Goal: Task Accomplishment & Management: Manage account settings

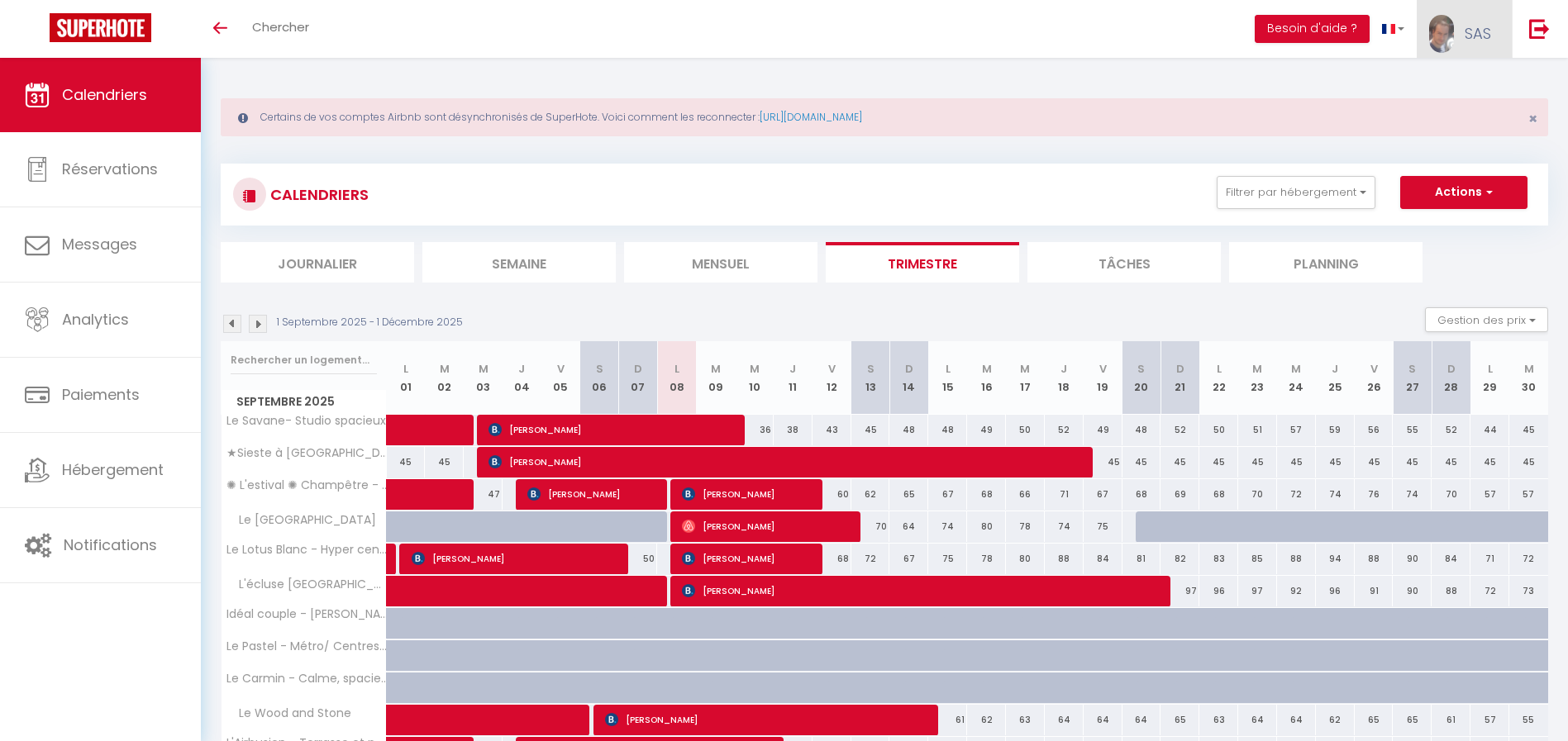
click at [1462, 29] on link "SAS" at bounding box center [1464, 29] width 95 height 58
click at [1436, 82] on link "Paramètres" at bounding box center [1446, 83] width 122 height 29
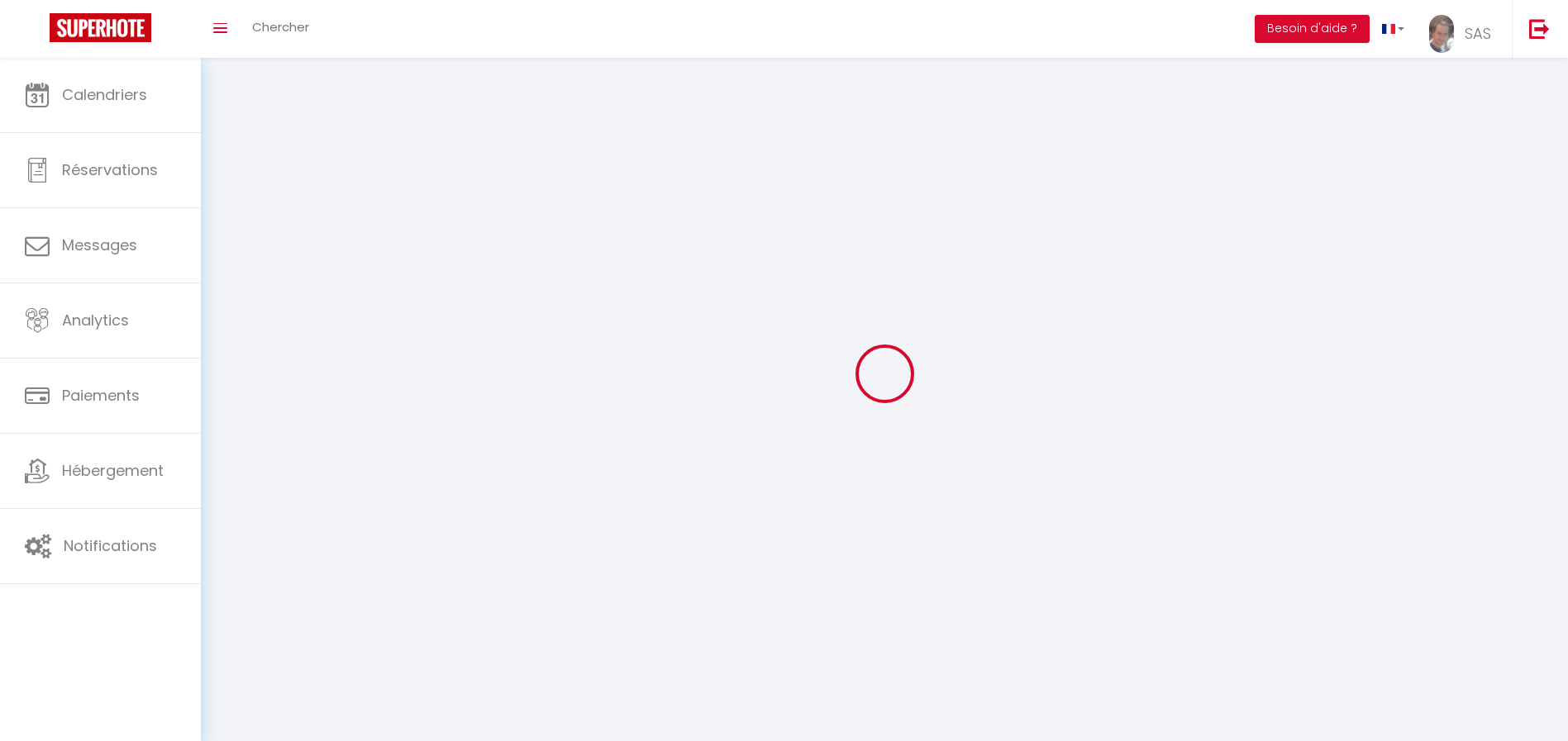
type input "SAS"
type input "KEYCOONING"
type input "0665711007"
type input "15 impasse des écarts"
type input "31170"
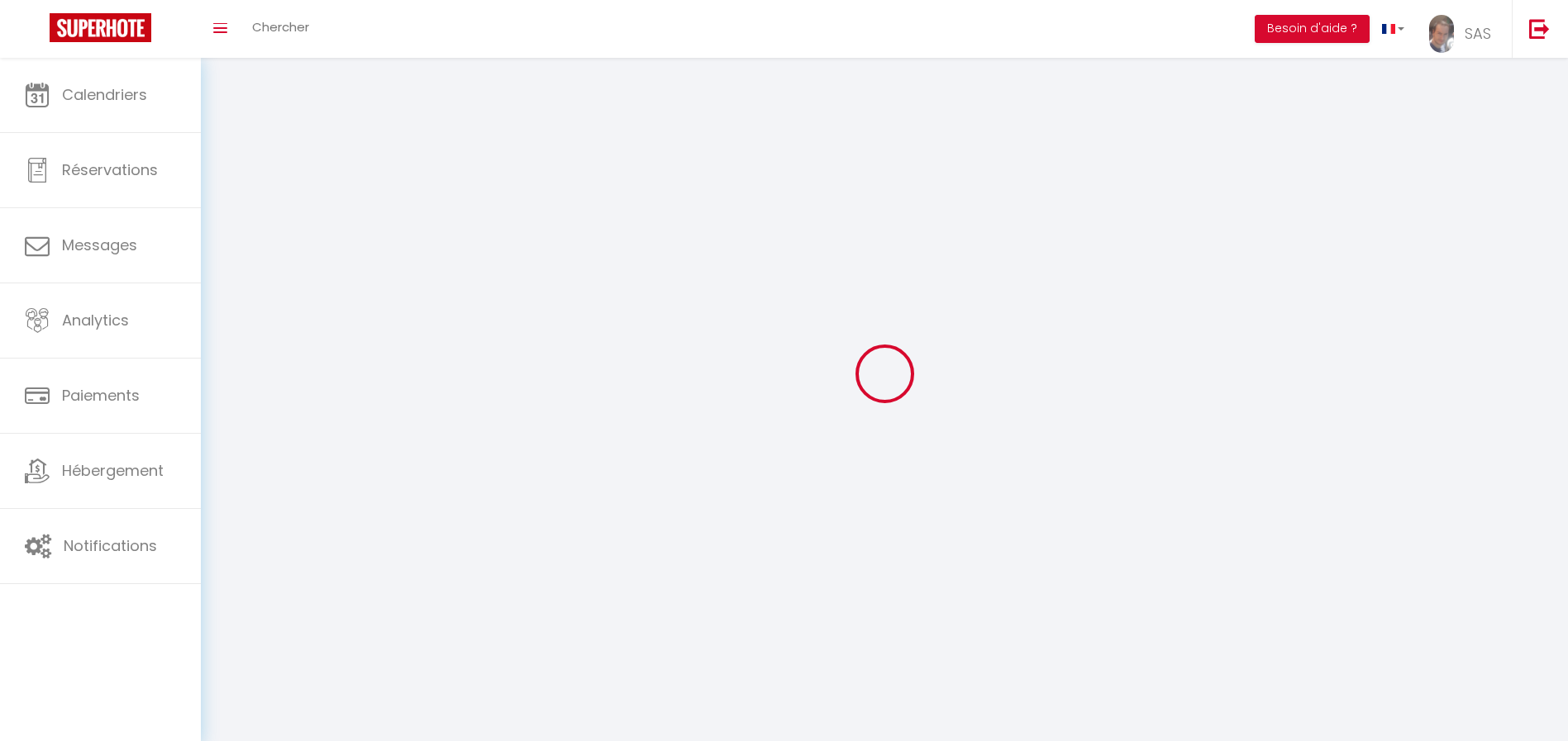
type input "Tournefeuille"
type input "x8L72jqalmEo8jdnUmZCgov7y"
type input "bj1WmWBF7F3LGDaIpC1ys6Pi8"
select select "28"
select select "fr"
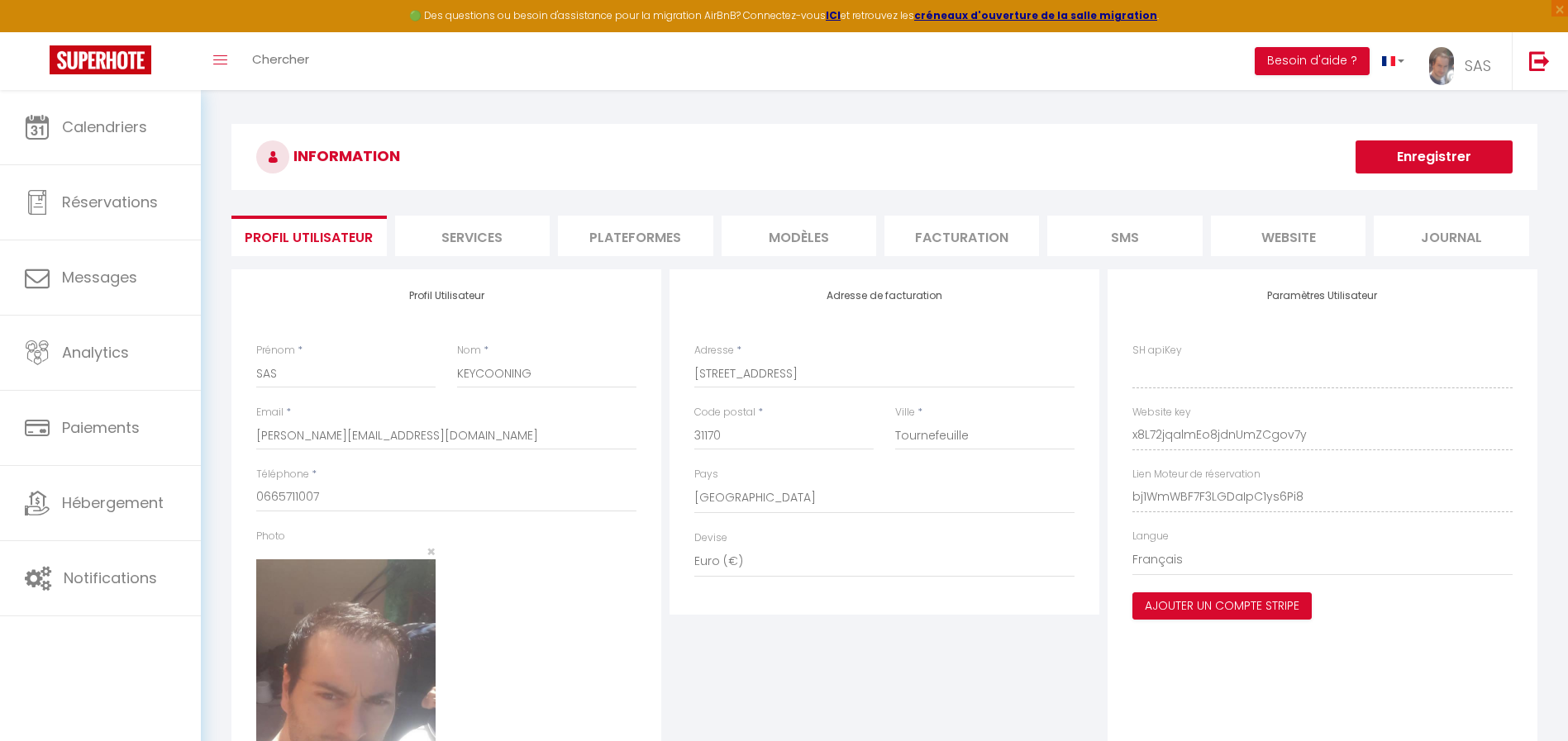
type input "x8L72jqalmEo8jdnUmZCgov7y"
type input "bj1WmWBF7F3LGDaIpC1ys6Pi8"
type input "https://app.superhote.com/#/get-available-rentals/bj1WmWBF7F3LGDaIpC1ys6Pi8"
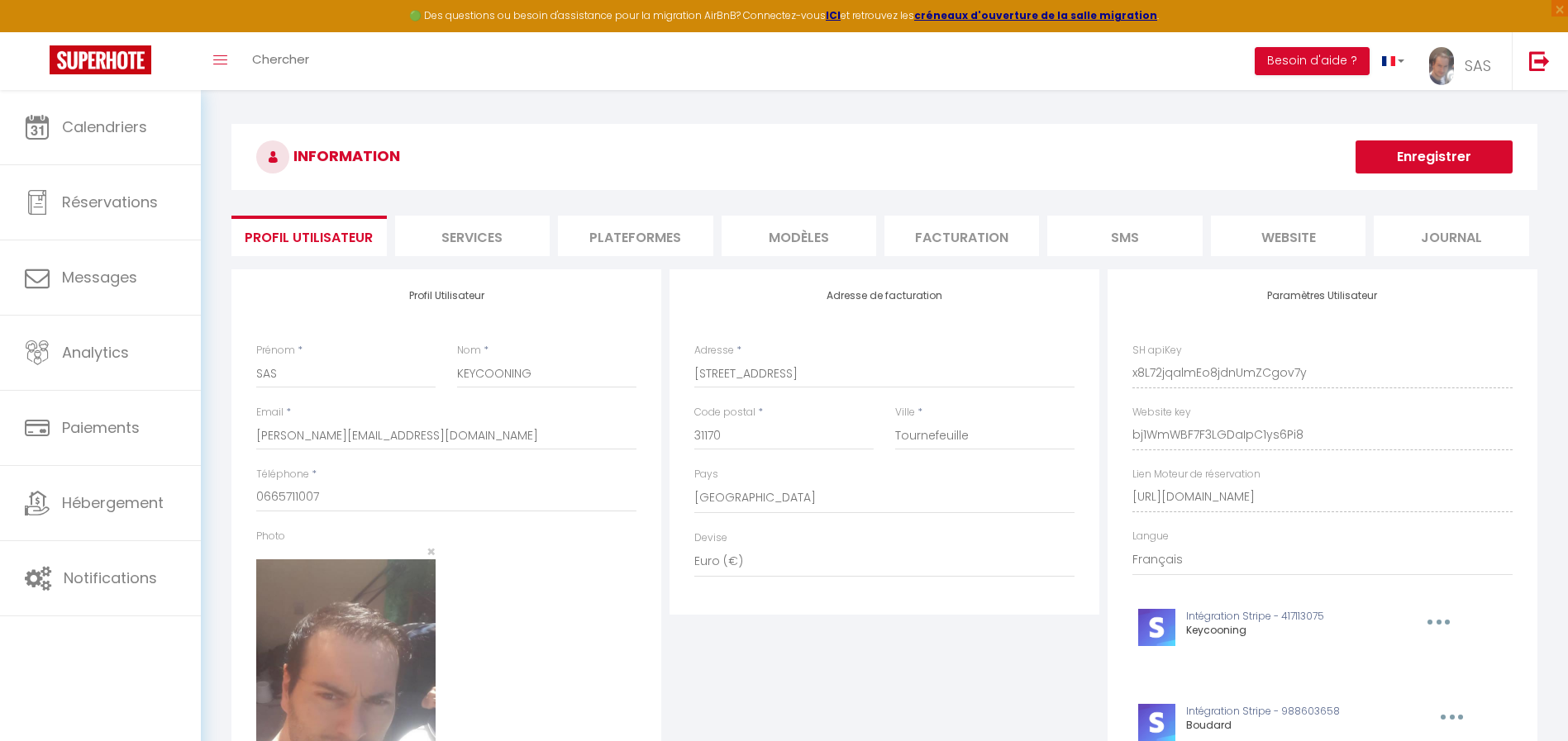
click at [658, 240] on li "Plateformes" at bounding box center [635, 236] width 155 height 41
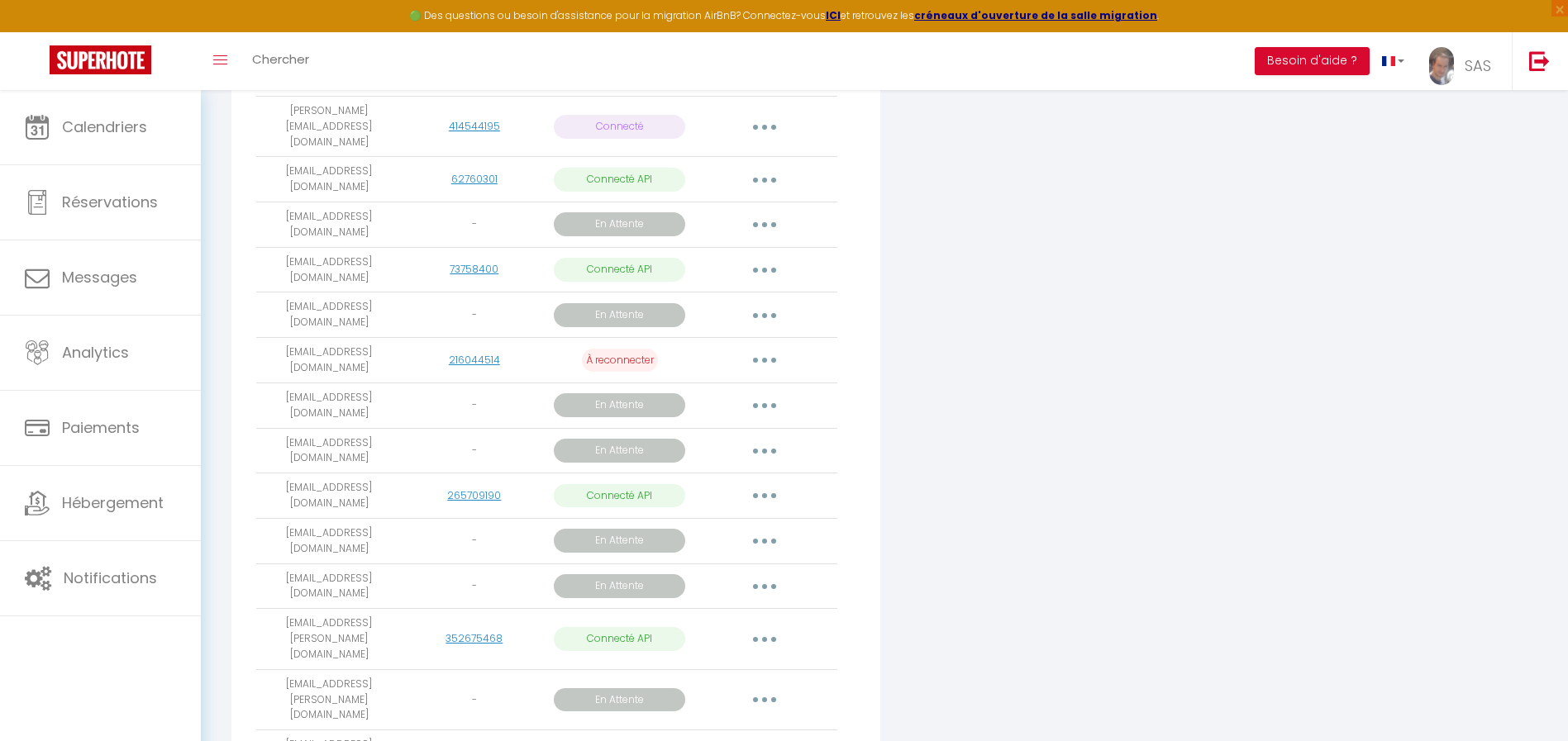
scroll to position [462, 0]
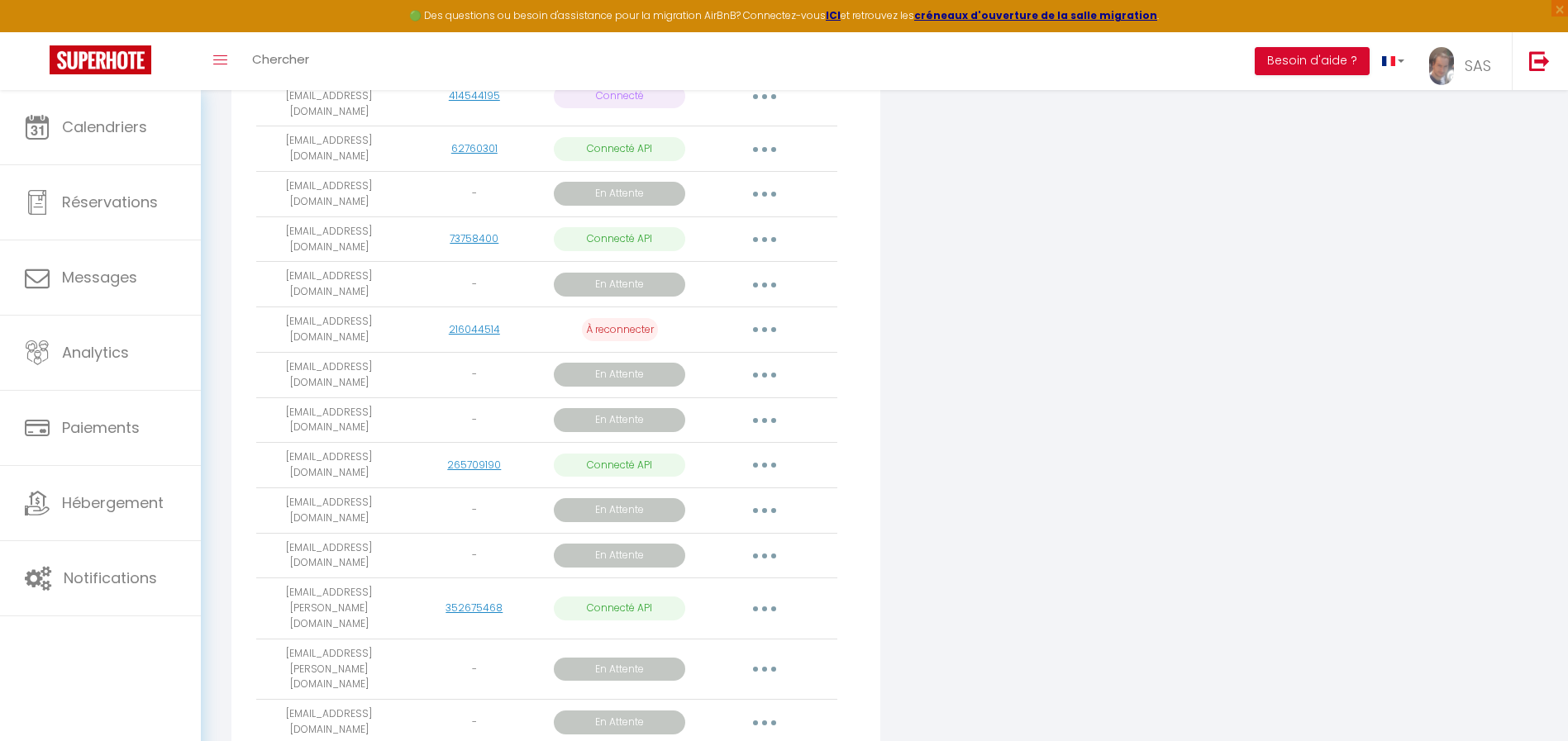
click at [633, 408] on p "En Attente" at bounding box center [620, 420] width 133 height 24
click at [782, 408] on button "button" at bounding box center [764, 421] width 46 height 27
click at [702, 533] on link "Reconnecter le compte" at bounding box center [690, 547] width 185 height 29
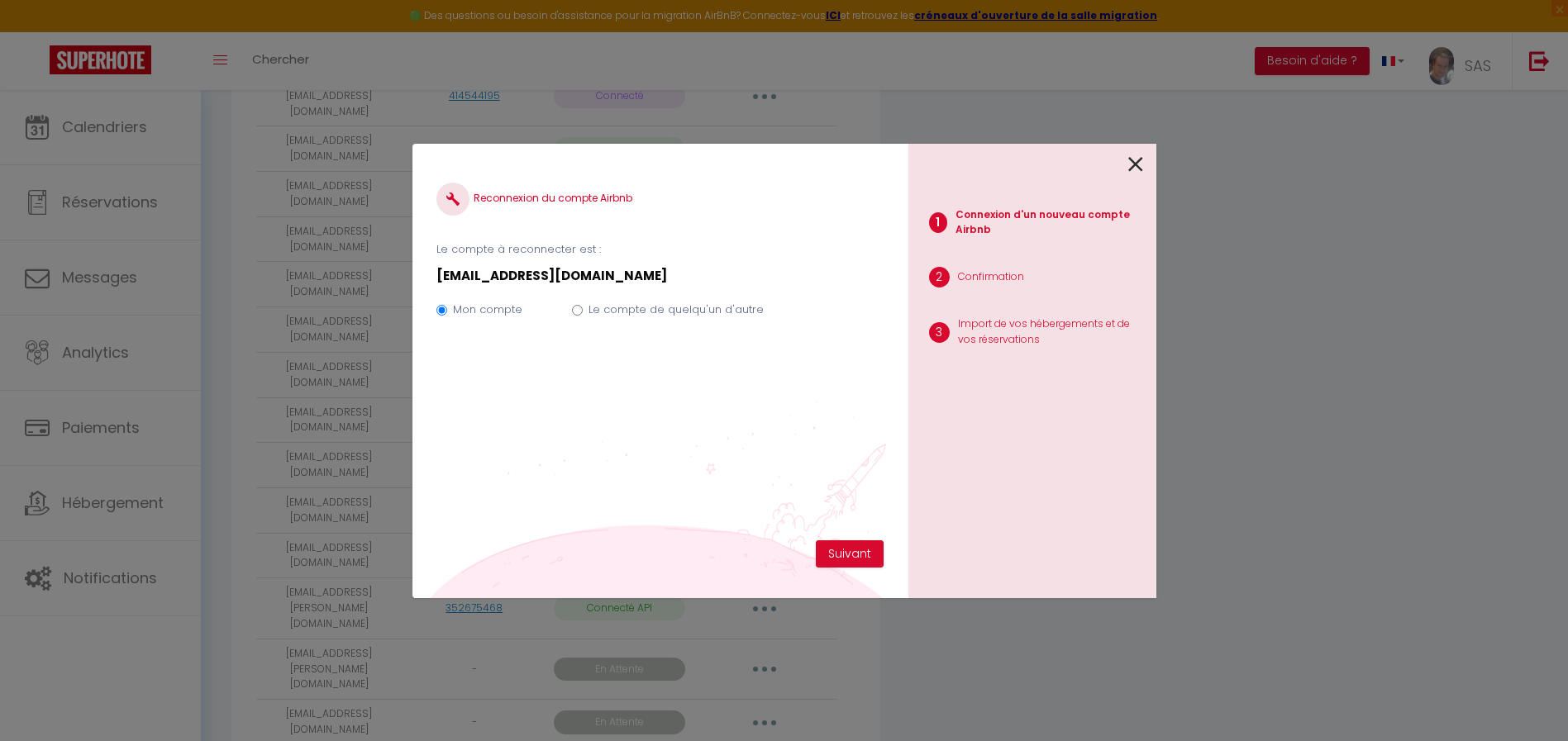
scroll to position [457, 0]
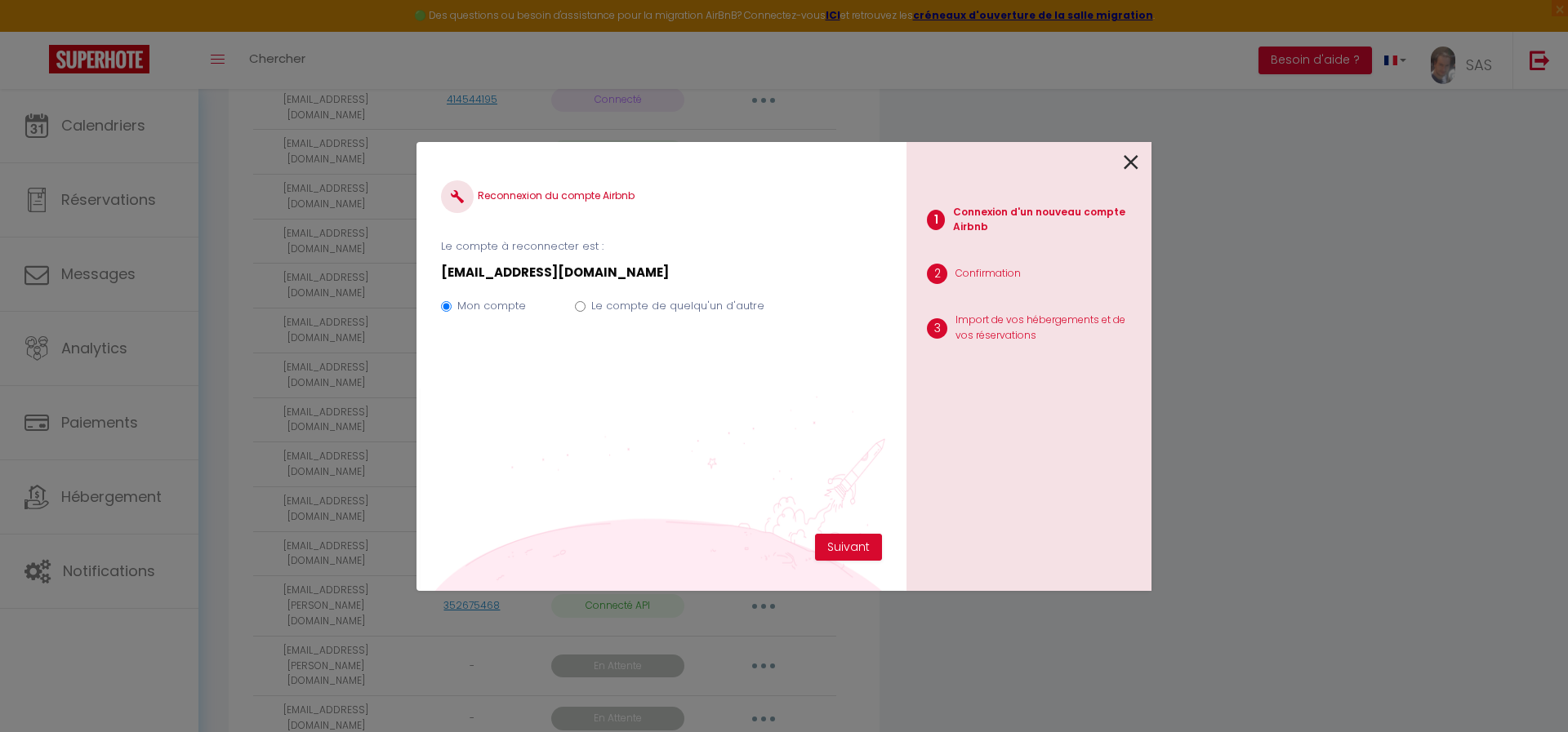
click at [1135, 161] on icon at bounding box center [1131, 162] width 15 height 25
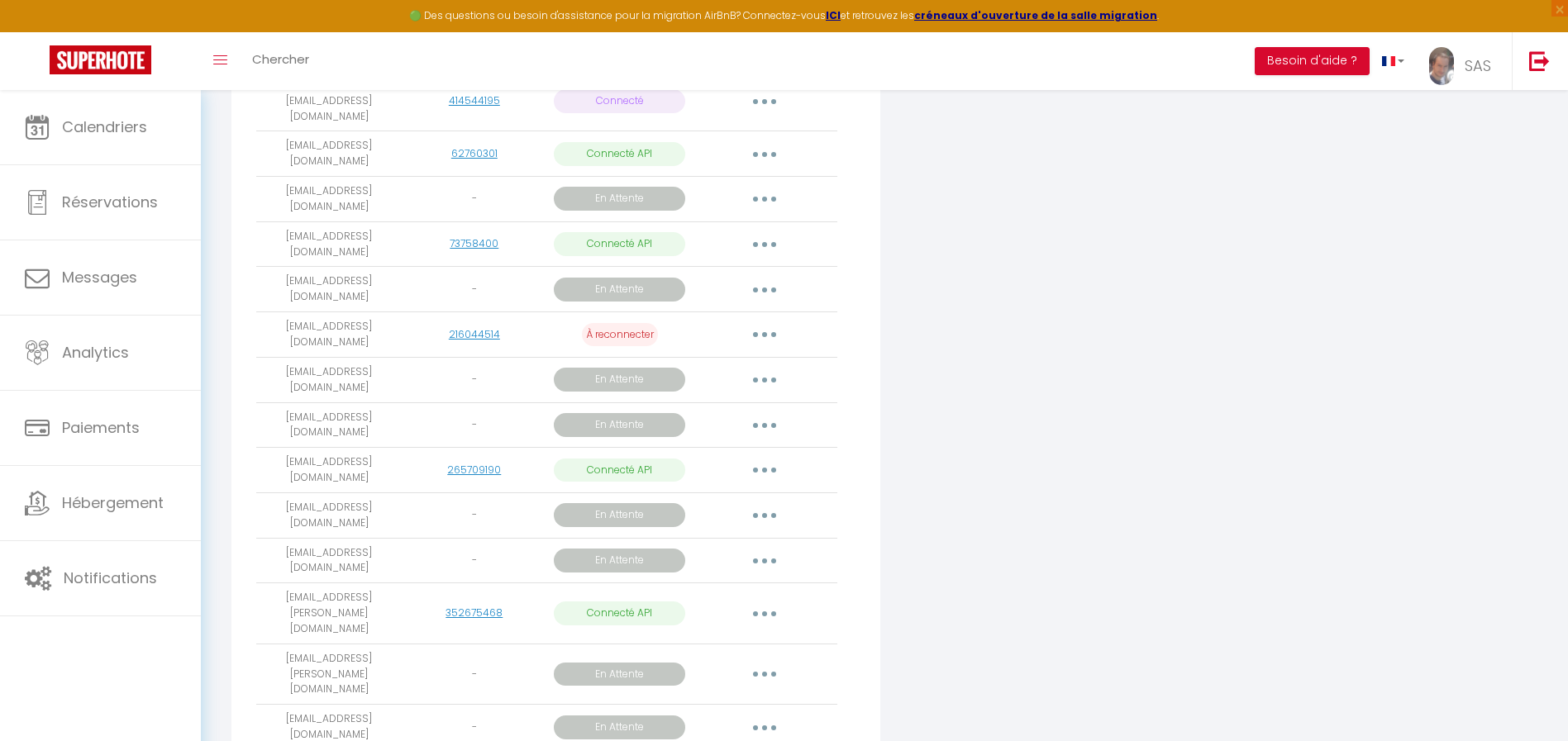
click at [974, 343] on div "Connecter Google Vacation Rentals" at bounding box center [1104, 302] width 438 height 980
click at [389, 492] on td "nael.silvestre@gmail.com" at bounding box center [329, 515] width 145 height 45
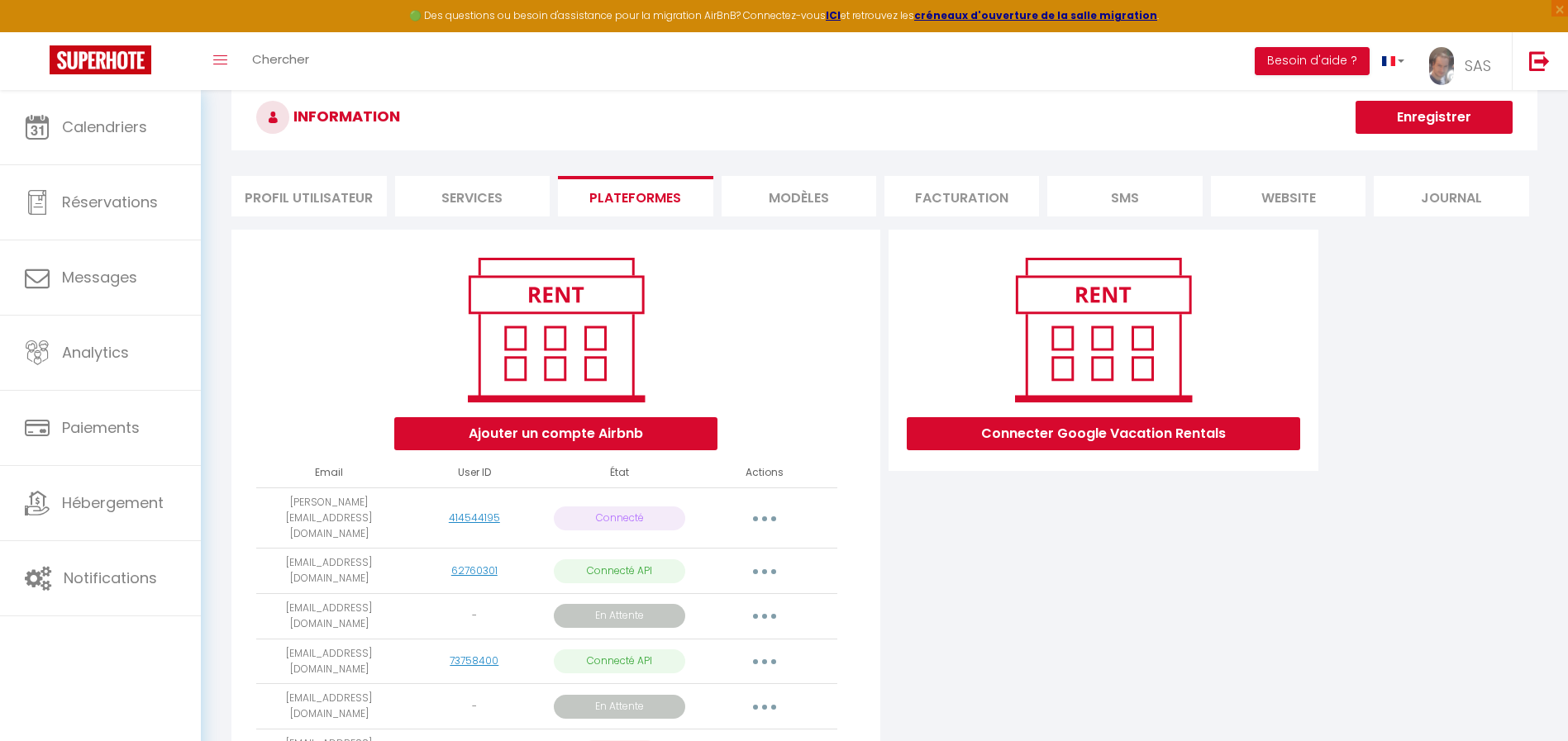
scroll to position [44, 0]
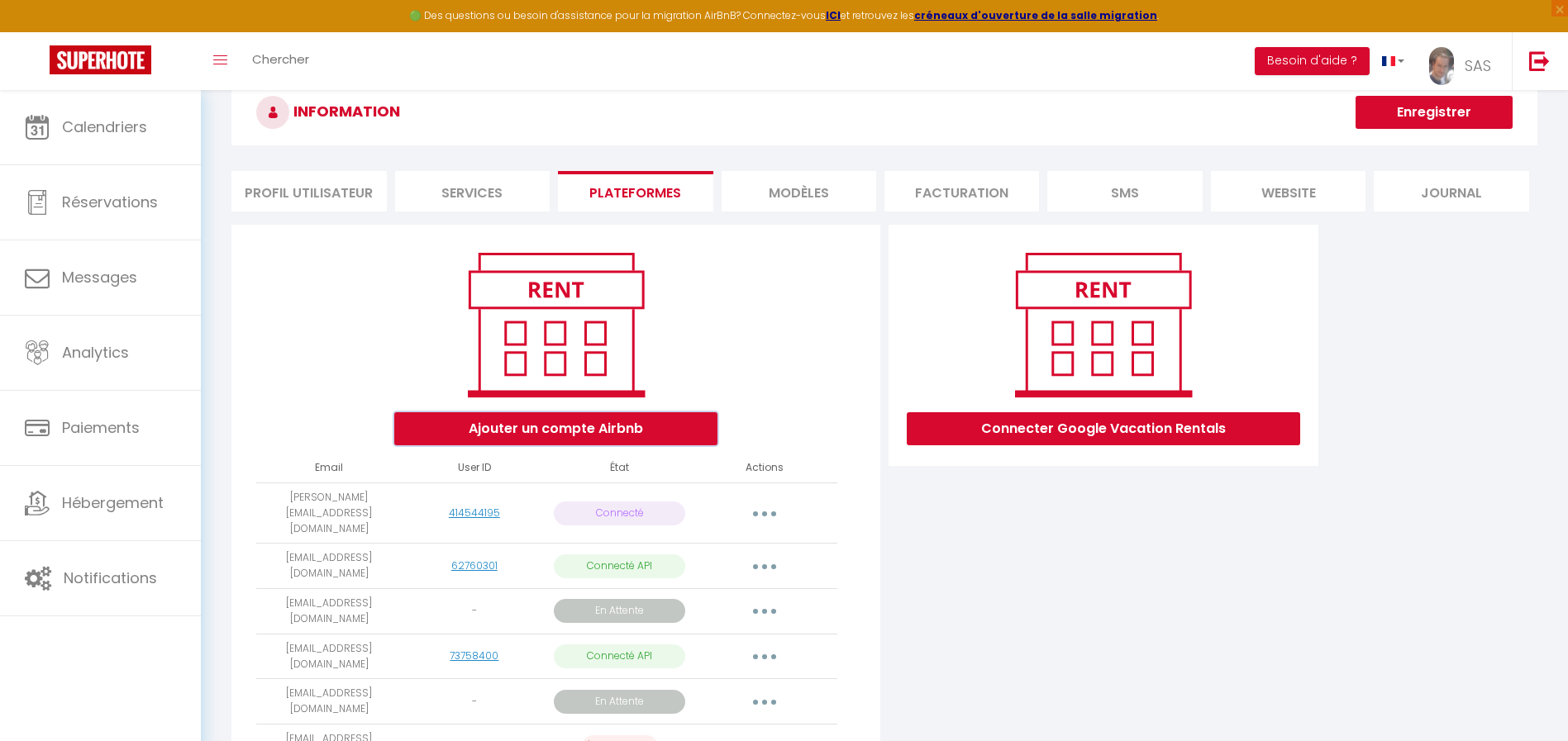
click at [630, 432] on button "Ajouter un compte Airbnb" at bounding box center [555, 429] width 323 height 33
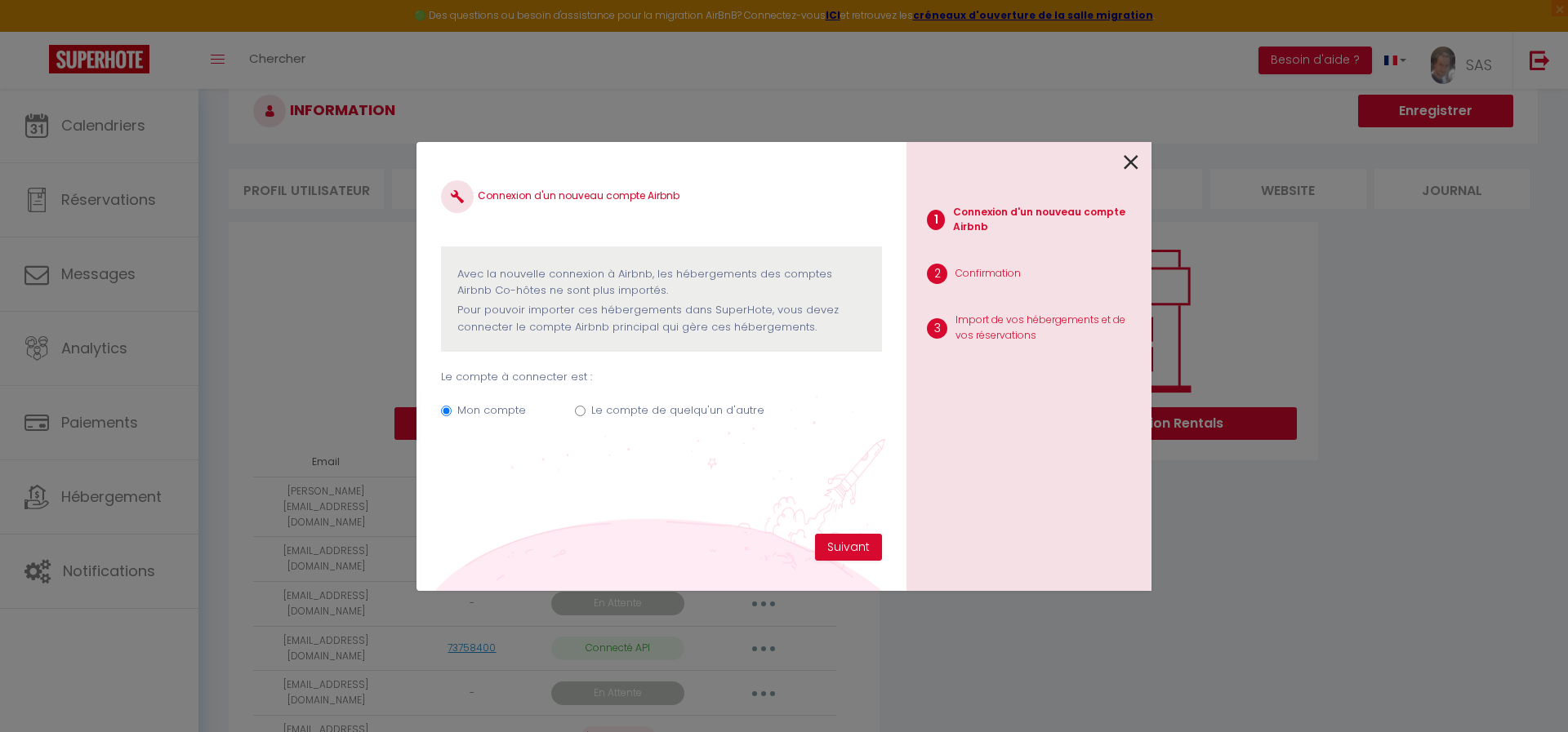
click at [578, 409] on input "Le compte de quelqu'un d'autre" at bounding box center [580, 411] width 11 height 11
radio input "true"
radio input "false"
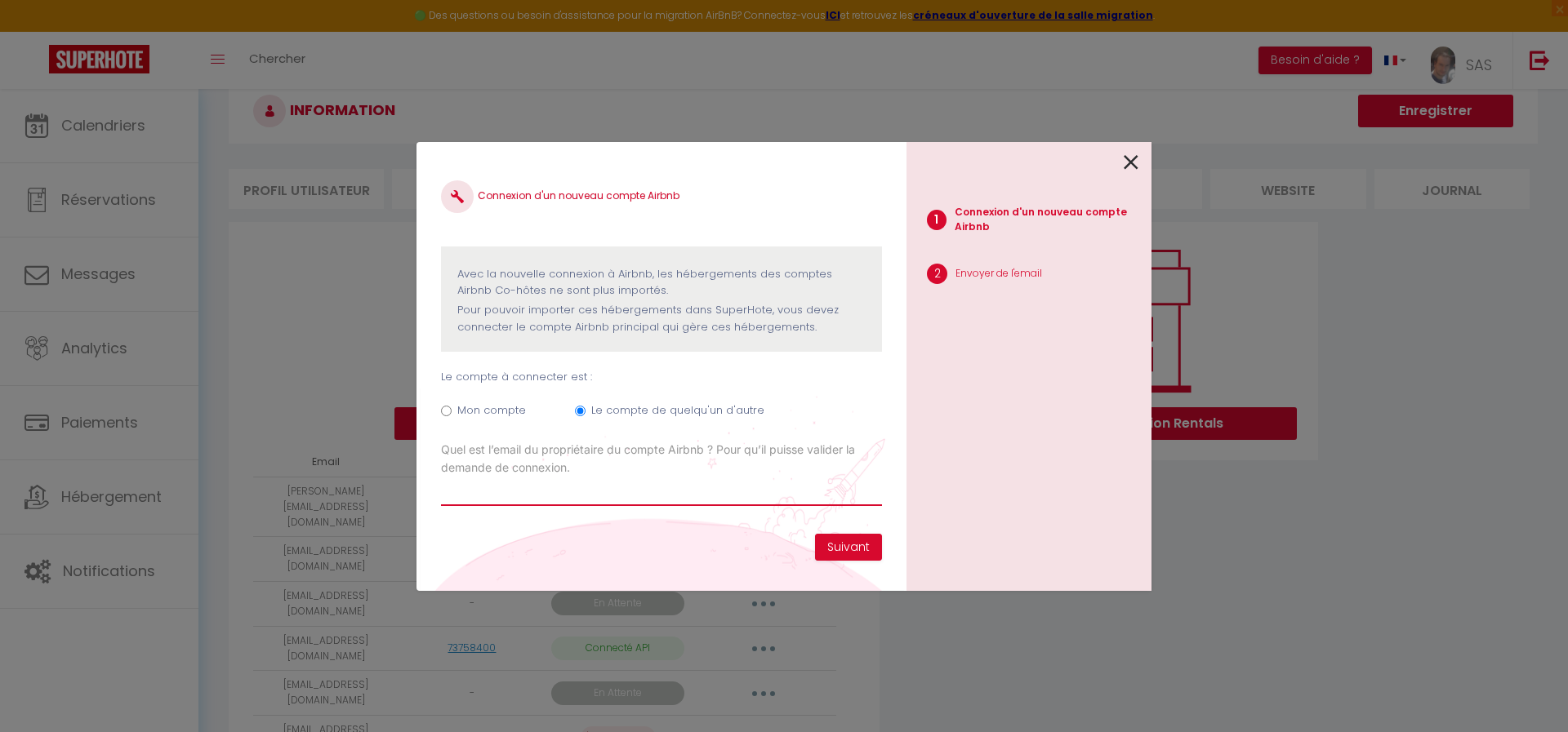
click at [544, 498] on input "Email connexion Airbnb" at bounding box center [661, 491] width 441 height 29
click at [479, 495] on input "nael.sylvestre@" at bounding box center [661, 491] width 441 height 29
click at [567, 487] on input "nael.silvestre@" at bounding box center [661, 491] width 441 height 29
drag, startPoint x: 584, startPoint y: 486, endPoint x: 379, endPoint y: 500, distance: 205.5
click at [379, 500] on div "Connexion d'un nouveau compte Airbnb Avec la nouvelle connexion à Airbnb, les h…" at bounding box center [784, 366] width 1568 height 732
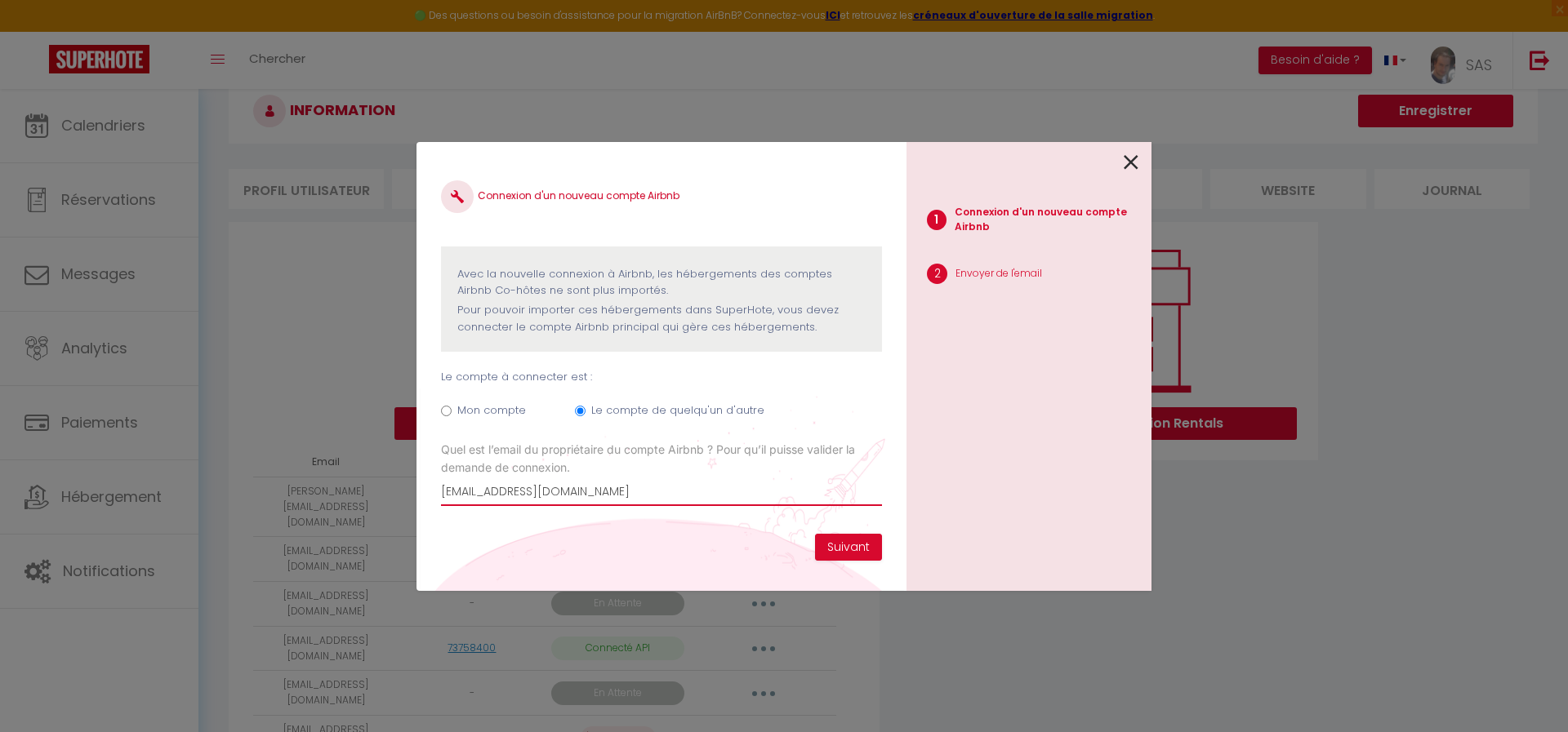
type input "nael.silvestre@gmail.com"
drag, startPoint x: 1131, startPoint y: 161, endPoint x: 1272, endPoint y: 229, distance: 156.5
click at [1131, 161] on icon at bounding box center [1131, 162] width 15 height 25
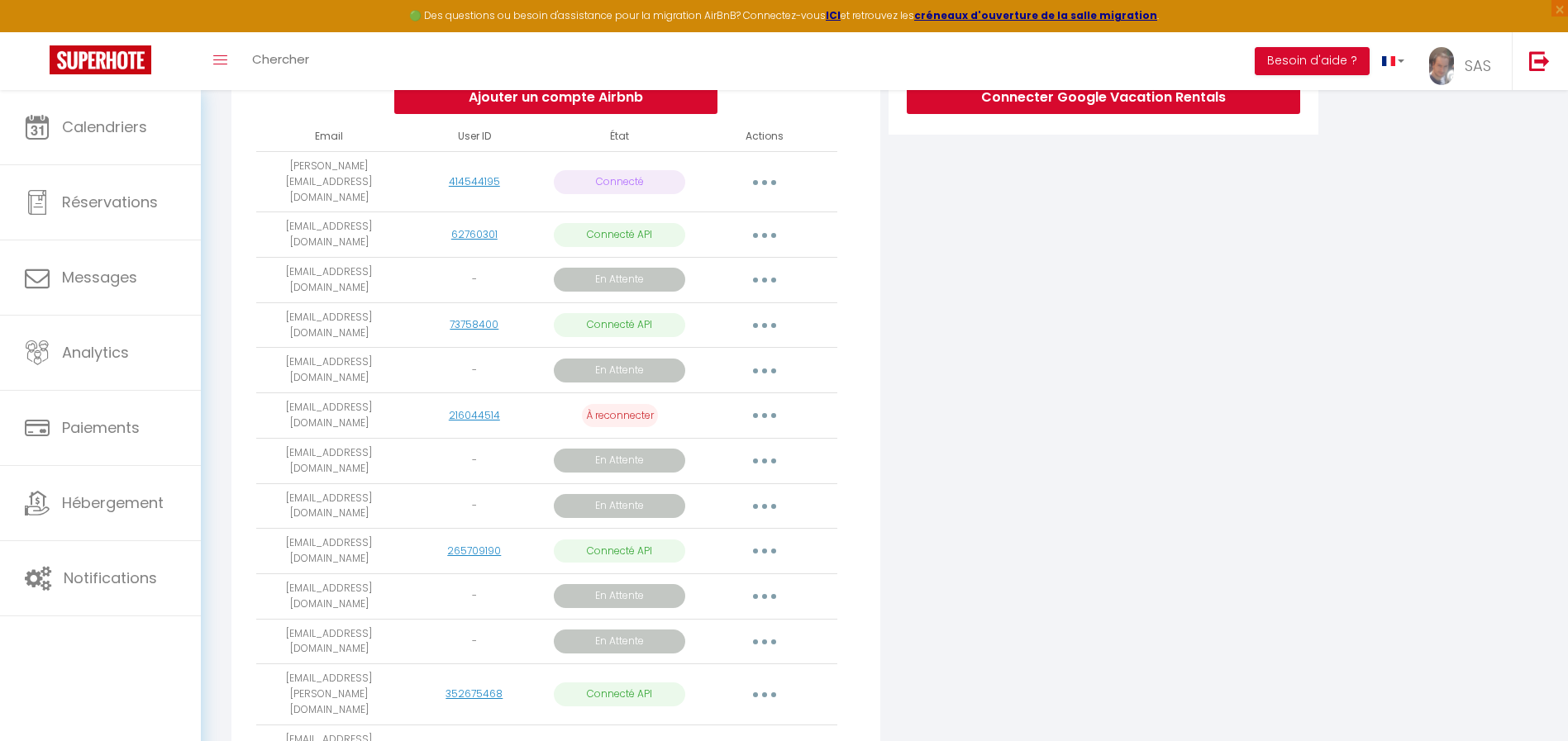
scroll to position [462, 0]
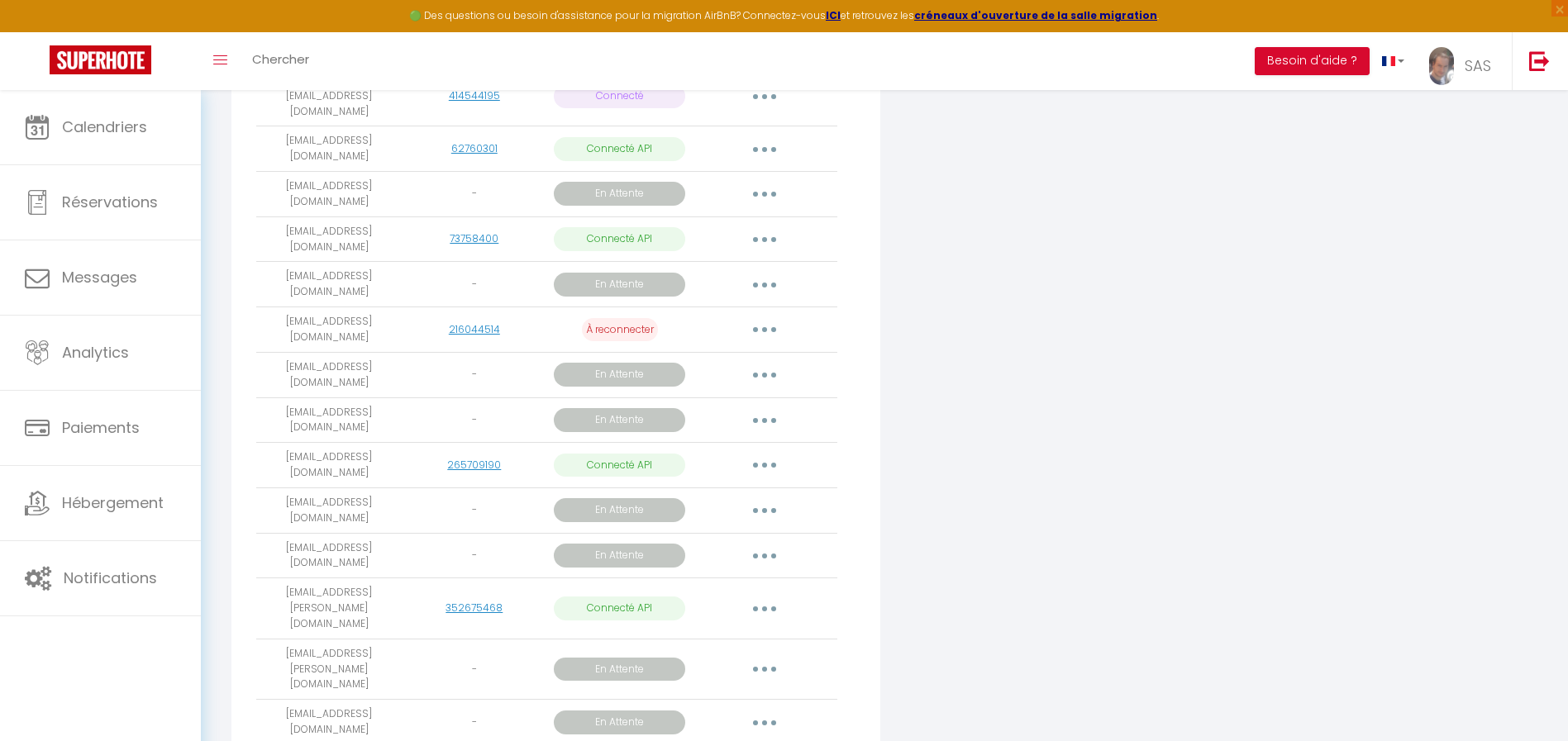
click at [769, 497] on button "button" at bounding box center [764, 510] width 46 height 27
click at [658, 594] on link "Supprimer" at bounding box center [690, 608] width 185 height 29
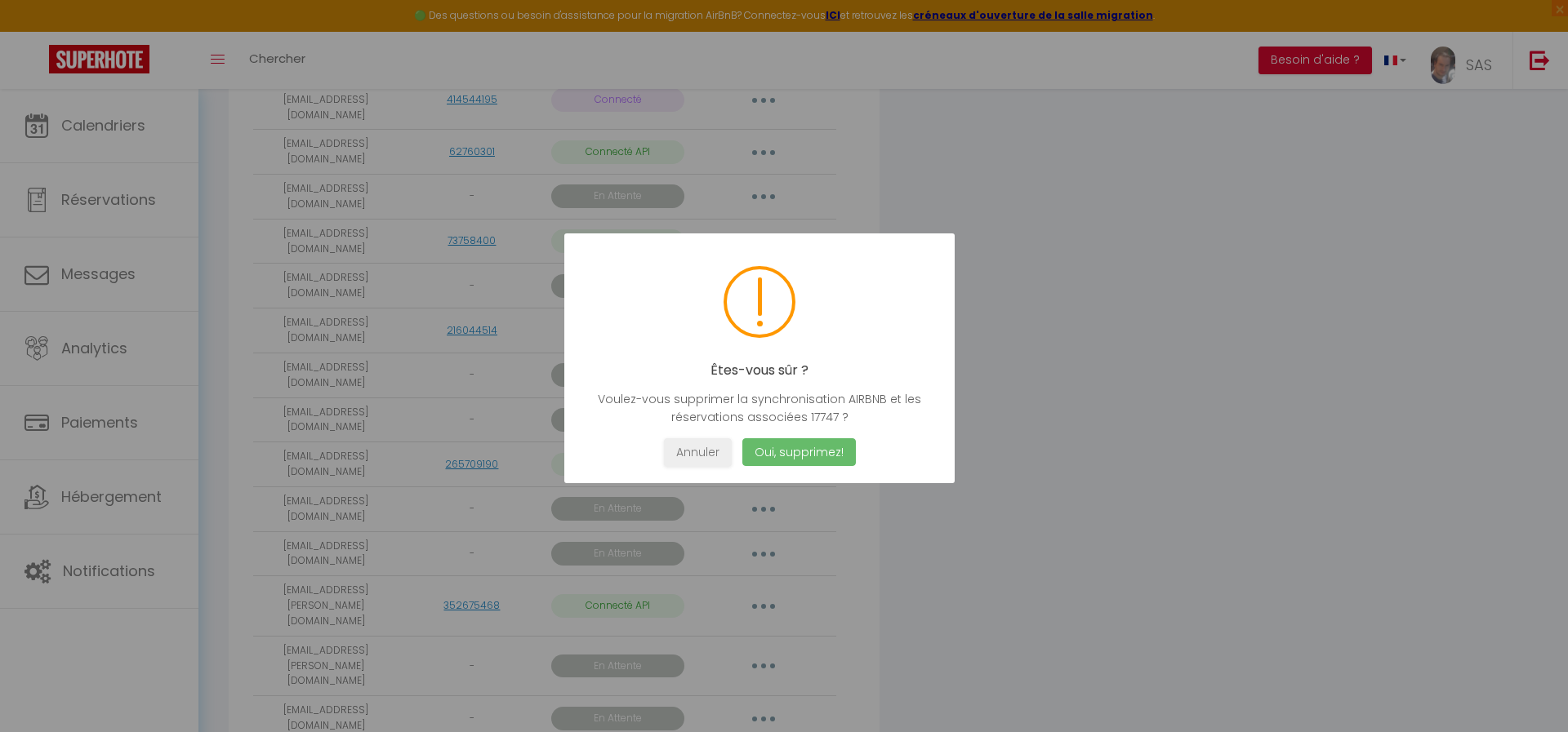
click at [818, 453] on button "Oui, supprimez!" at bounding box center [799, 452] width 114 height 28
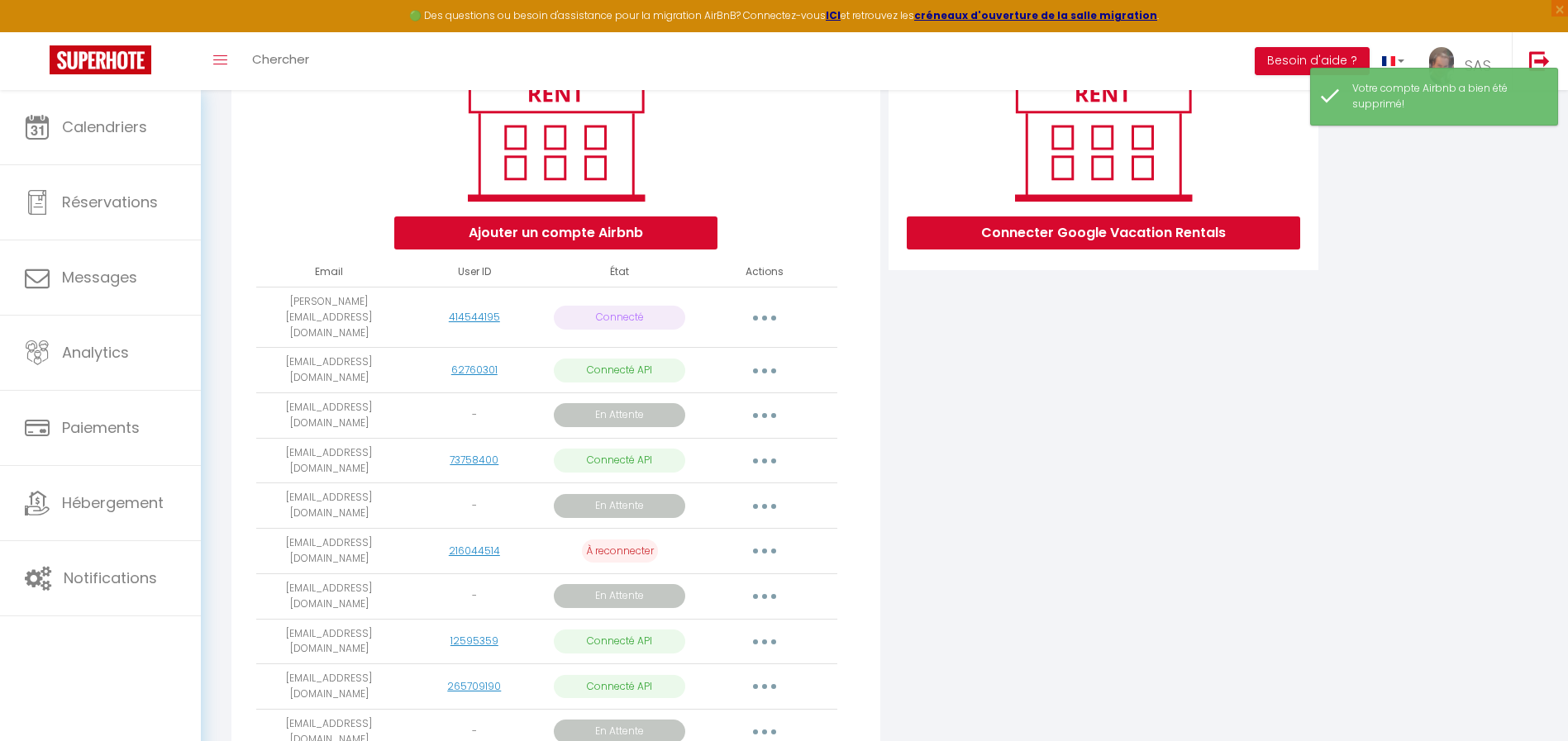
scroll to position [192, 0]
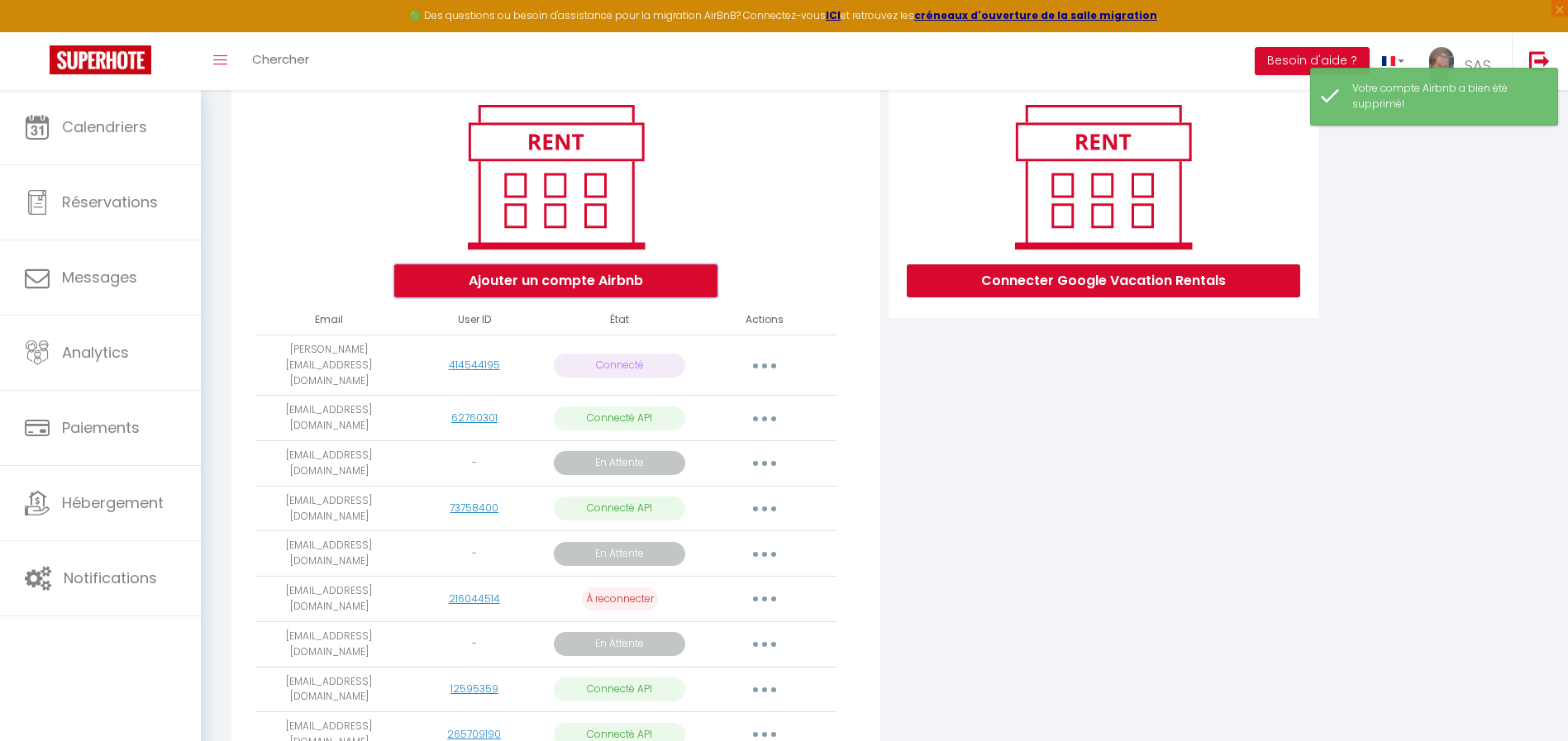
click at [592, 287] on button "Ajouter un compte Airbnb" at bounding box center [555, 281] width 323 height 33
radio input "true"
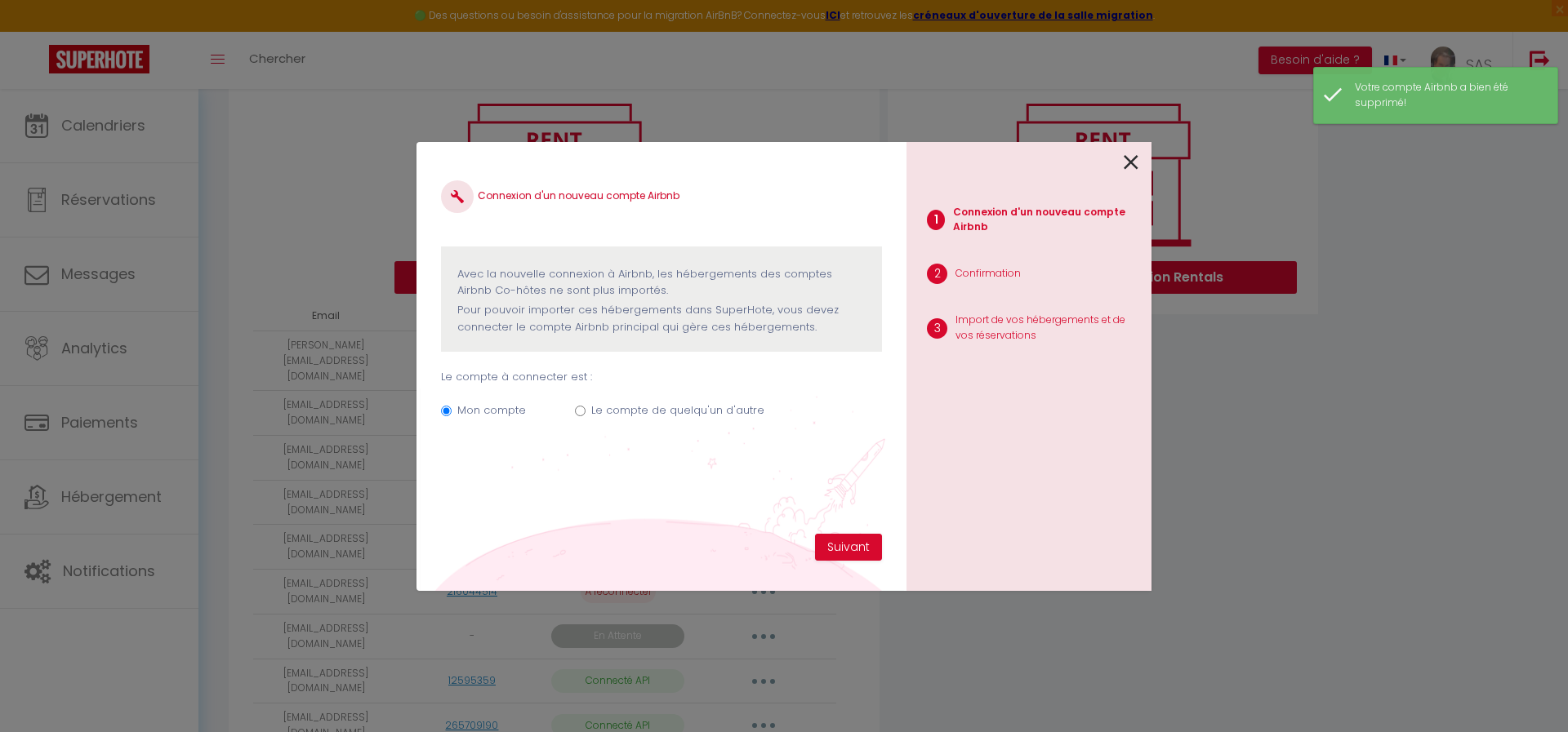
click at [573, 410] on div "Mon compte Le compte de quelqu'un d'autre" at bounding box center [661, 414] width 441 height 55
click at [578, 411] on input "Le compte de quelqu'un d'autre" at bounding box center [580, 411] width 11 height 11
radio input "true"
radio input "false"
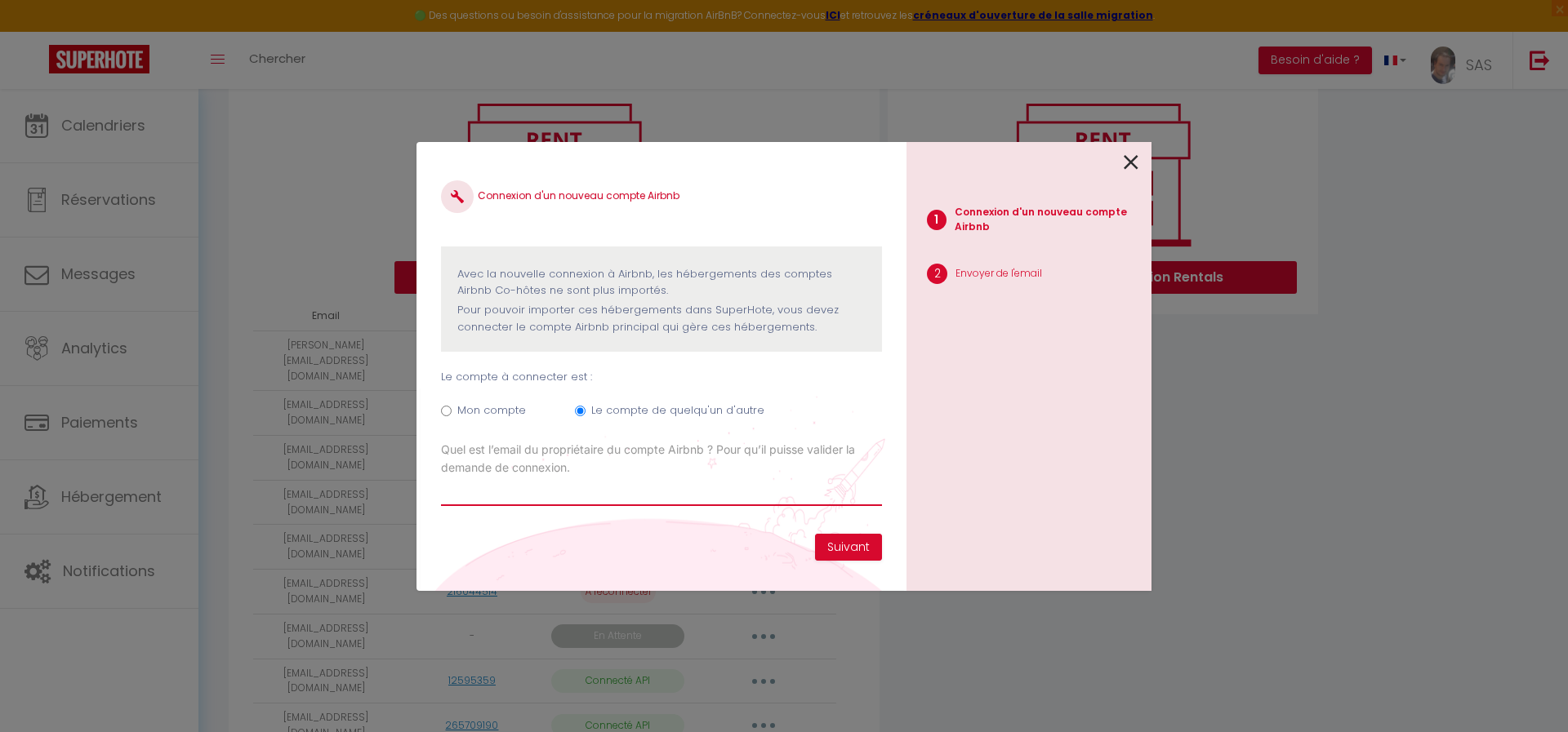
click at [523, 504] on input "Email connexion Airbnb" at bounding box center [661, 491] width 441 height 29
paste input "nael.silvestre@gmail.com"
type input "nael.silvestre@gmail.com"
click at [866, 546] on button "Suivant" at bounding box center [849, 547] width 67 height 28
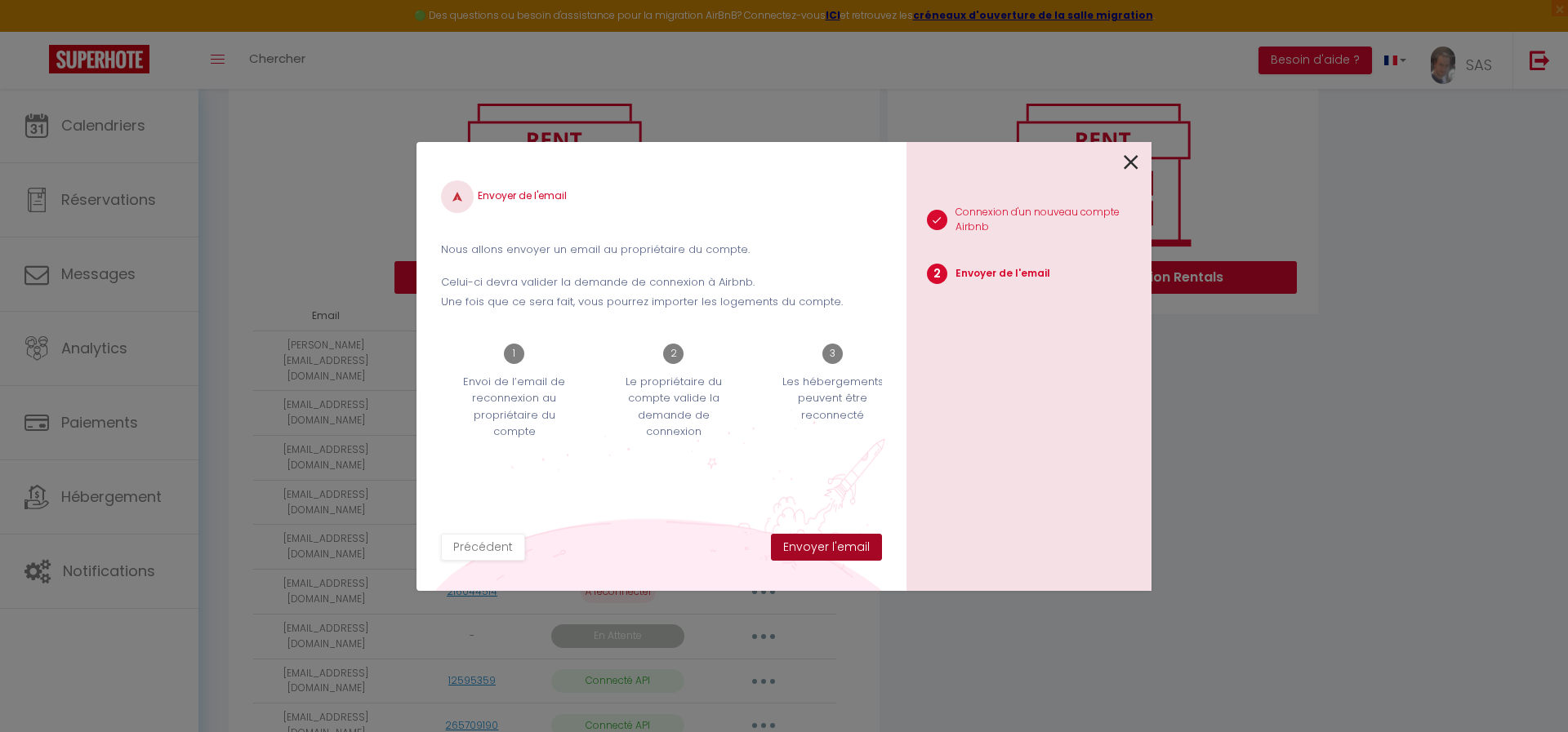
click at [846, 549] on button "Envoyer l'email" at bounding box center [826, 547] width 111 height 28
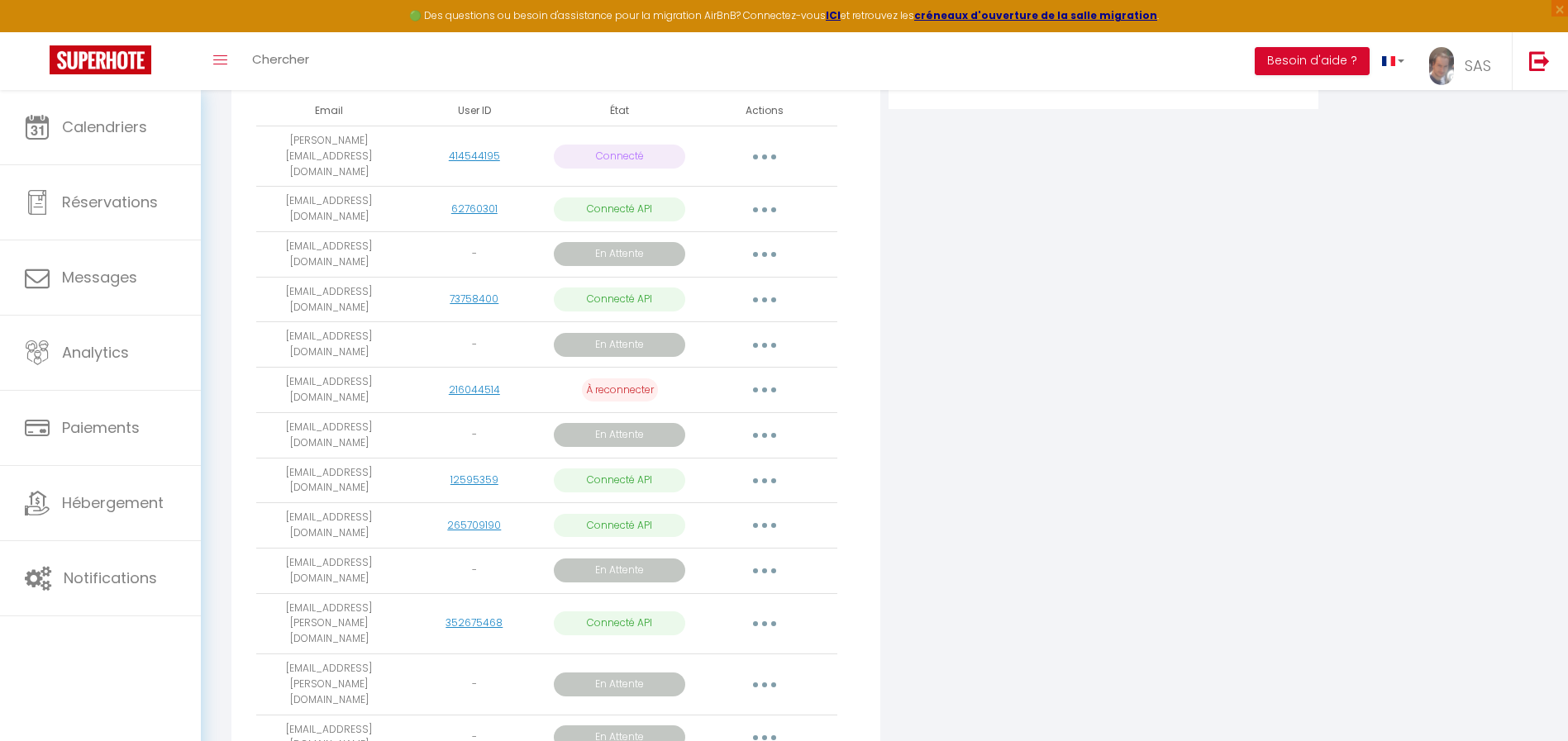
scroll to position [462, 0]
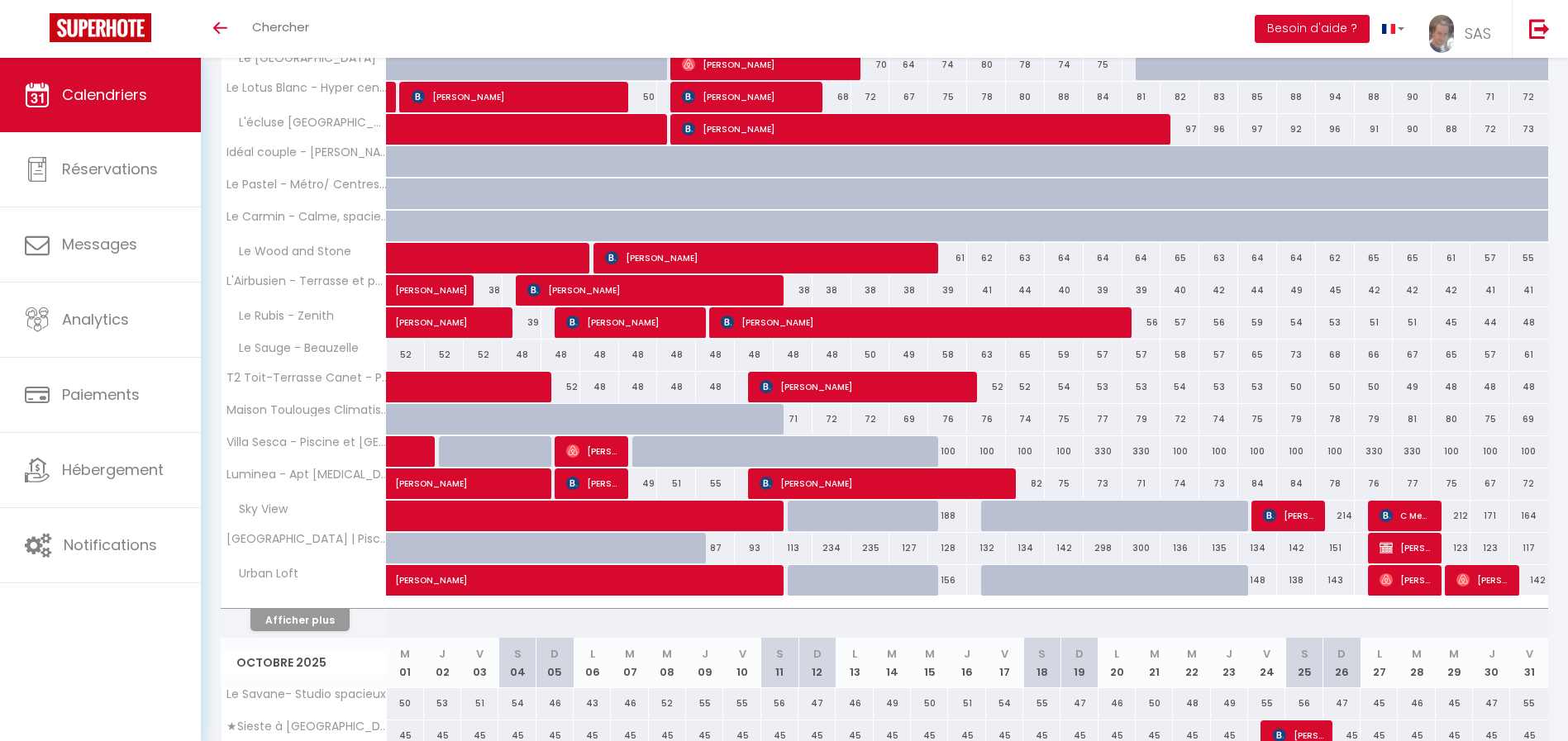
scroll to position [488, 0]
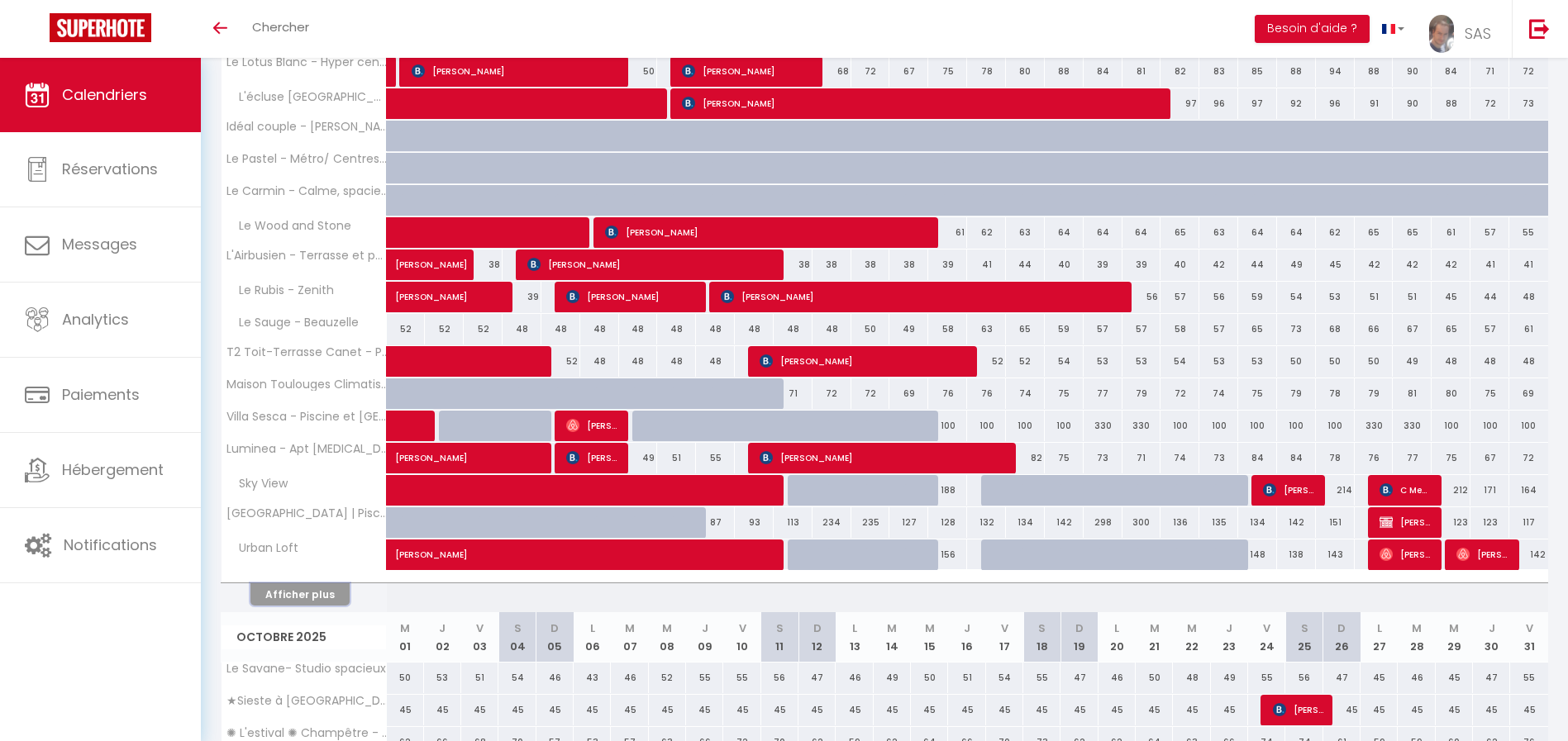
click at [323, 590] on button "Afficher plus" at bounding box center [300, 595] width 99 height 22
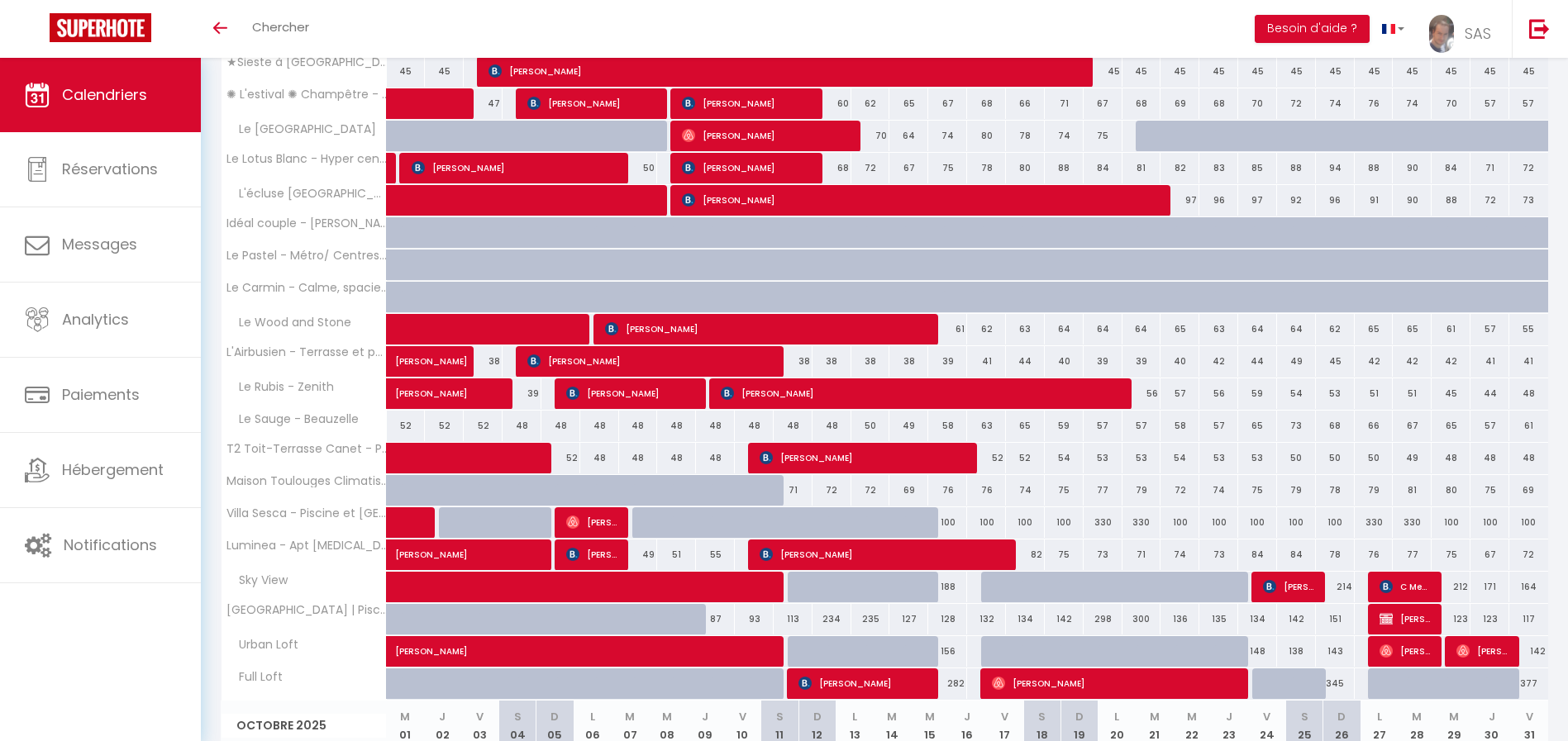
scroll to position [0, 0]
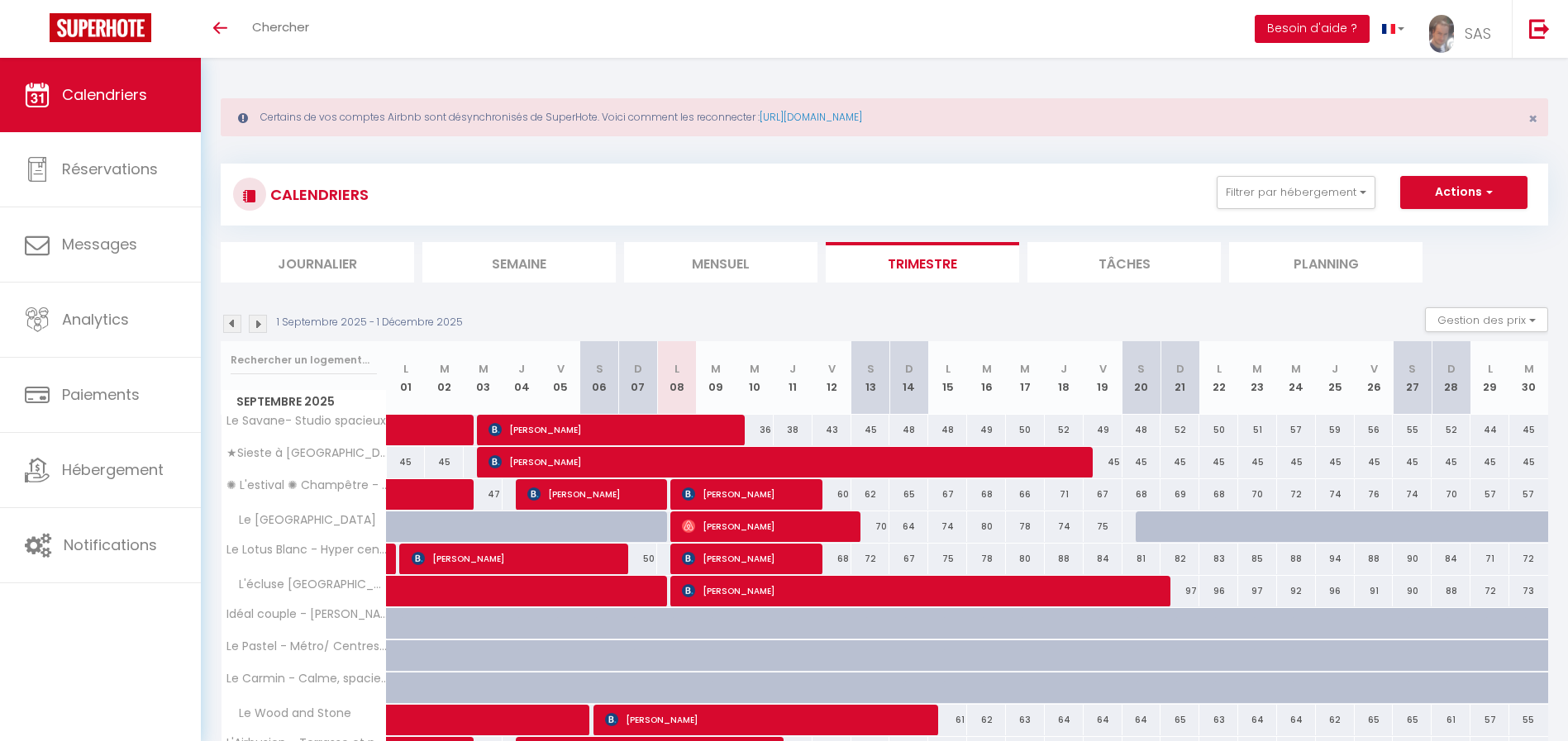
click at [1340, 41] on button "Besoin d'aide ?" at bounding box center [1312, 29] width 115 height 29
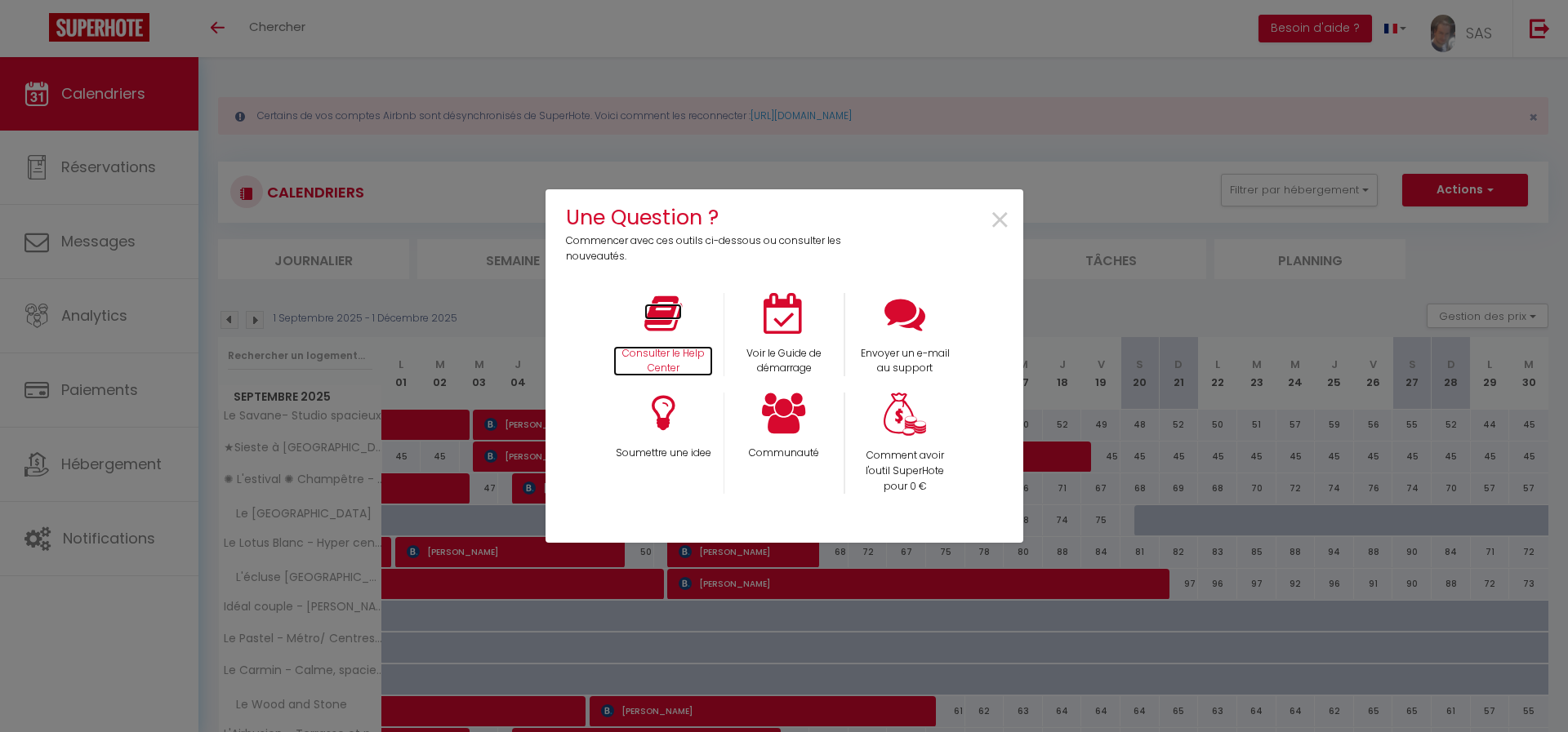
click at [654, 350] on p "Consulter le Help Center" at bounding box center [663, 362] width 100 height 31
click at [1000, 226] on span "×" at bounding box center [1000, 221] width 22 height 52
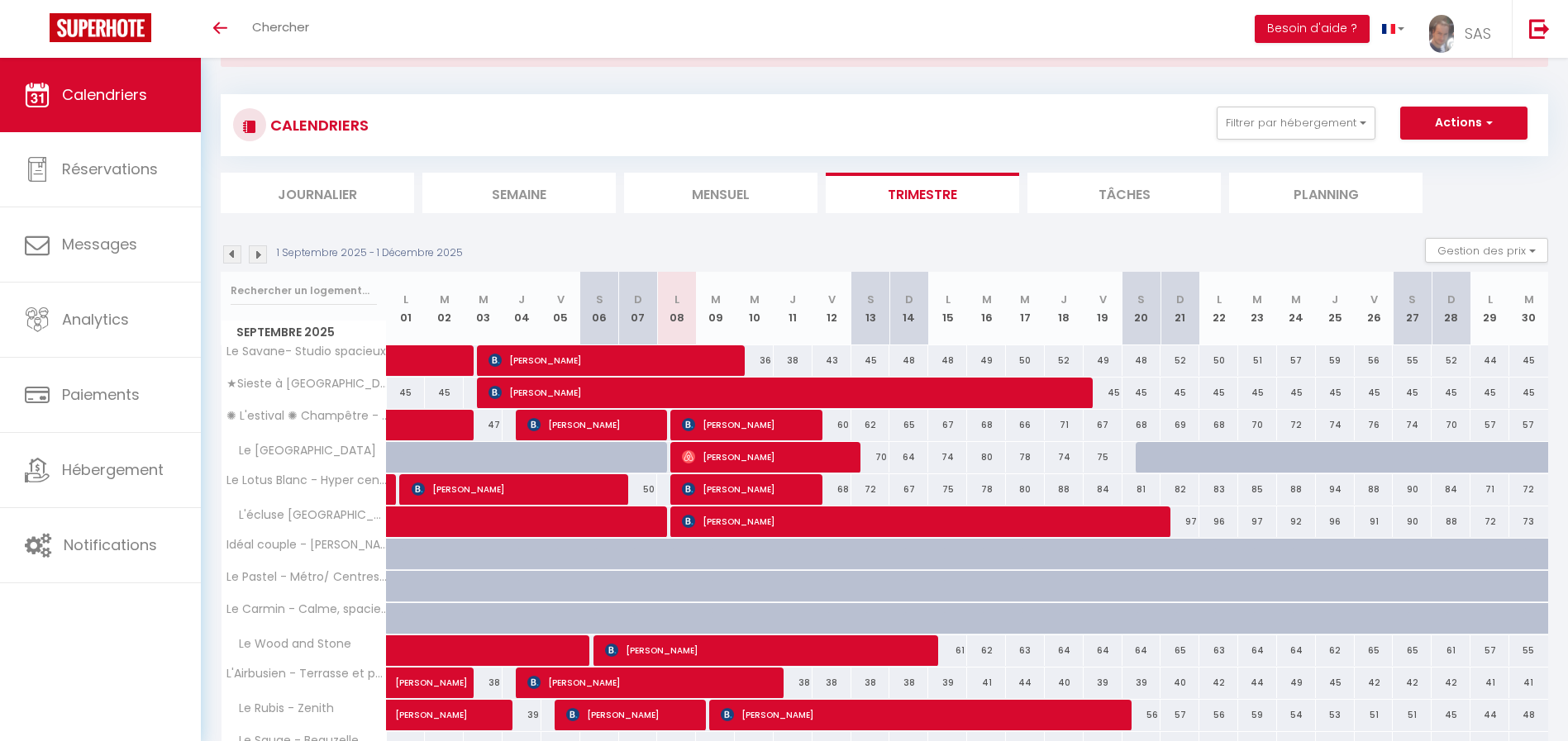
scroll to position [27, 0]
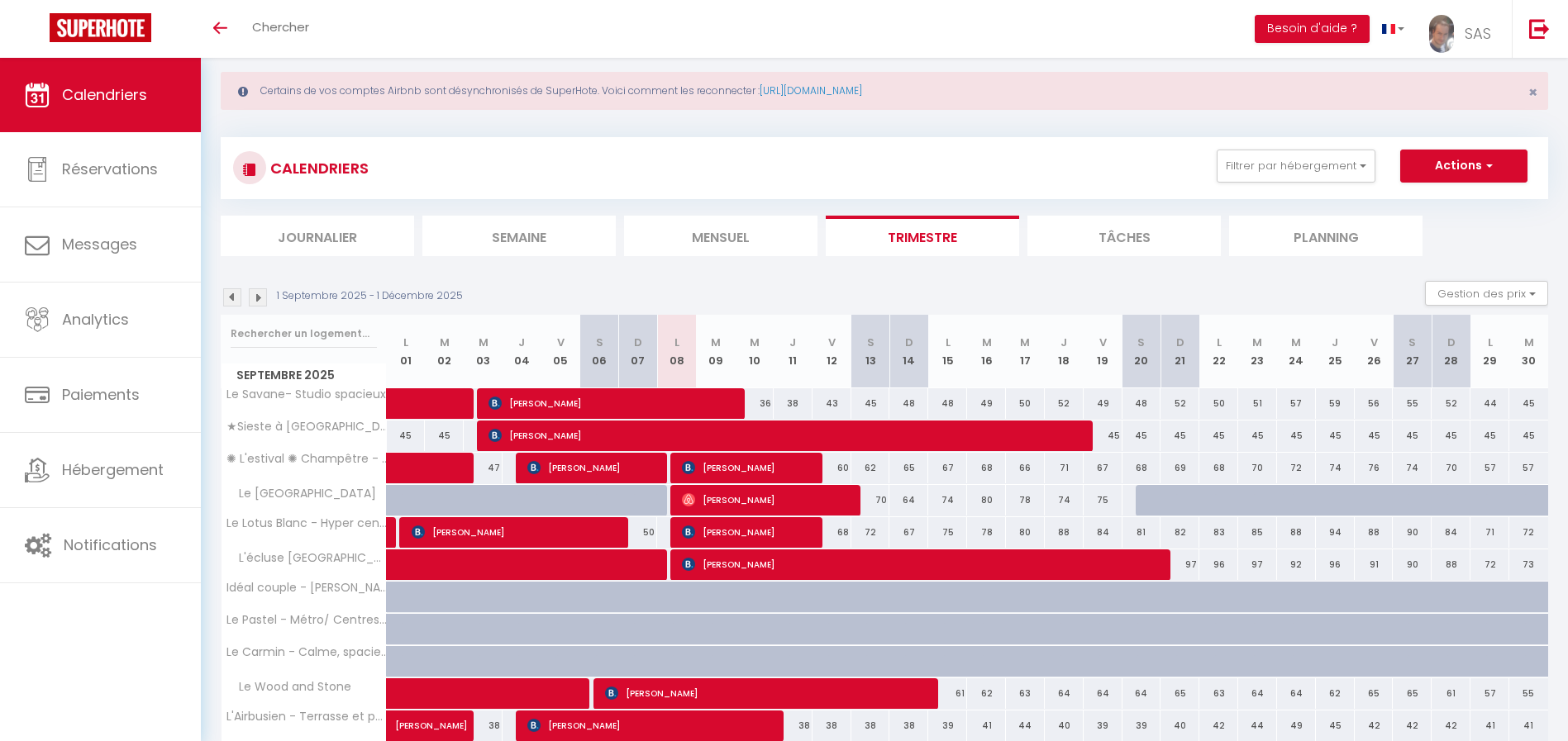
click at [238, 289] on img at bounding box center [232, 297] width 18 height 18
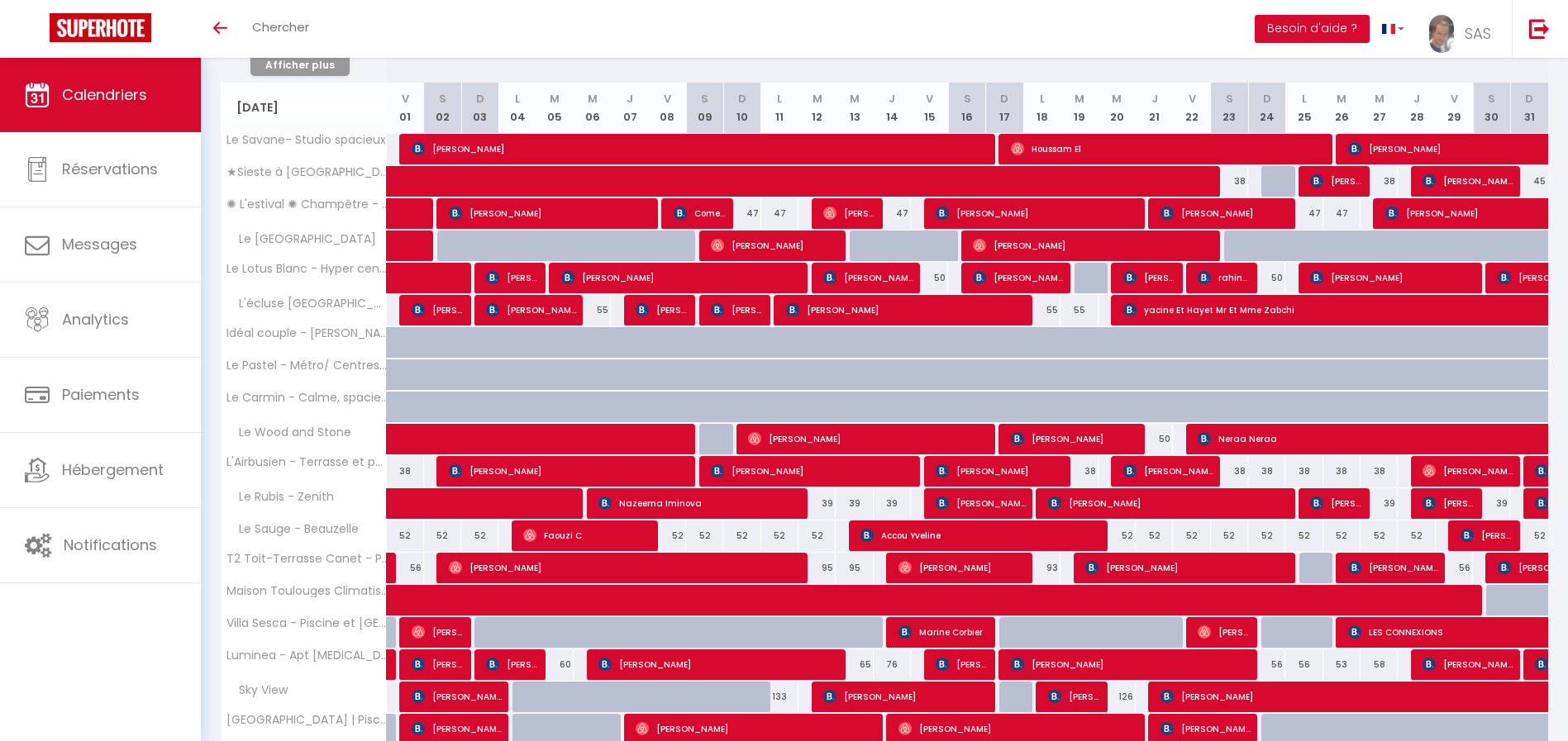
scroll to position [1899, 0]
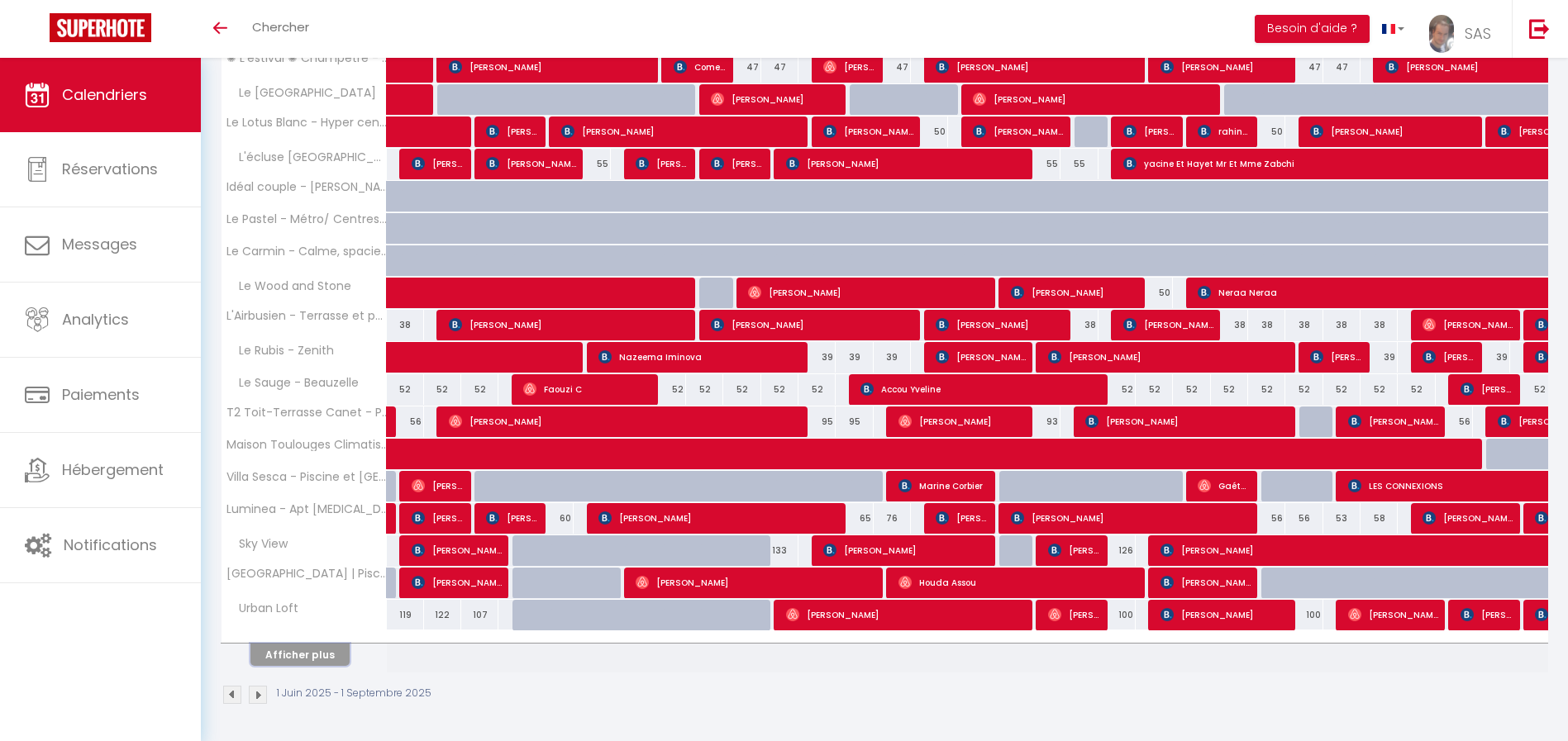
drag, startPoint x: 296, startPoint y: 657, endPoint x: 380, endPoint y: 367, distance: 301.9
click at [295, 657] on button "Afficher plus" at bounding box center [300, 654] width 99 height 22
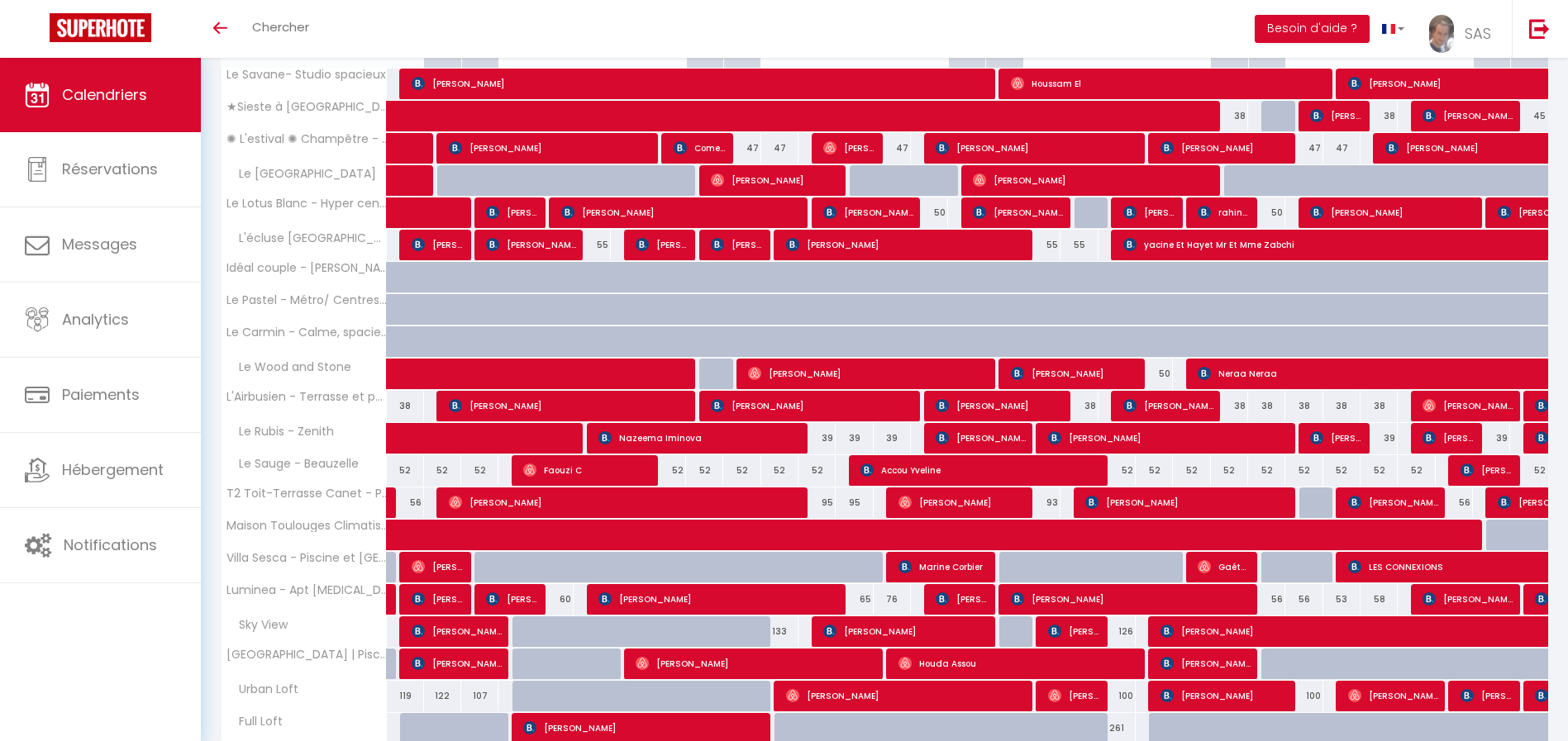
scroll to position [1874, 0]
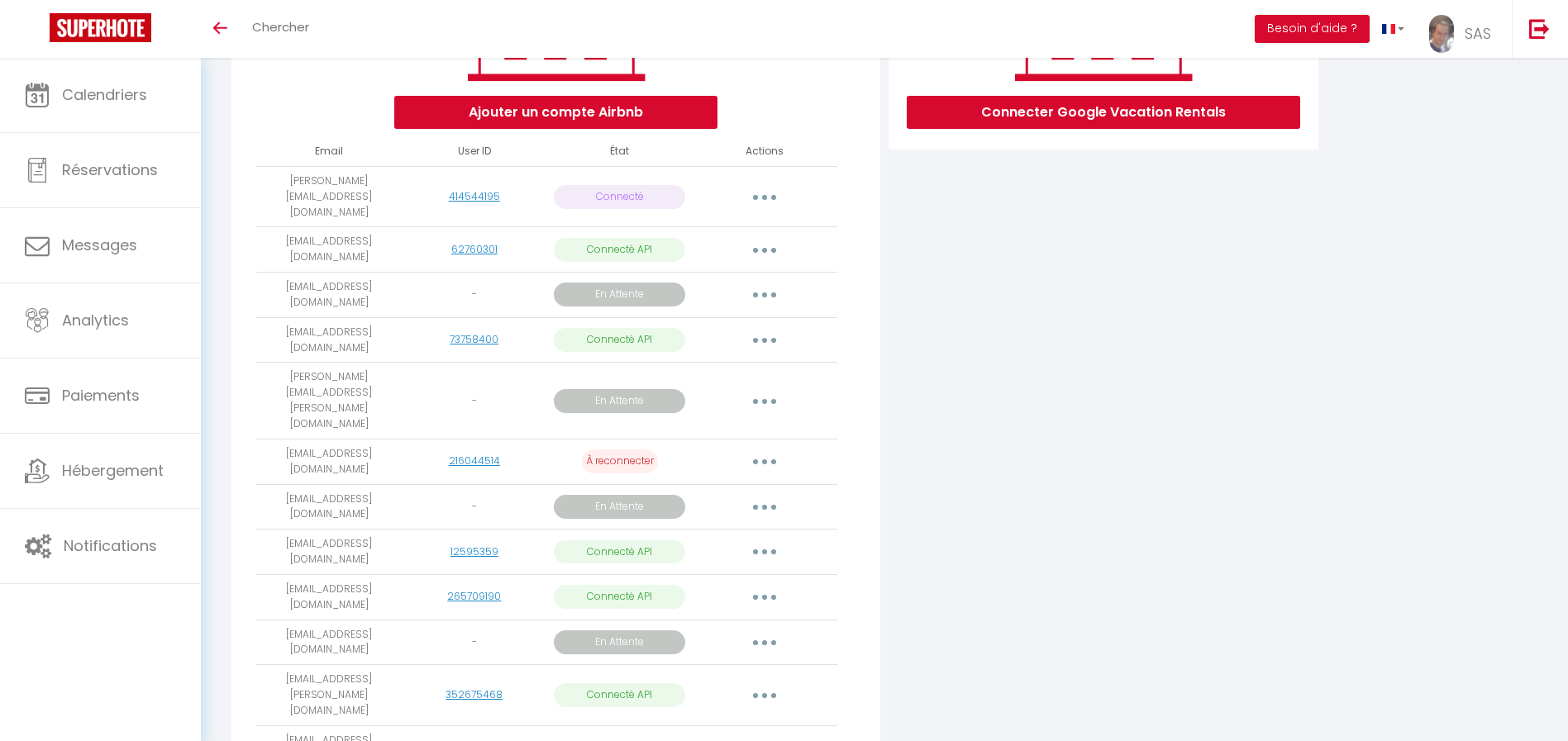
scroll to position [430, 0]
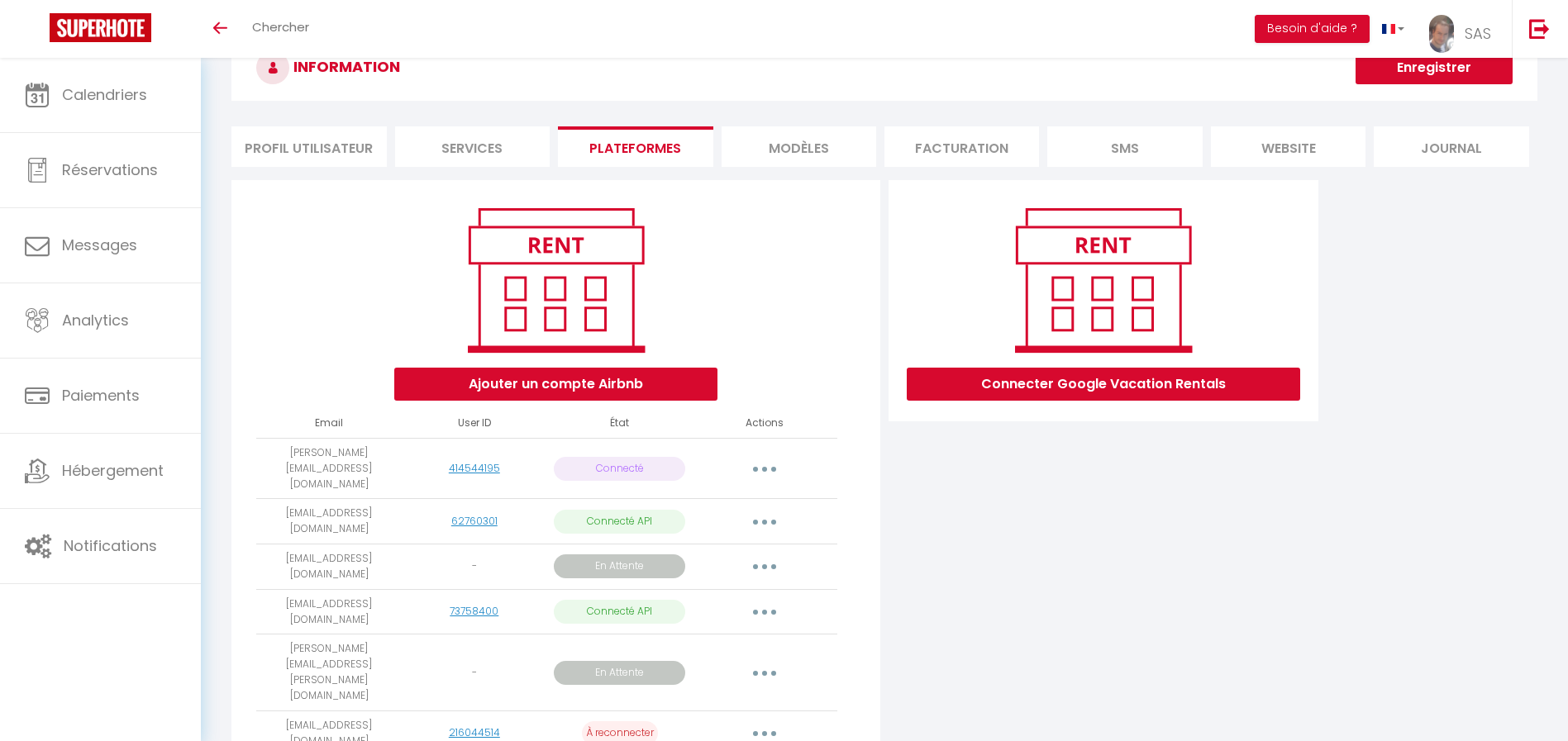
drag, startPoint x: 1561, startPoint y: 127, endPoint x: 1573, endPoint y: 362, distance: 235.3
click at [1568, 360] on html "🟢 Des questions ou besoin d'assistance pour la migration AirBnB? Connectez-vous…" at bounding box center [784, 313] width 1568 height 741
click at [1457, 446] on div "Ajouter un compte Airbnb Email User ID État Actions kevin.bodinaud@keycooning.f…" at bounding box center [884, 694] width 1314 height 1027
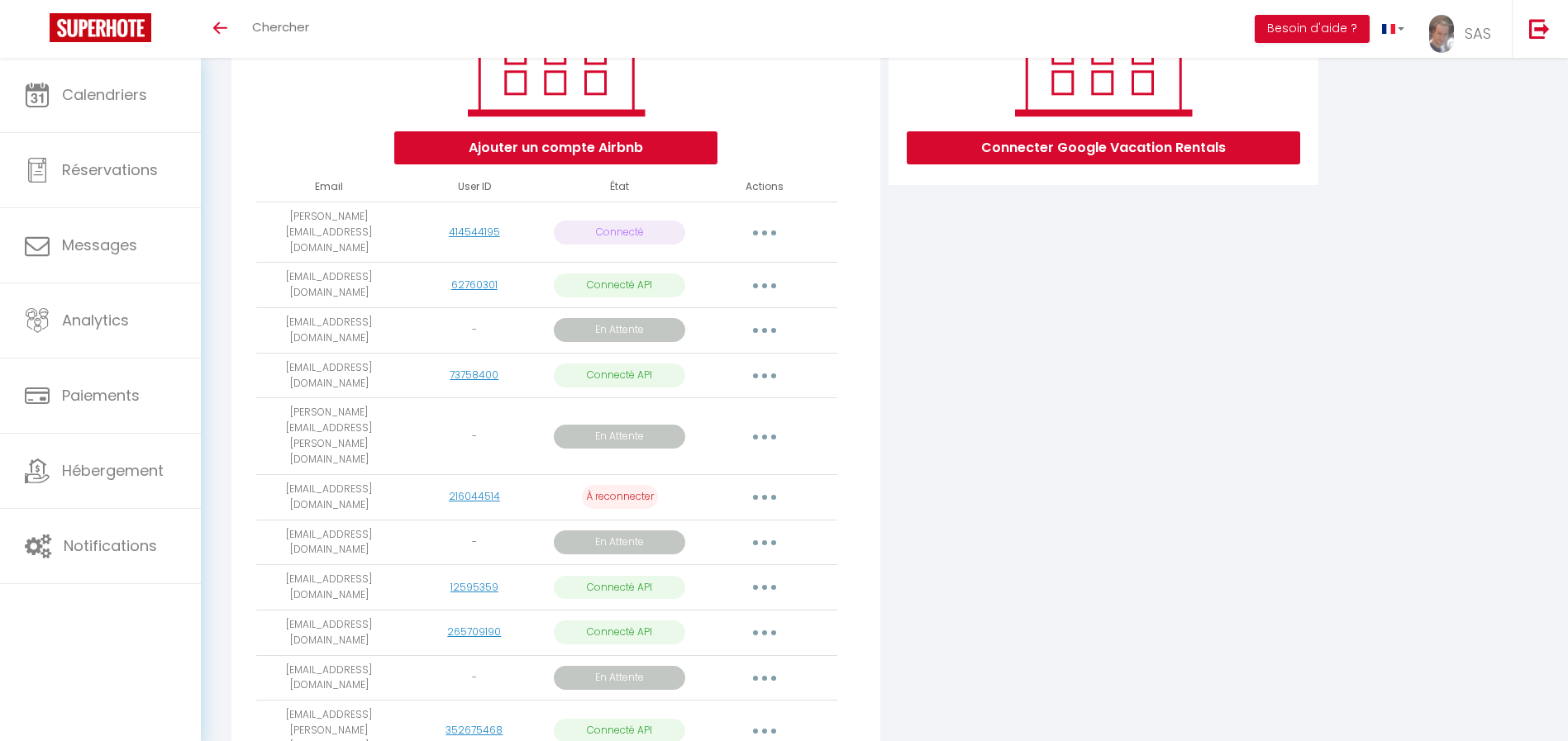
scroll to position [430, 0]
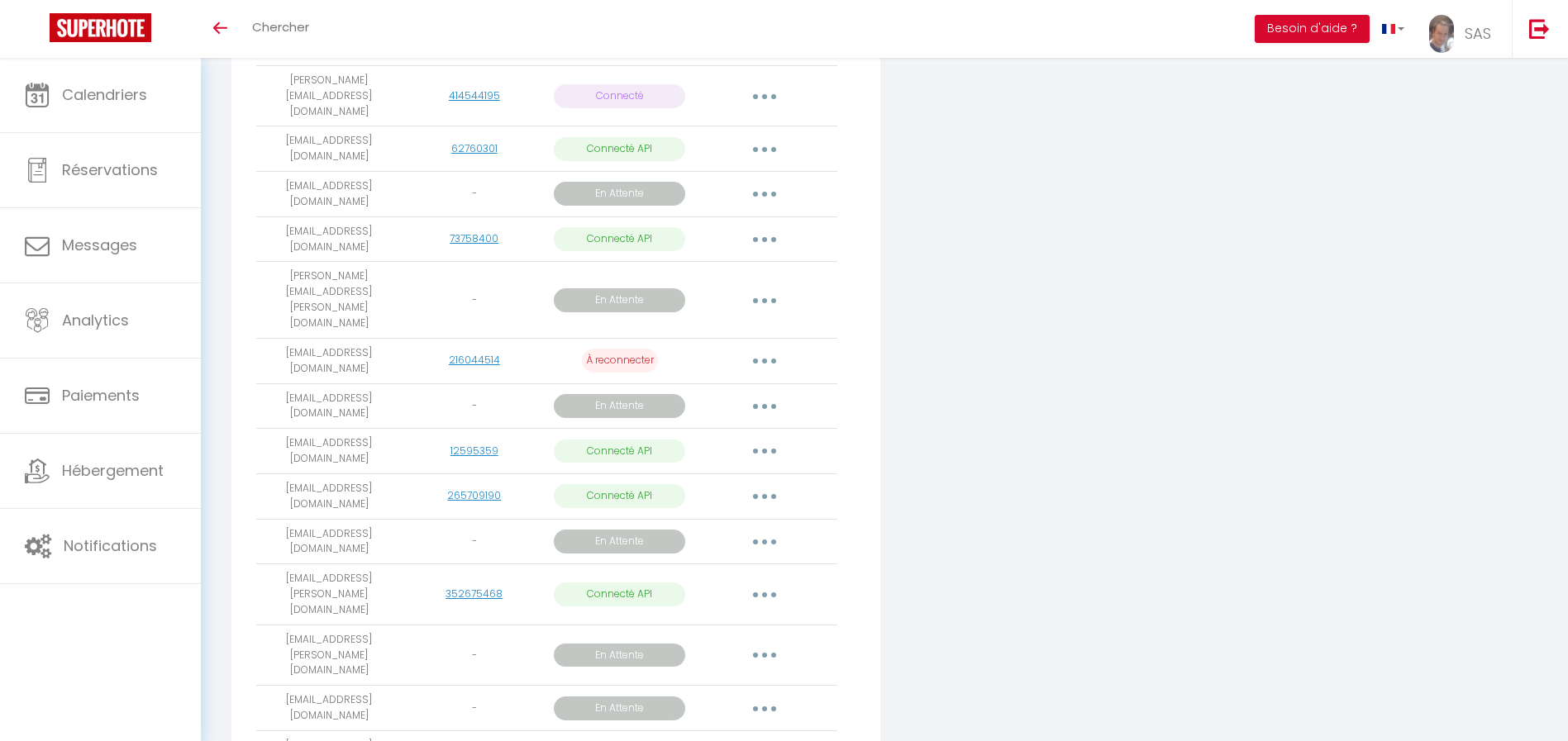
click at [1101, 319] on div "Connecter Google Vacation Rentals" at bounding box center [1104, 321] width 438 height 1027
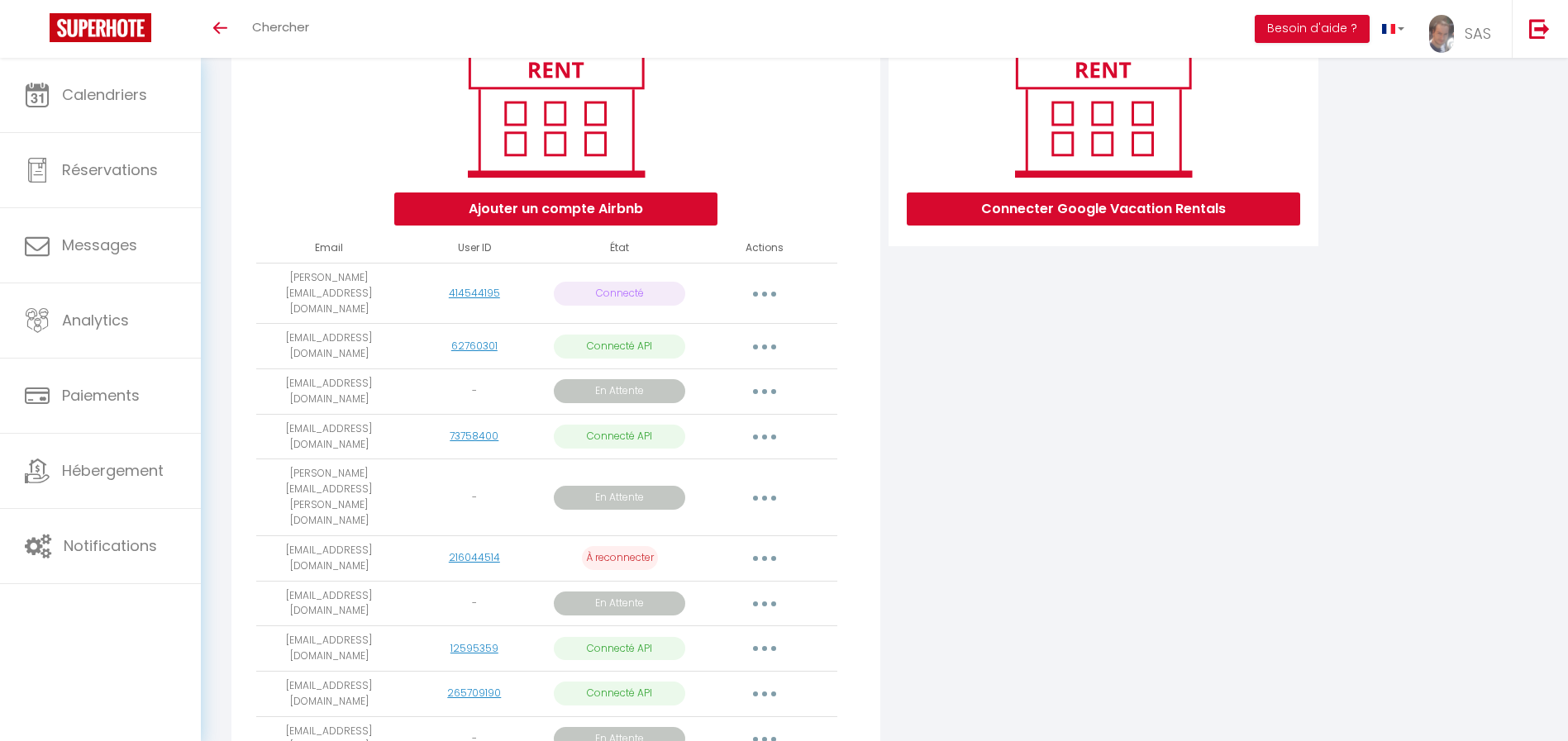
scroll to position [430, 0]
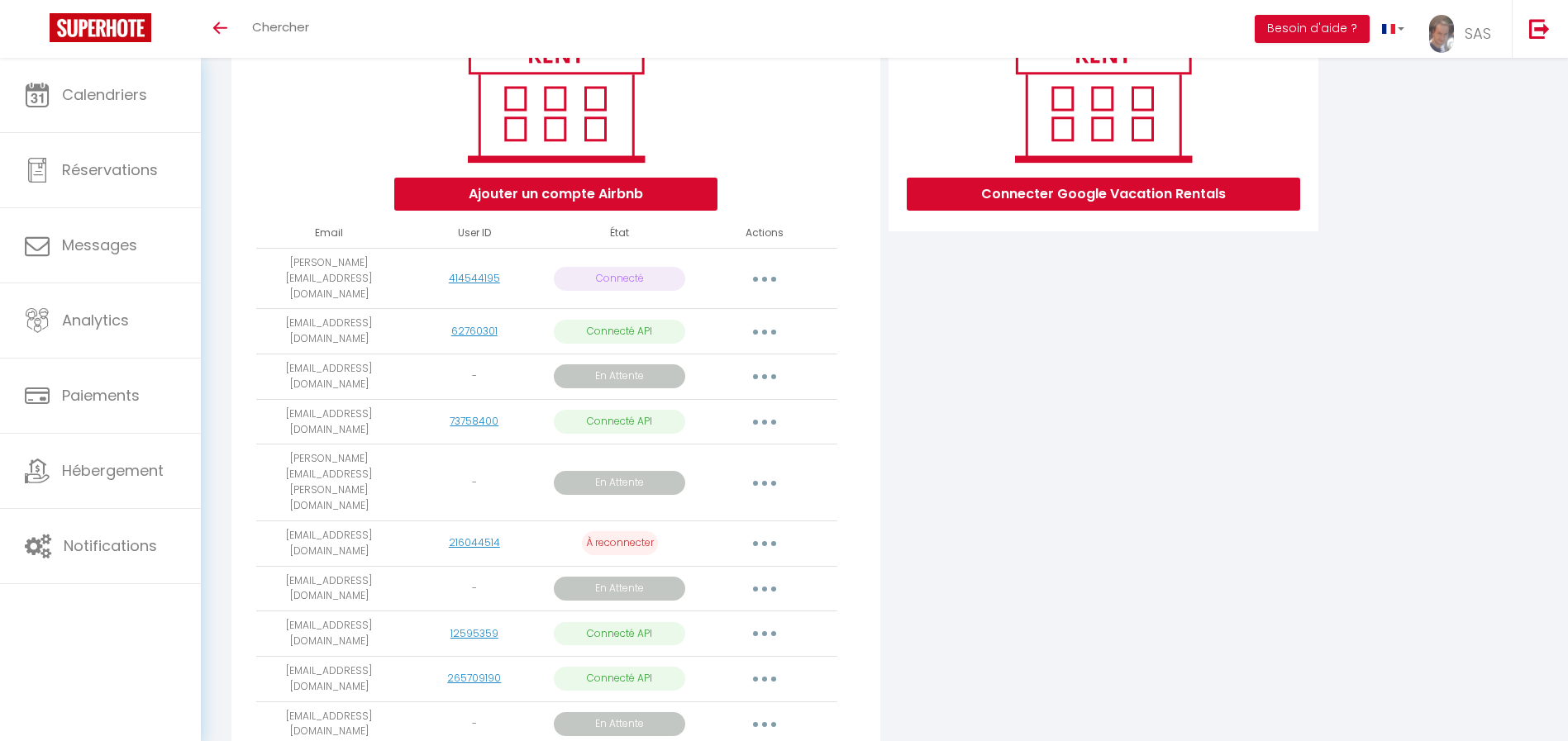
scroll to position [430, 0]
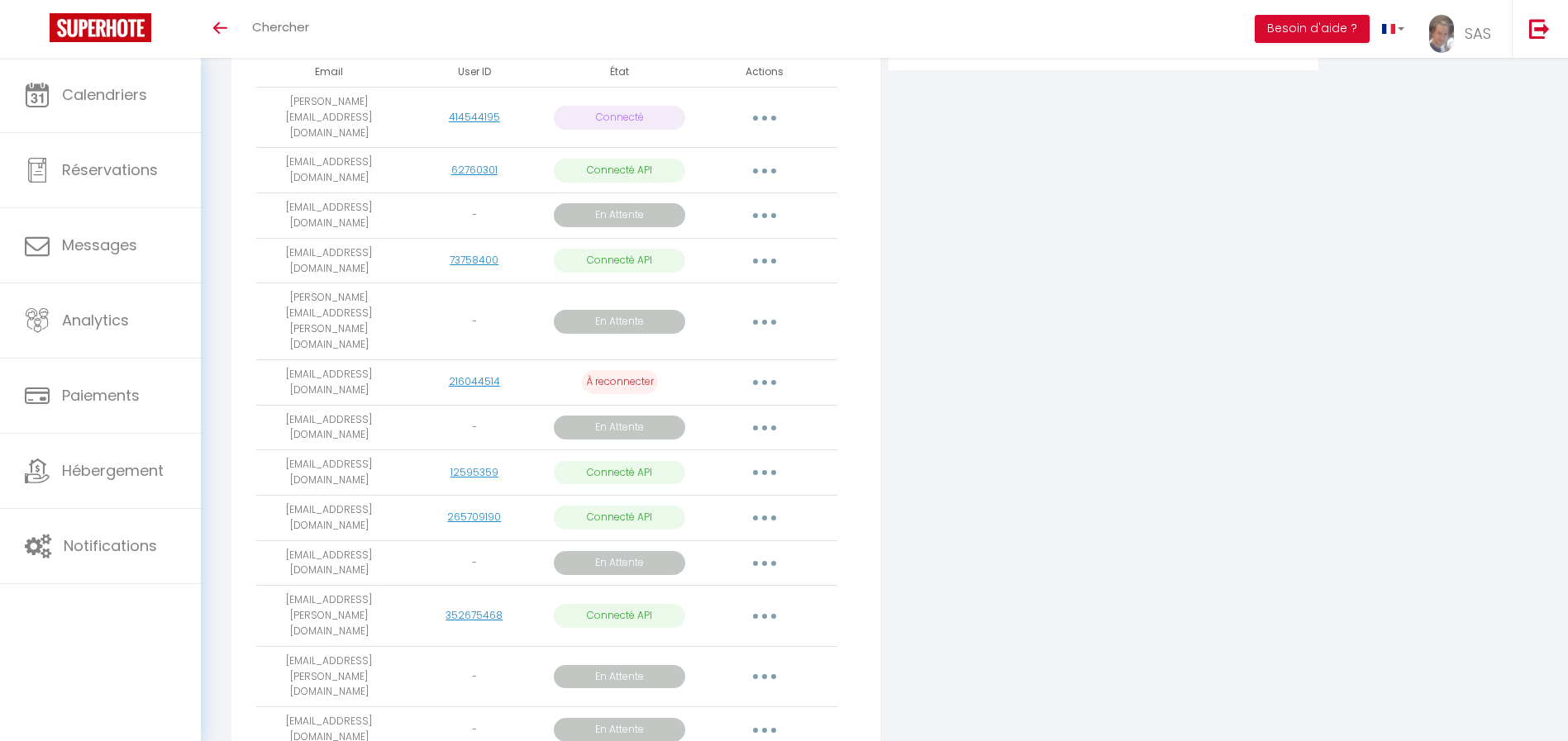
scroll to position [430, 0]
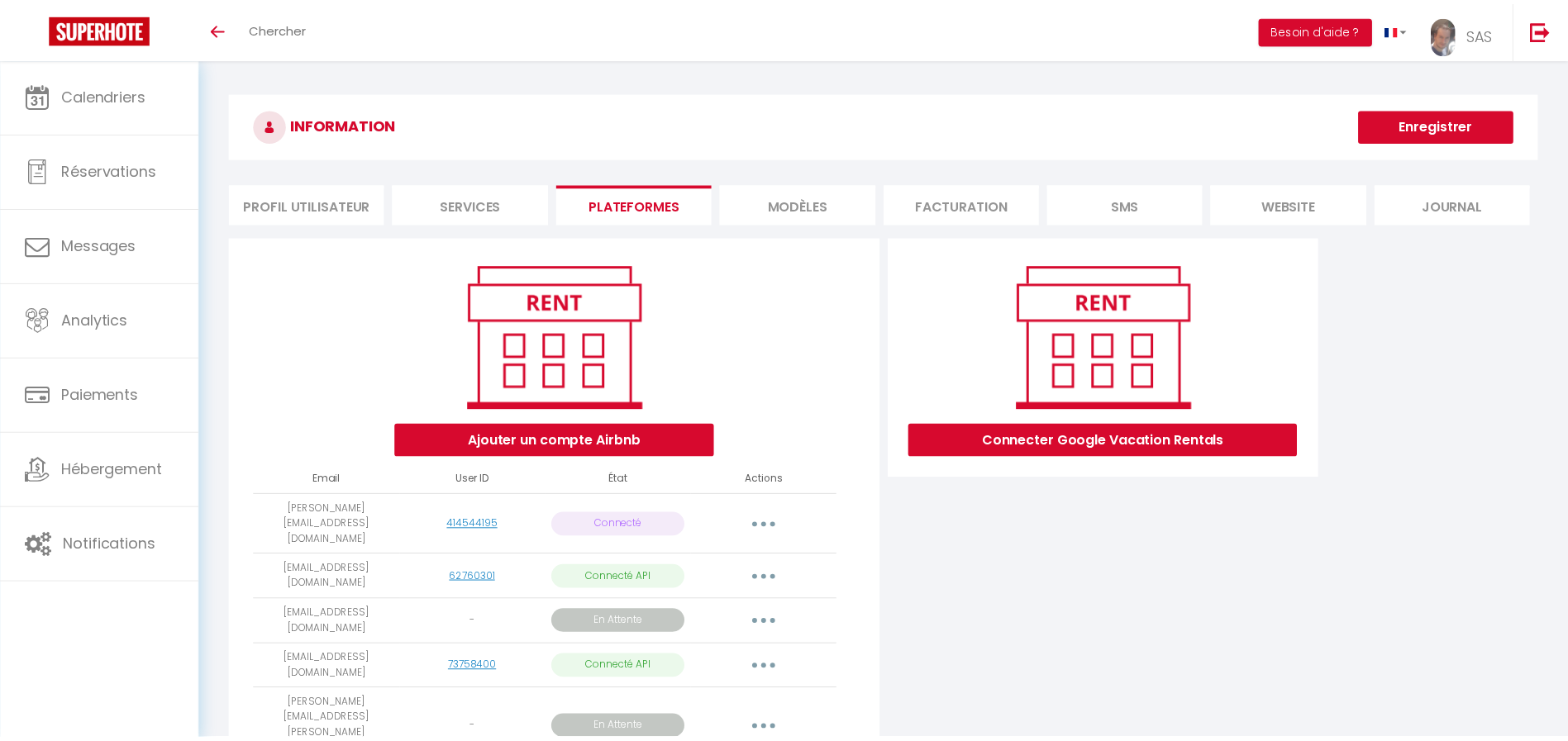
scroll to position [423, 0]
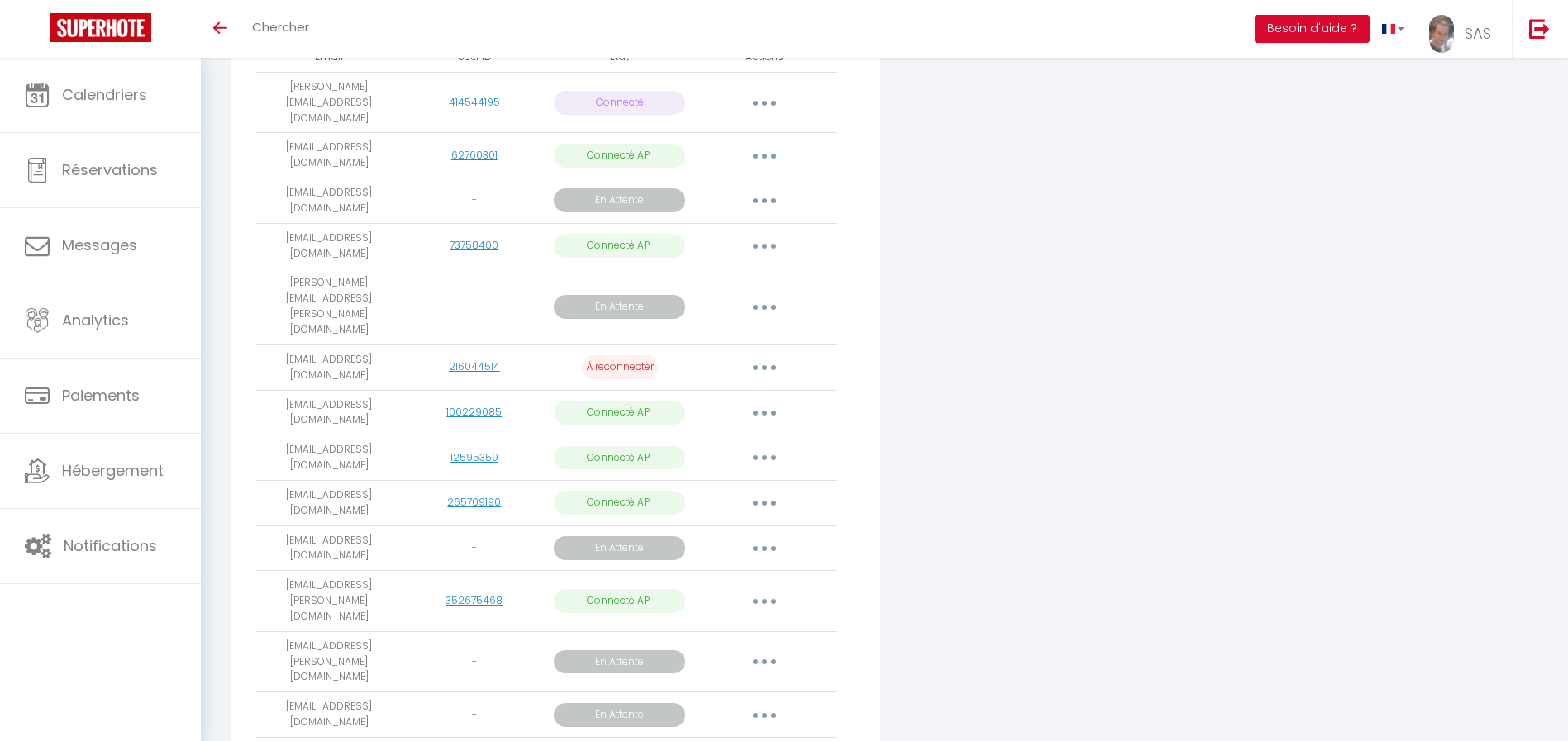
click at [761, 701] on button "button" at bounding box center [764, 714] width 46 height 27
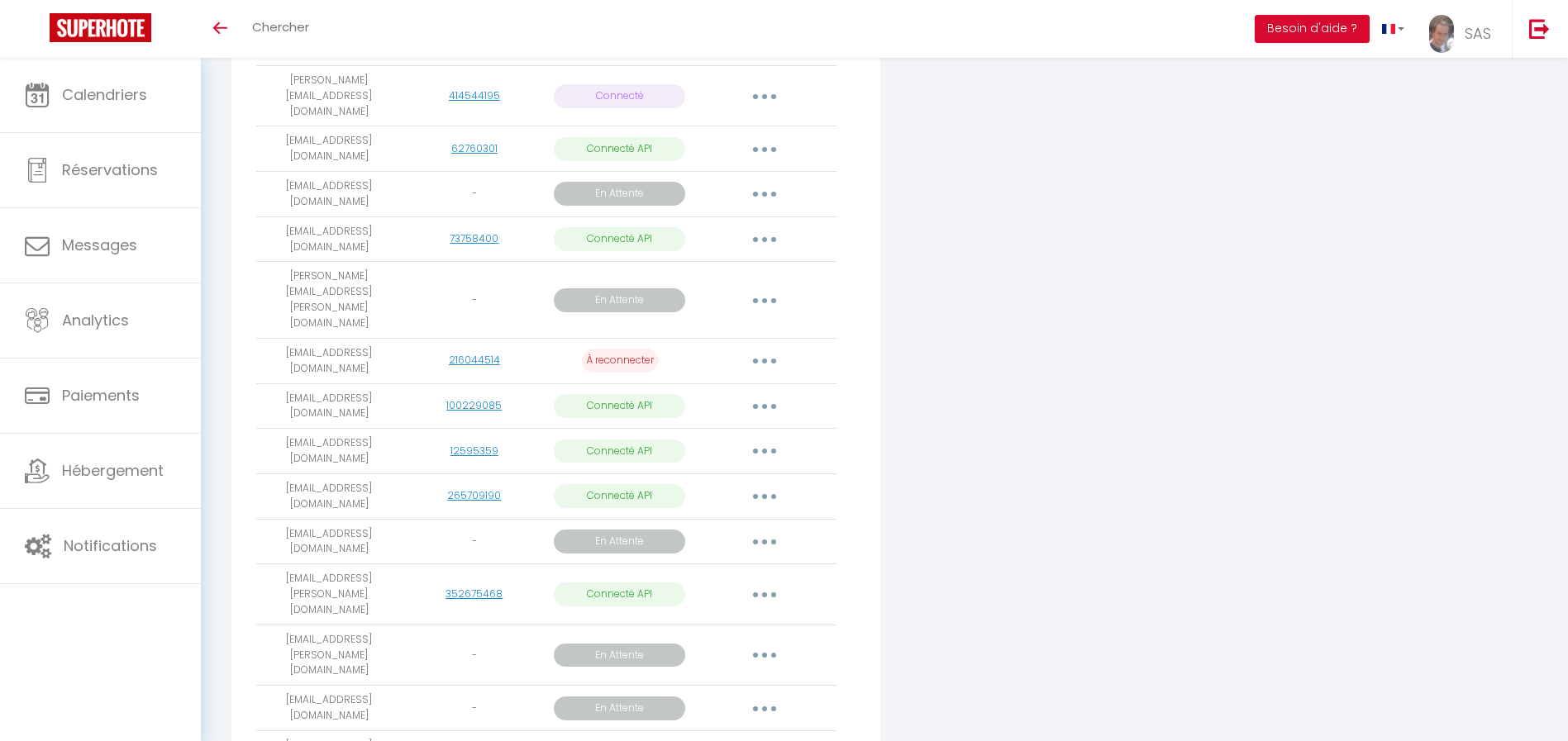
click at [772, 695] on button "button" at bounding box center [764, 708] width 46 height 27
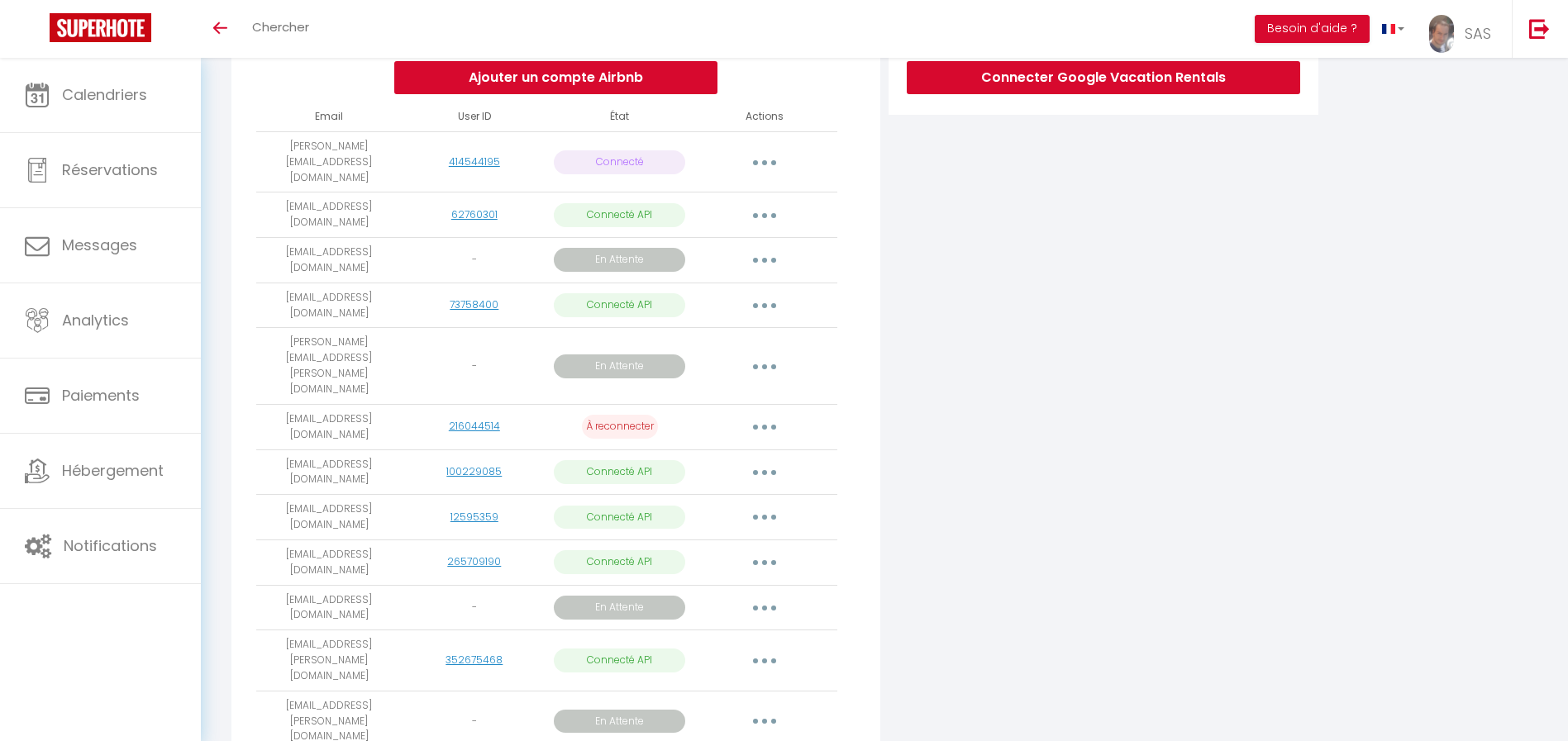
scroll to position [430, 0]
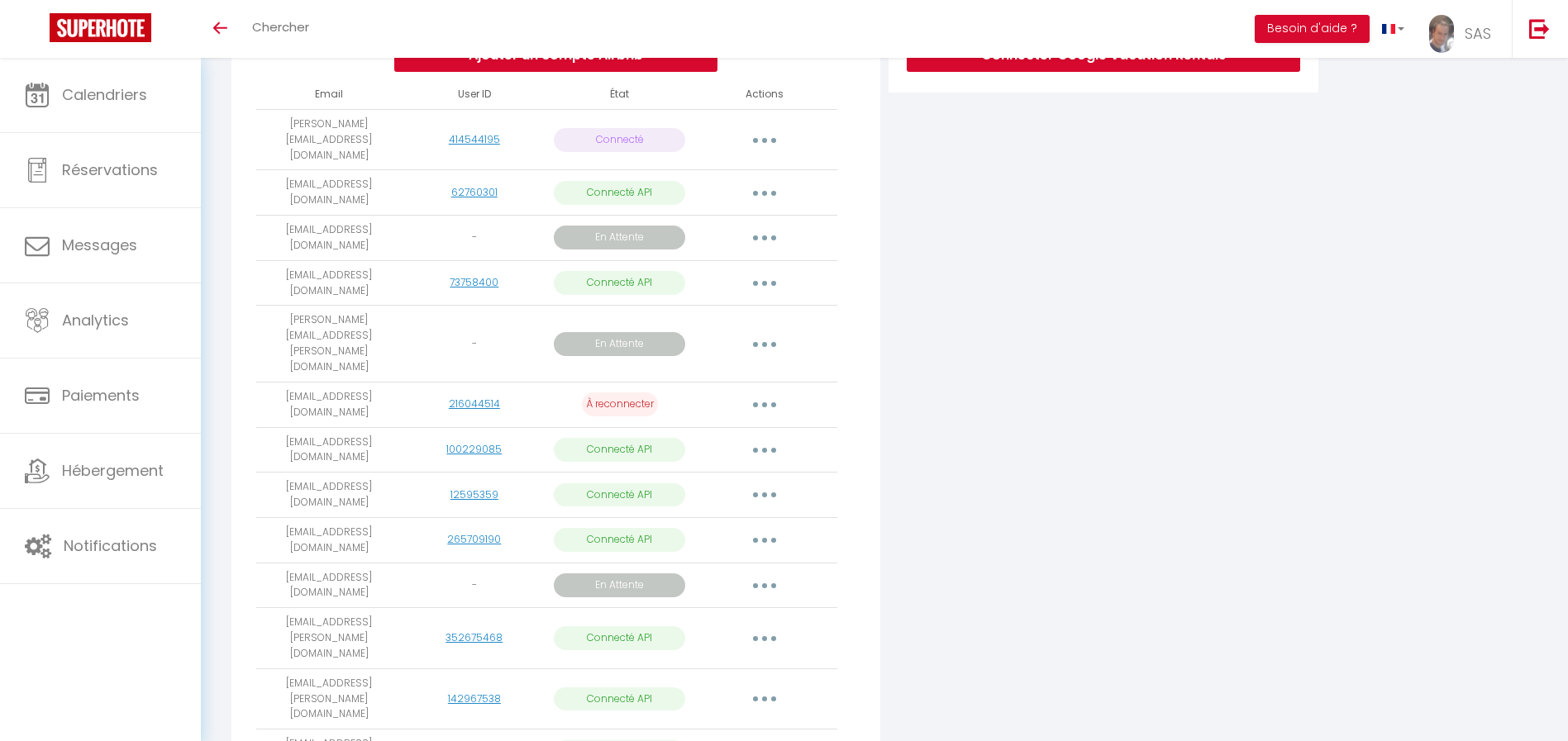
scroll to position [430, 0]
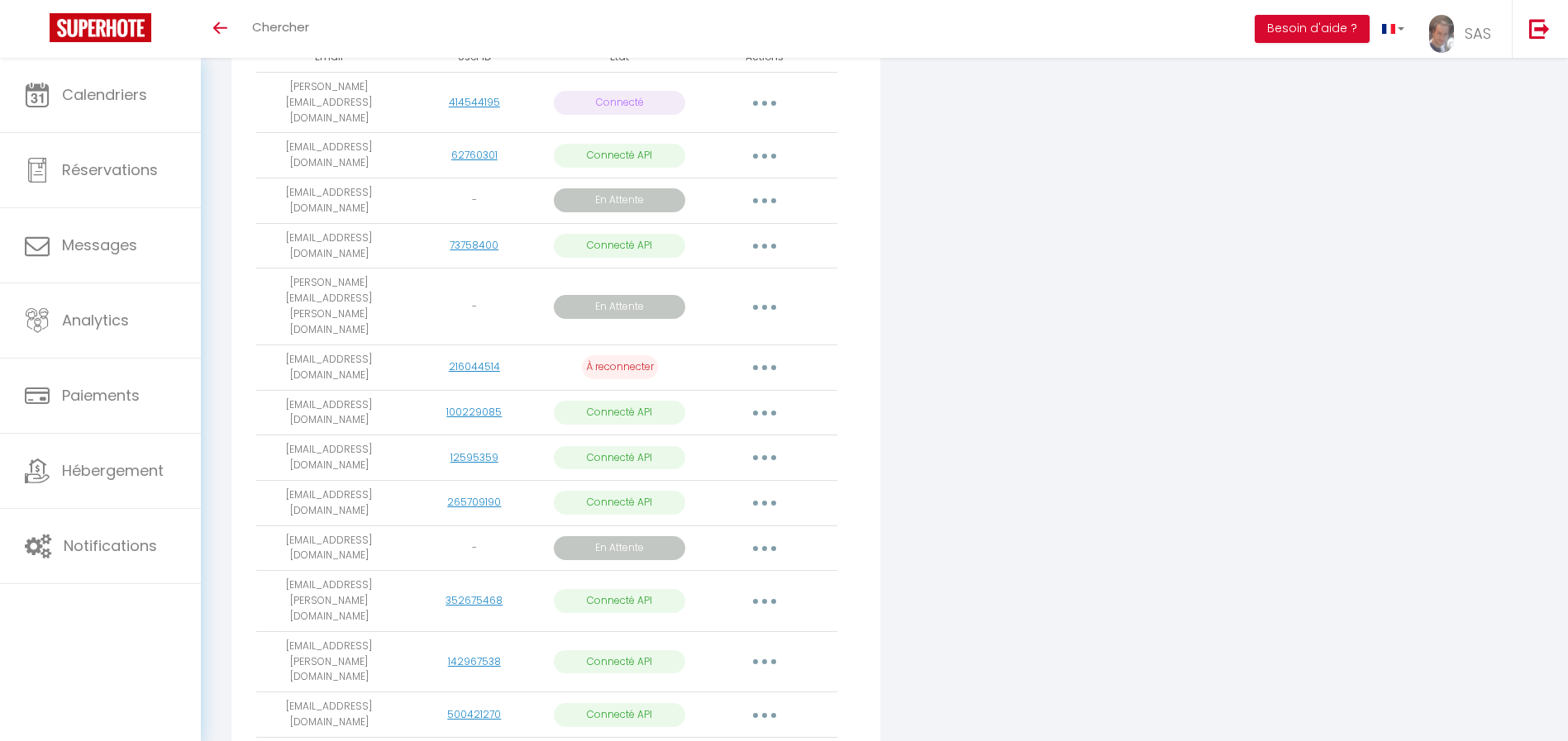
click at [1121, 305] on div "Connecter Google Vacation Rentals" at bounding box center [1104, 328] width 438 height 1027
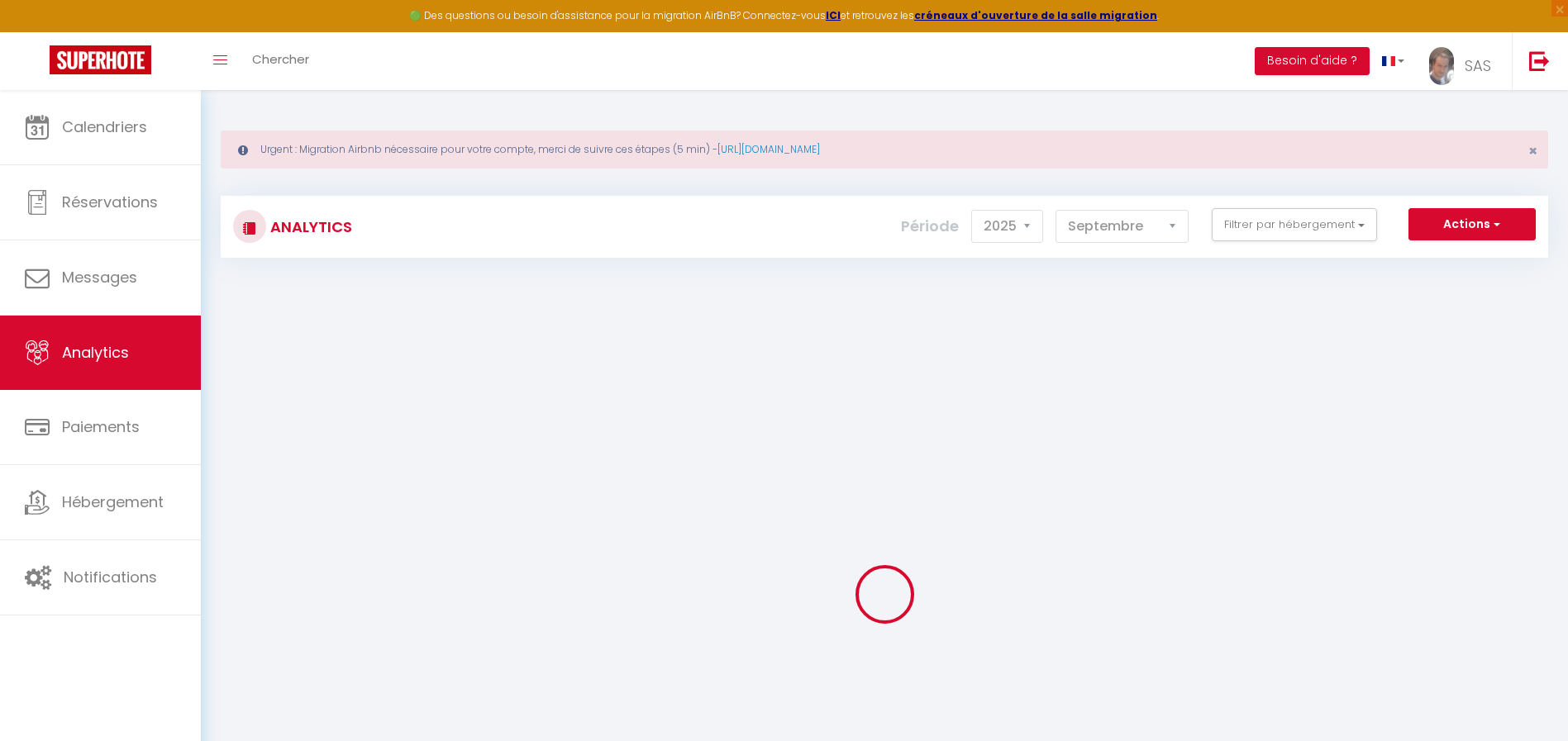
select select "2025"
select select "9"
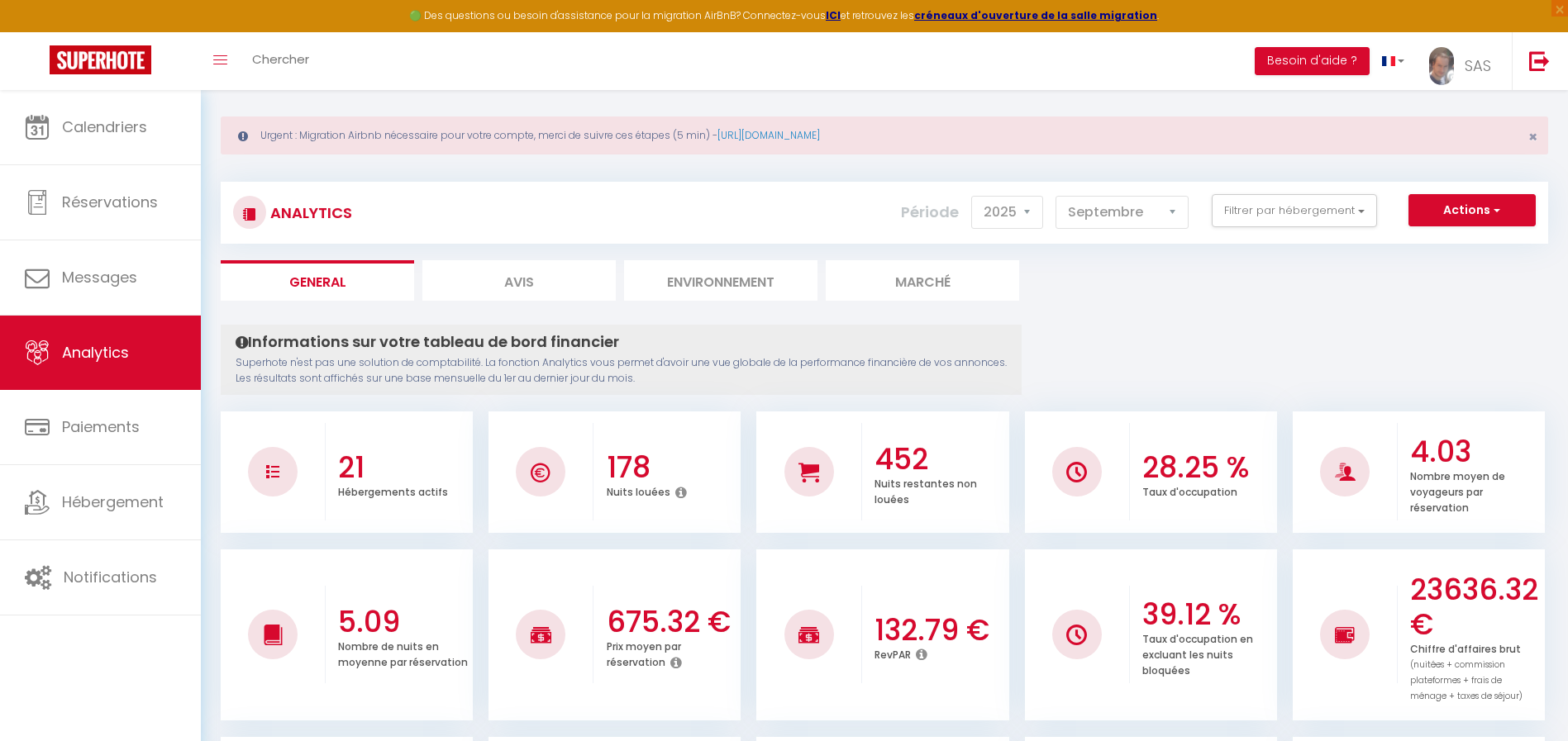
scroll to position [29, 0]
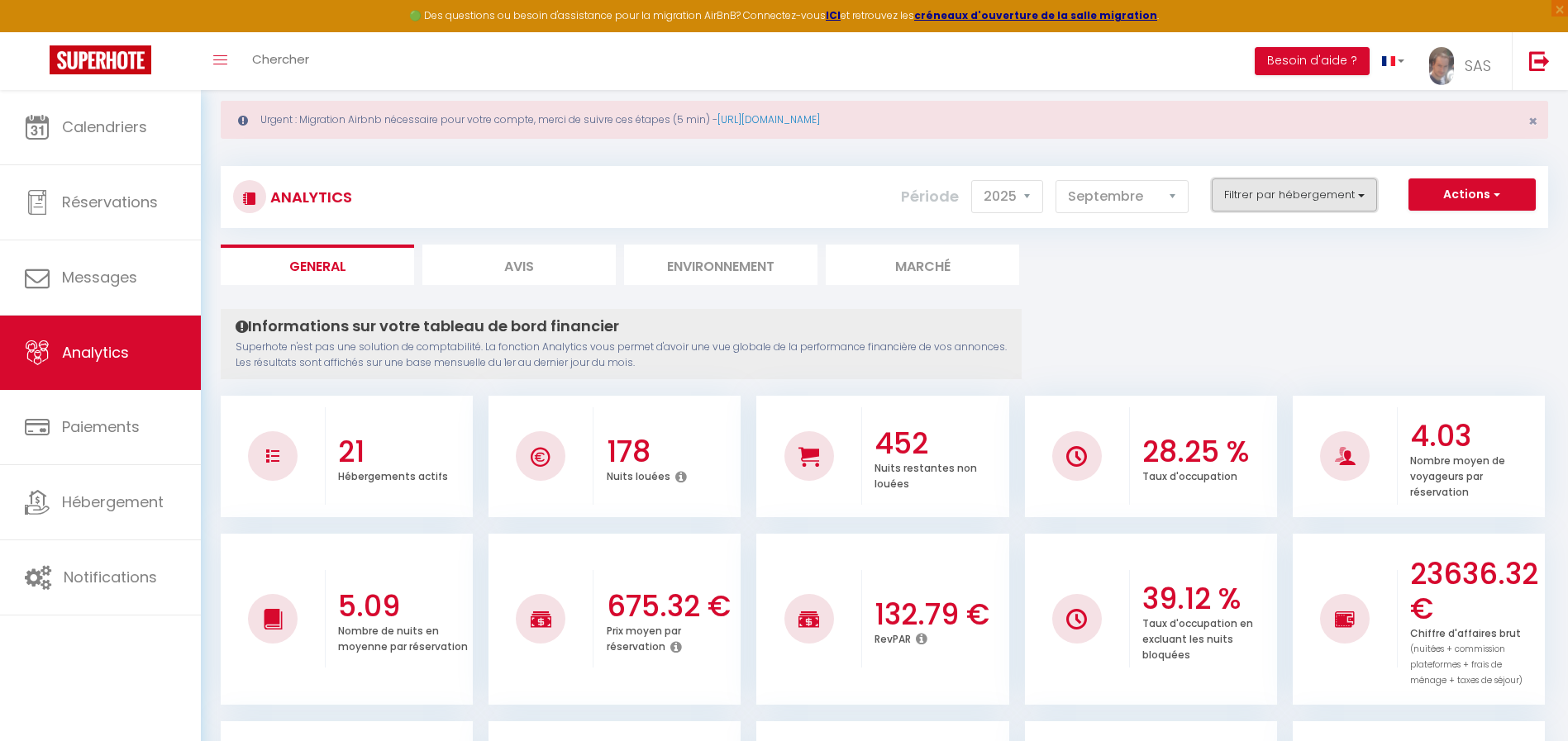
click at [1255, 198] on button "Filtrer par hébergement" at bounding box center [1295, 195] width 166 height 33
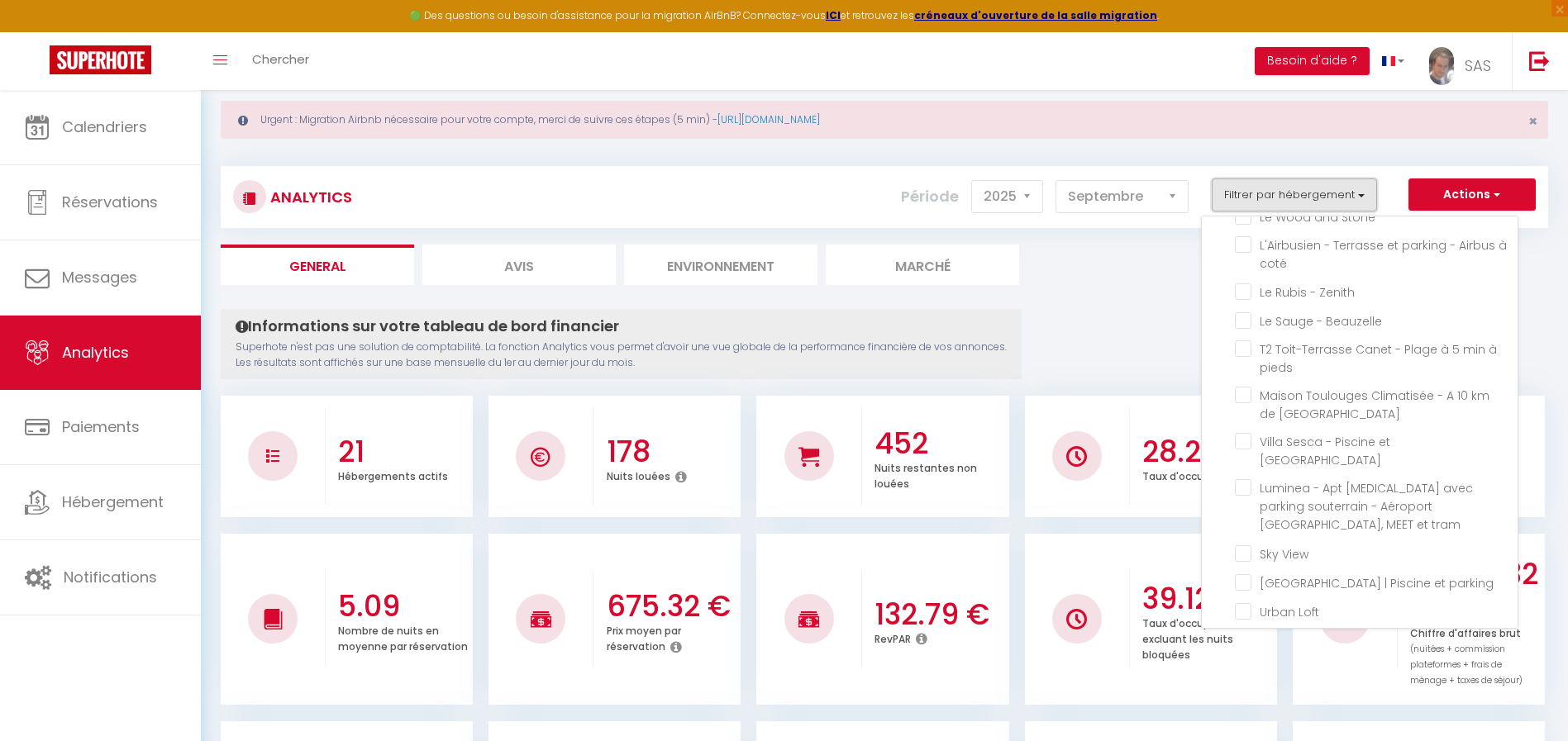
scroll to position [451, 0]
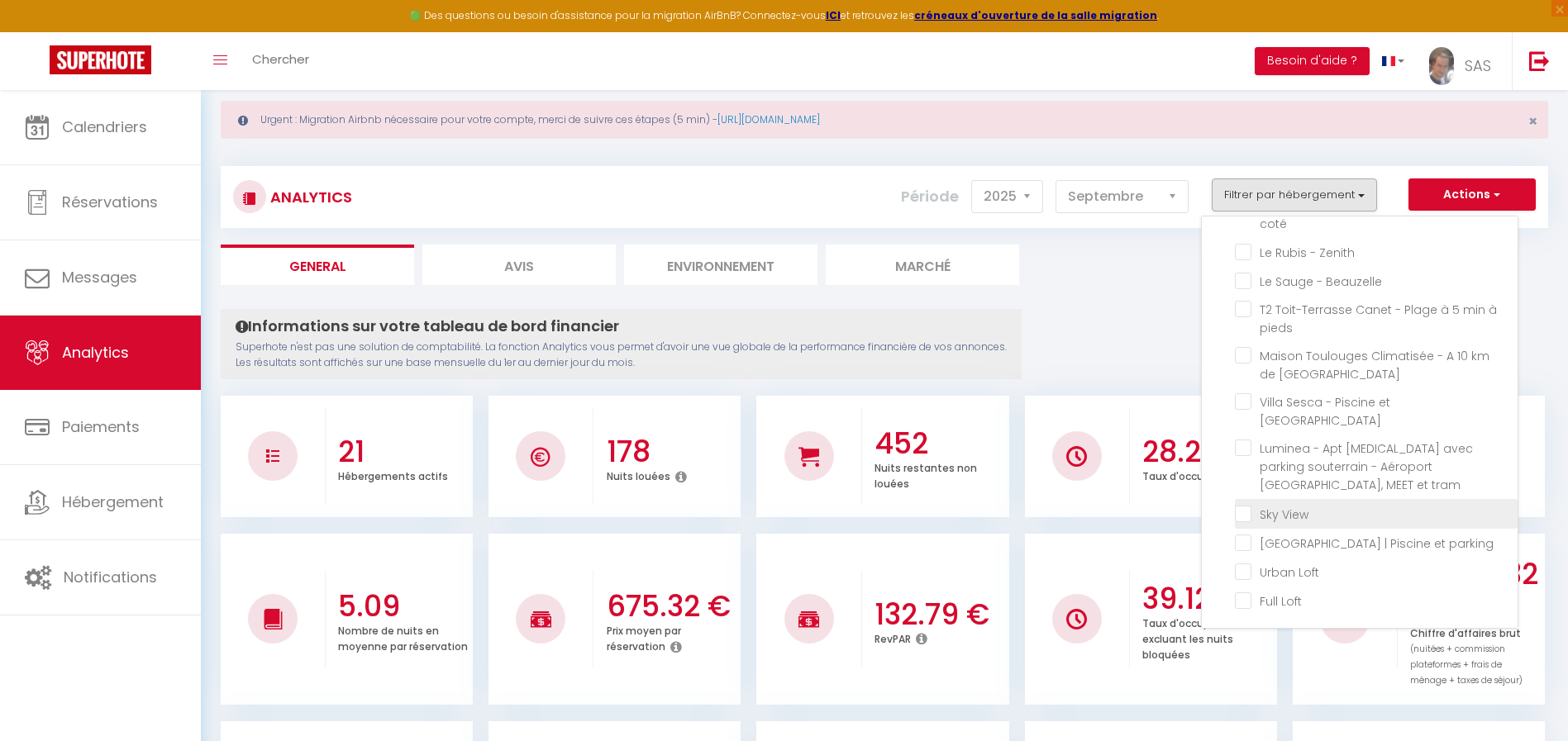
click at [1242, 509] on View "checkbox" at bounding box center [1376, 513] width 283 height 17
checkbox View "true"
checkbox spacieux "false"
checkbox Calme "false"
checkbox côté "false"
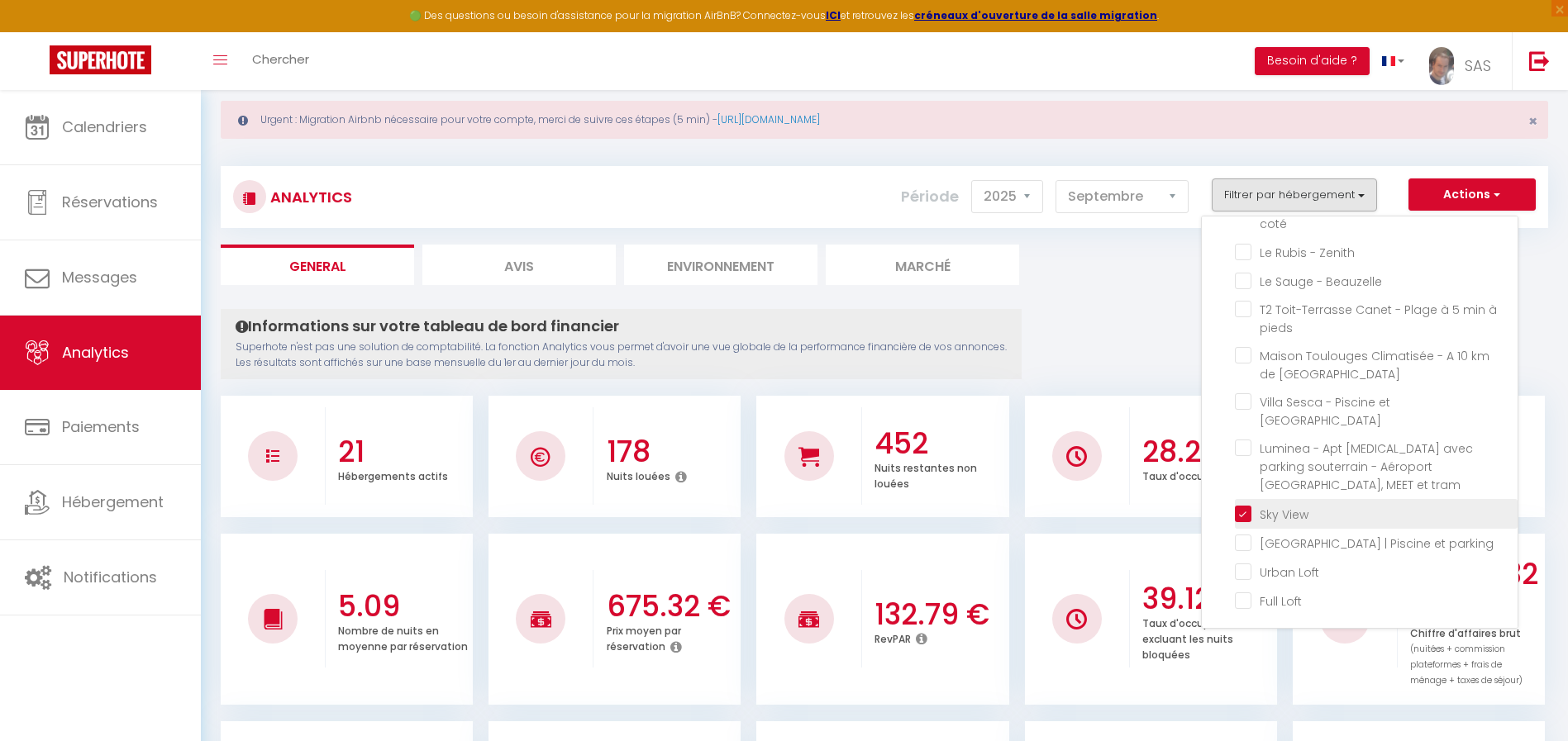
checkbox Chimères "false"
checkbox centre "false"
checkbox St-Pierre "false"
checkbox intérieure "false"
checkbox formation-Fac-Thalès "false"
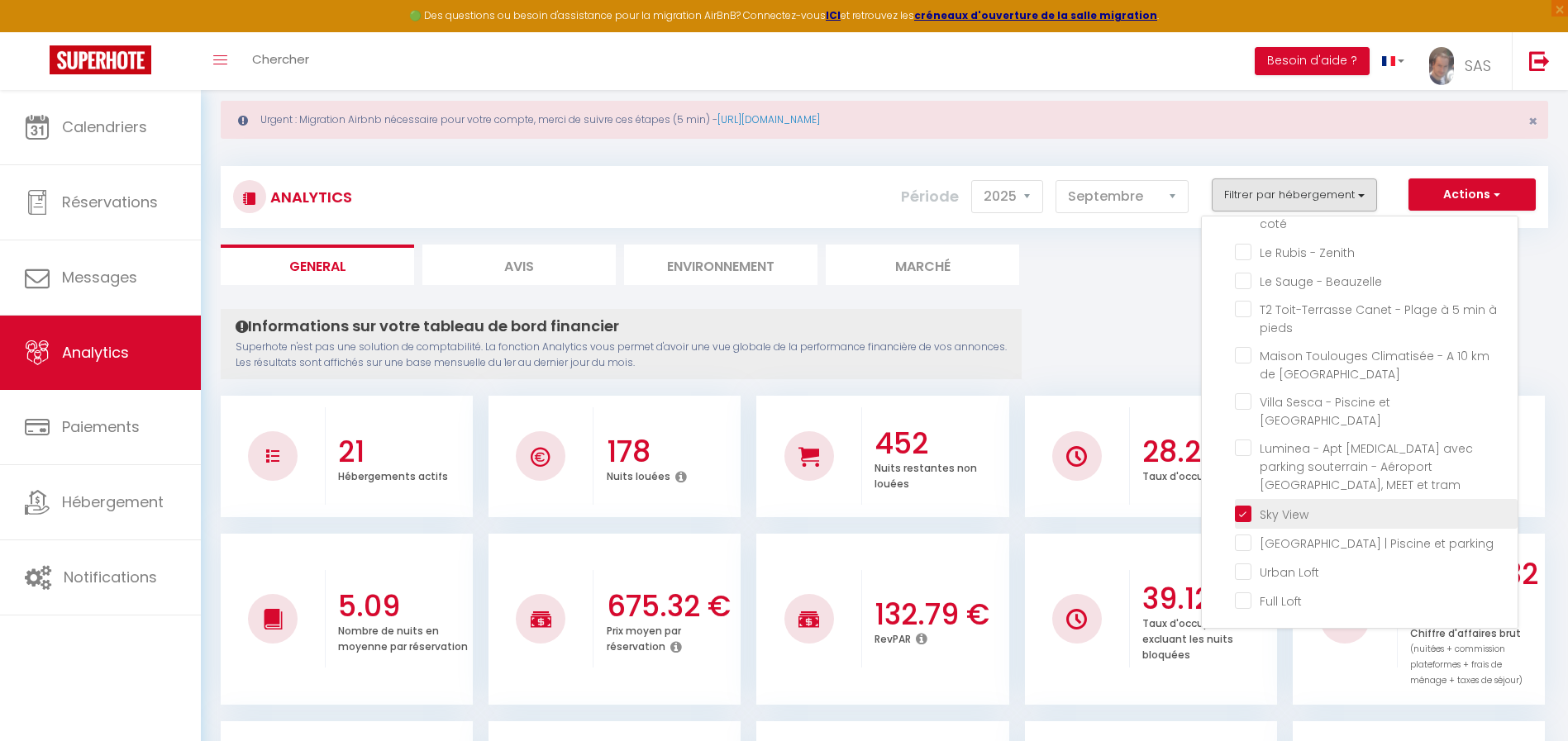
checkbox climatisé "false"
checkbox Stone "false"
checkbox coté "false"
checkbox Zenith "false"
checkbox Beauzelle "false"
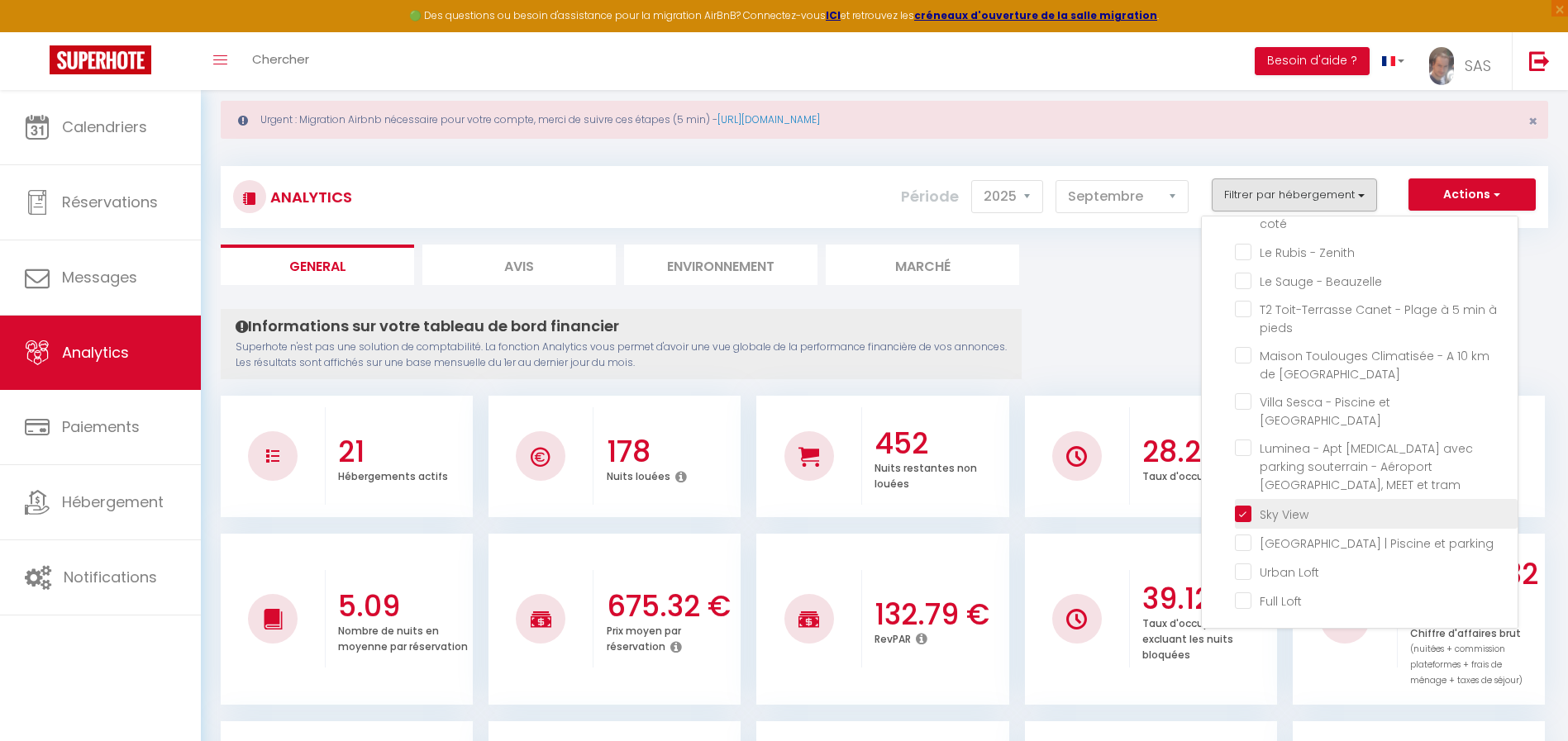
checkbox pieds "false"
checkbox Perpignan "false"
checkbox terrasse "false"
checkbox tram "false"
checkbox parking "false"
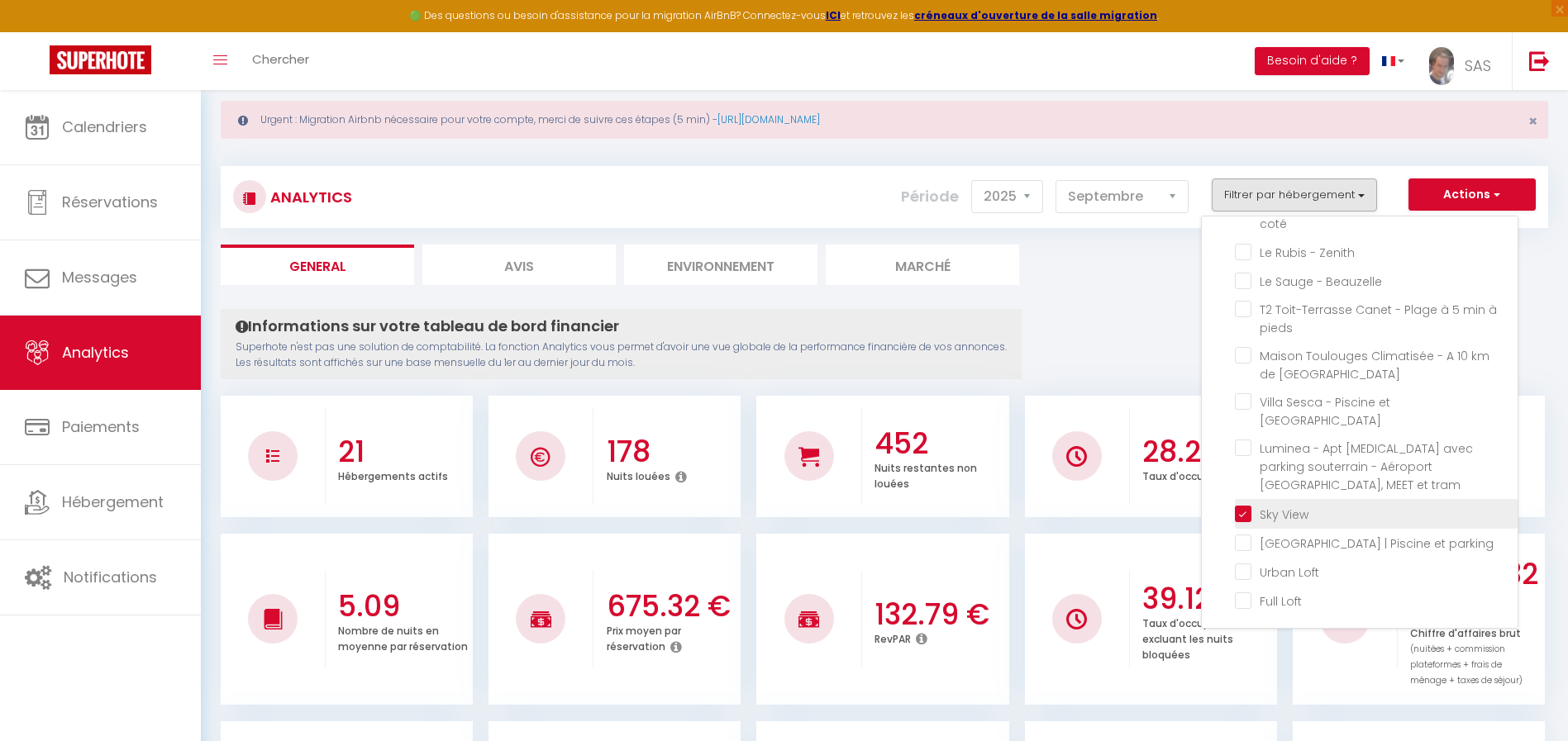
checkbox Loft "false"
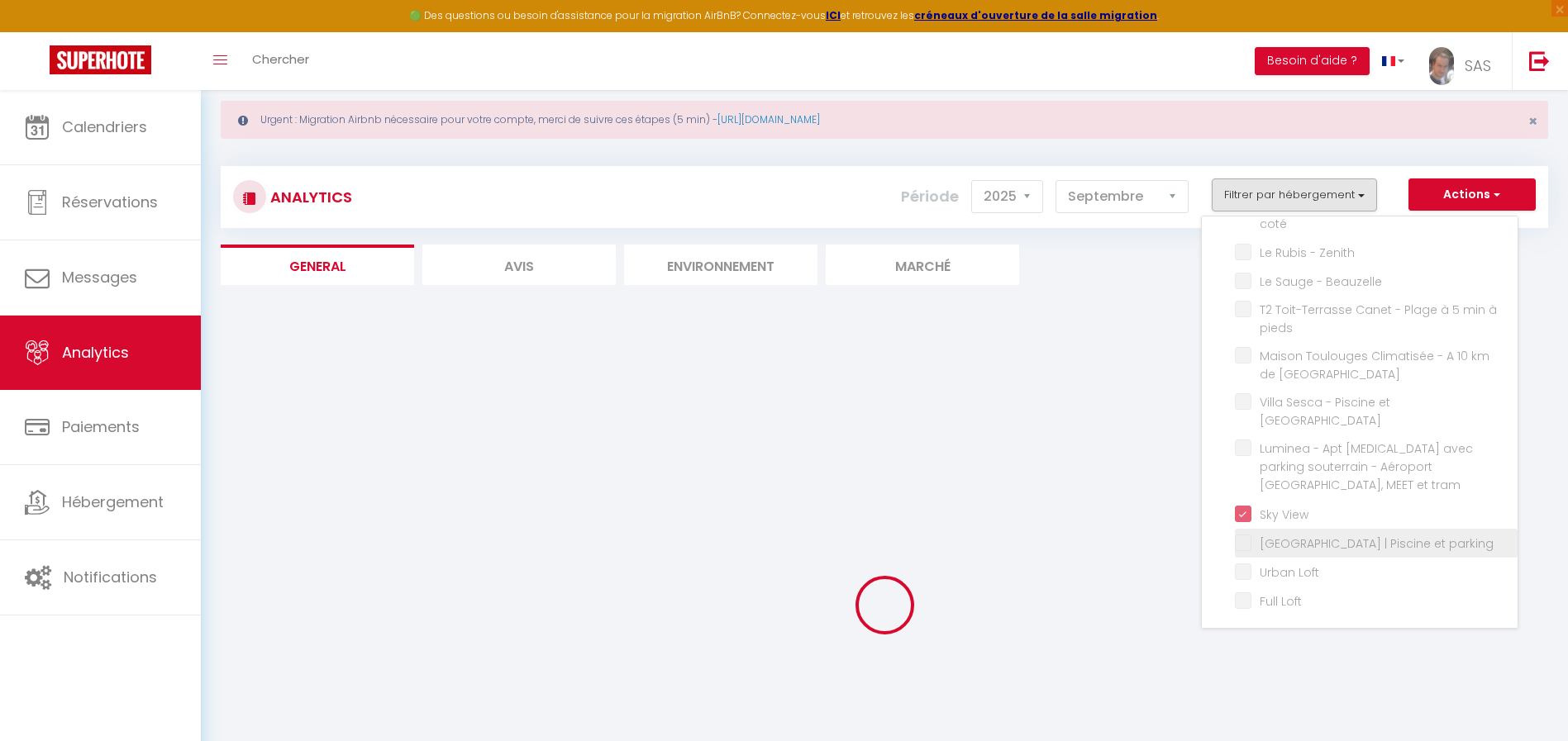
checkbox spacieux "false"
checkbox Calme "false"
checkbox côté "false"
checkbox Chimères "false"
checkbox centre "false"
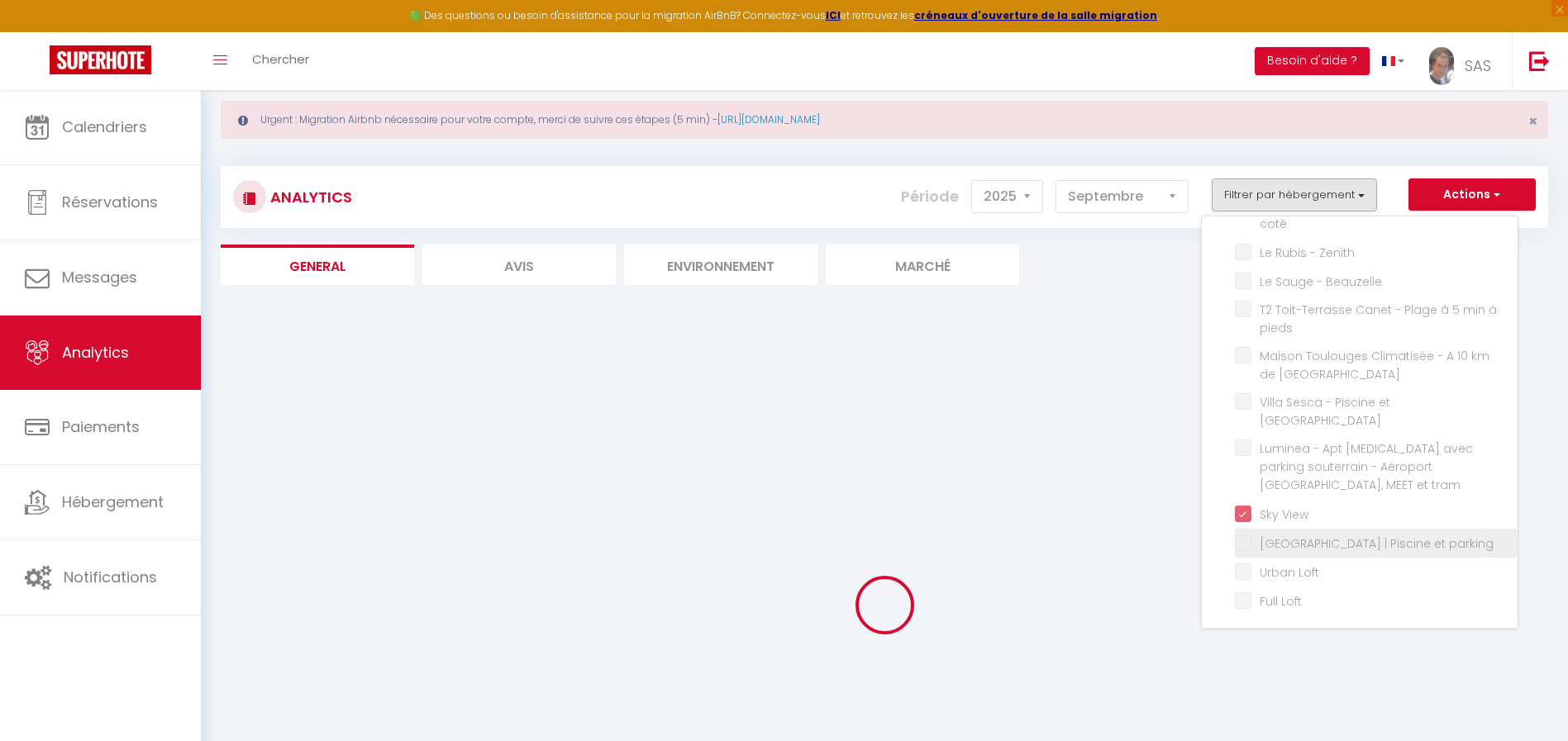
checkbox St-Pierre "false"
checkbox intérieure "false"
checkbox formation-Fac-Thalès "false"
checkbox climatisé "false"
checkbox Stone "false"
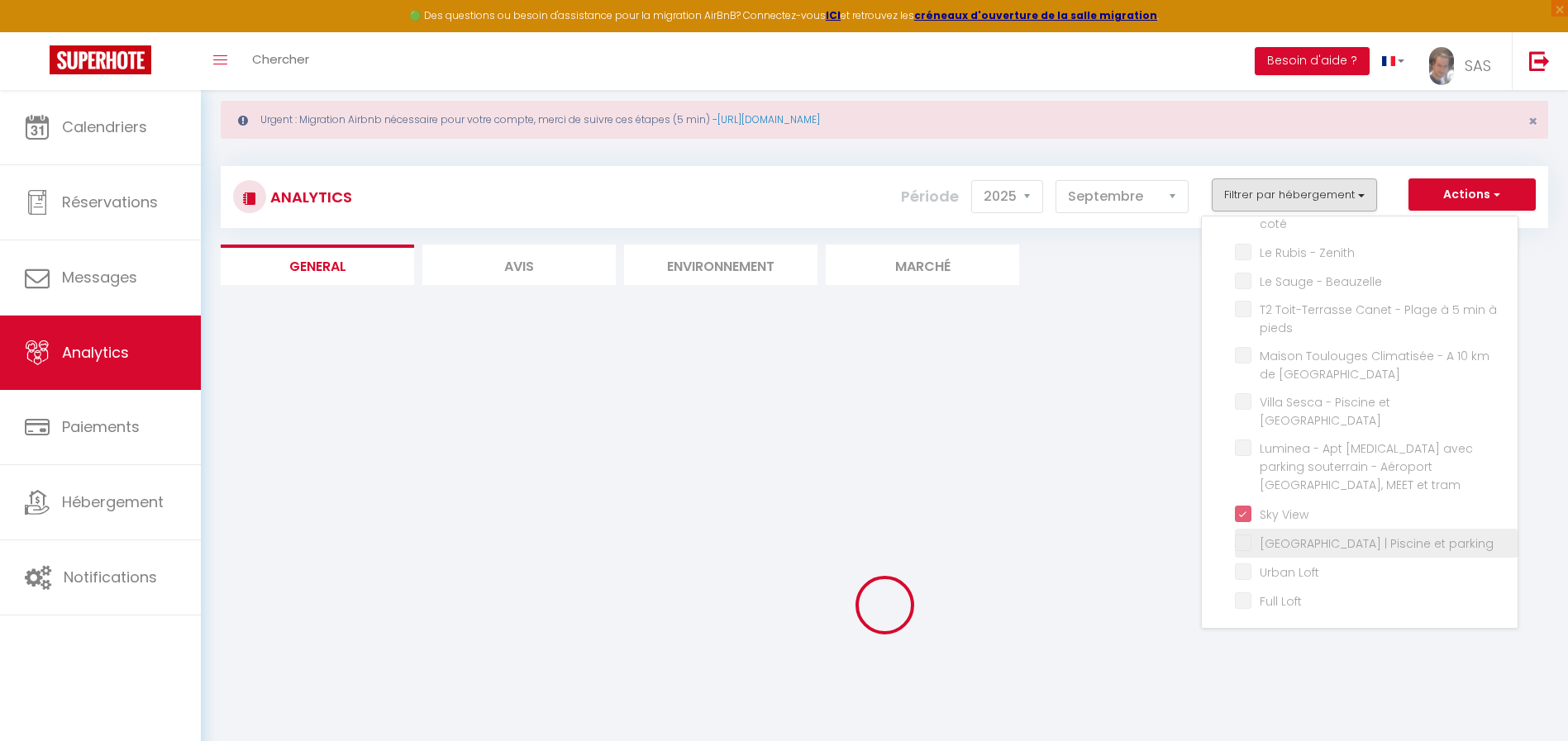
checkbox coté "false"
checkbox Zenith "false"
checkbox Beauzelle "false"
checkbox pieds "false"
checkbox Perpignan "false"
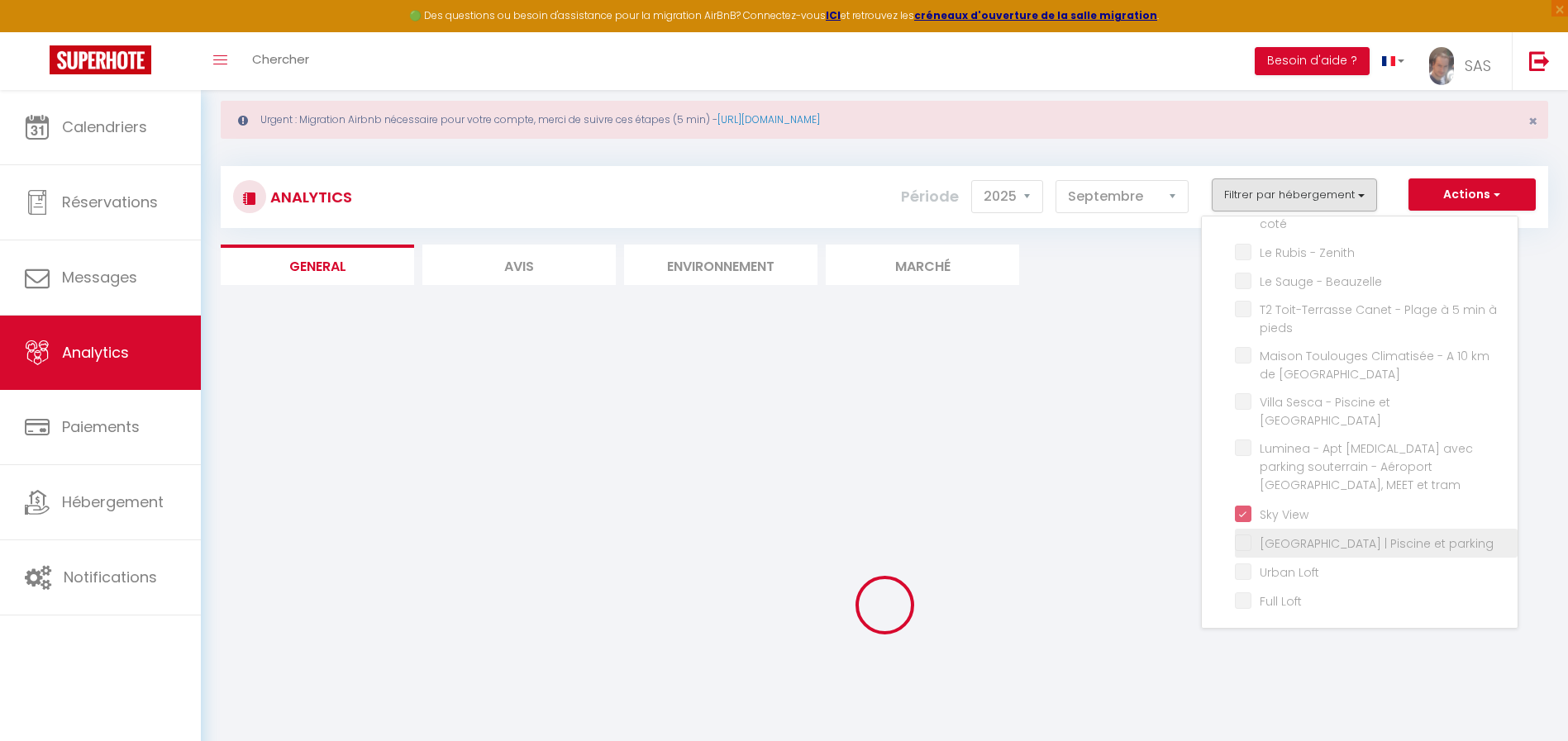
checkbox terrasse "false"
checkbox tram "false"
checkbox parking "false"
checkbox Loft "false"
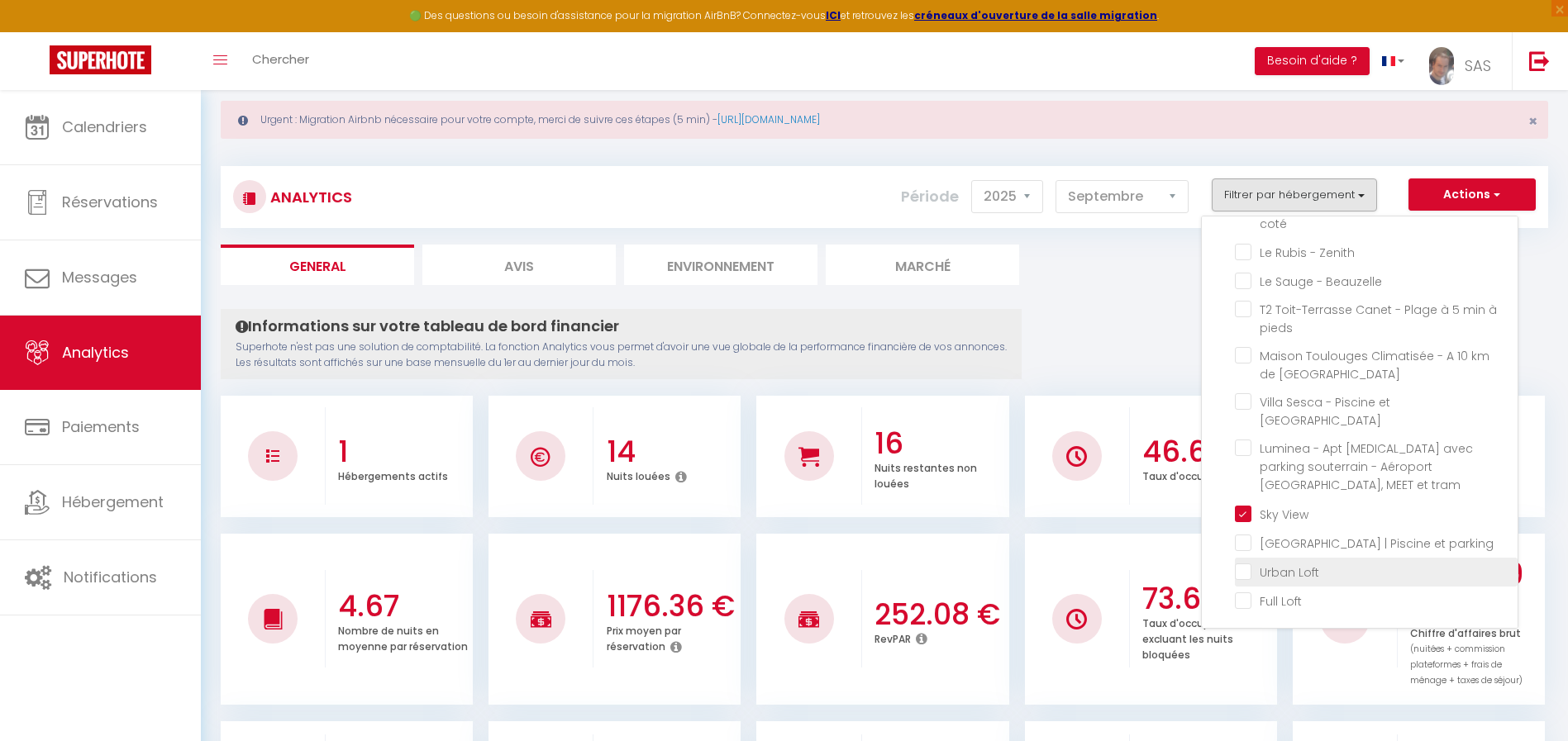
click at [1251, 579] on label "Urban Loft" at bounding box center [1285, 573] width 68 height 18
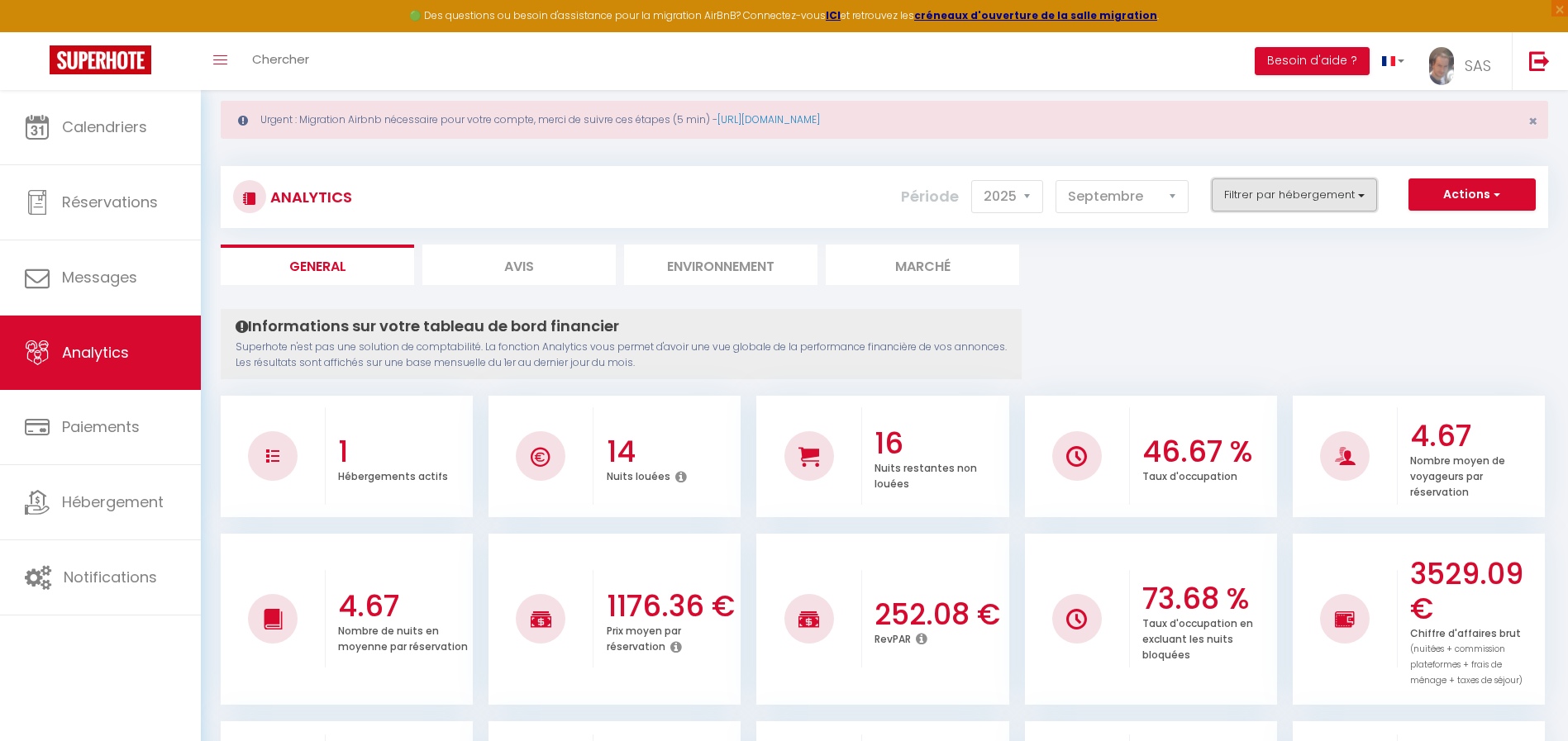
click at [1305, 202] on button "Filtrer par hébergement" at bounding box center [1295, 195] width 166 height 33
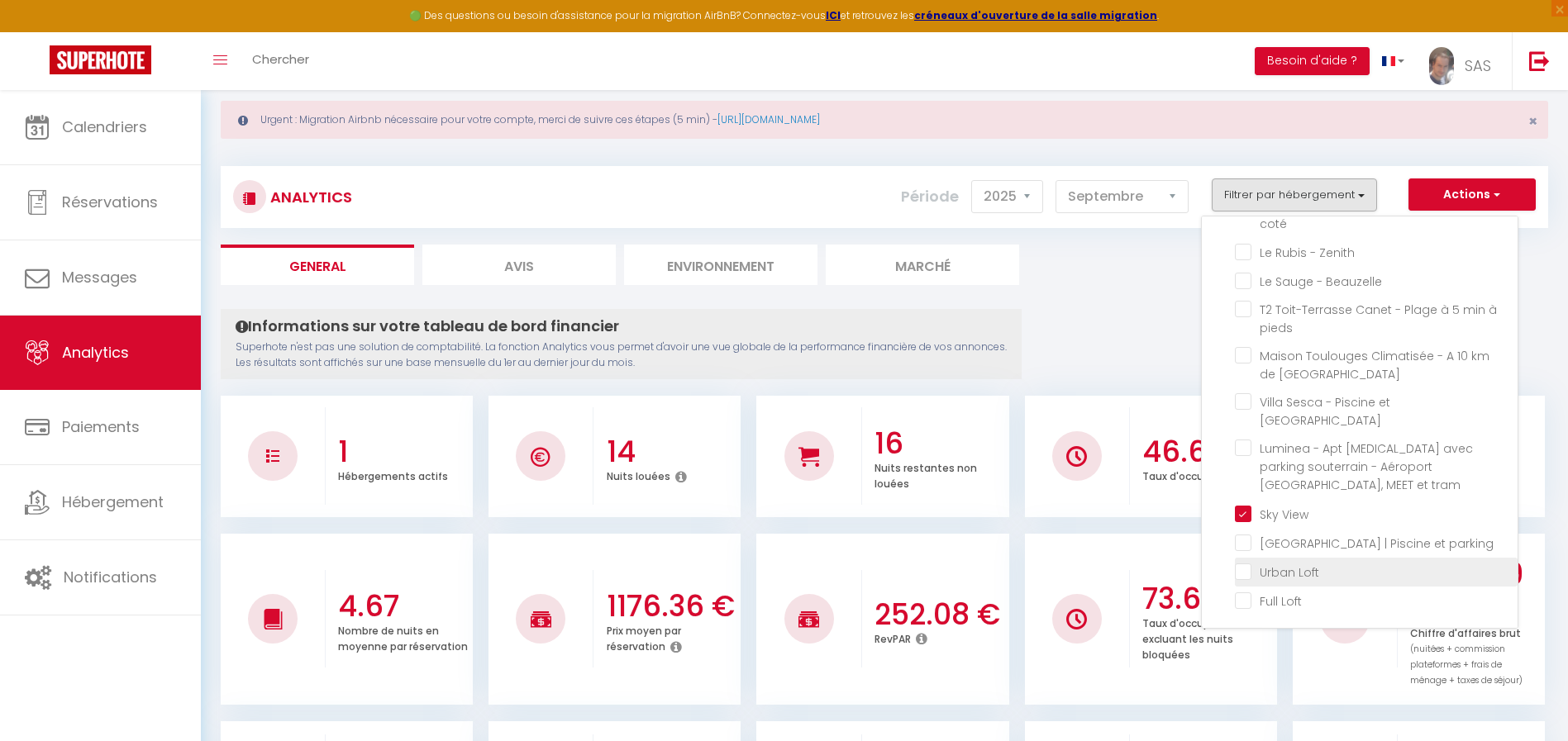
click at [1245, 569] on Loft "checkbox" at bounding box center [1376, 571] width 283 height 17
checkbox Loft "true"
checkbox spacieux "false"
checkbox Calme "false"
checkbox côté "false"
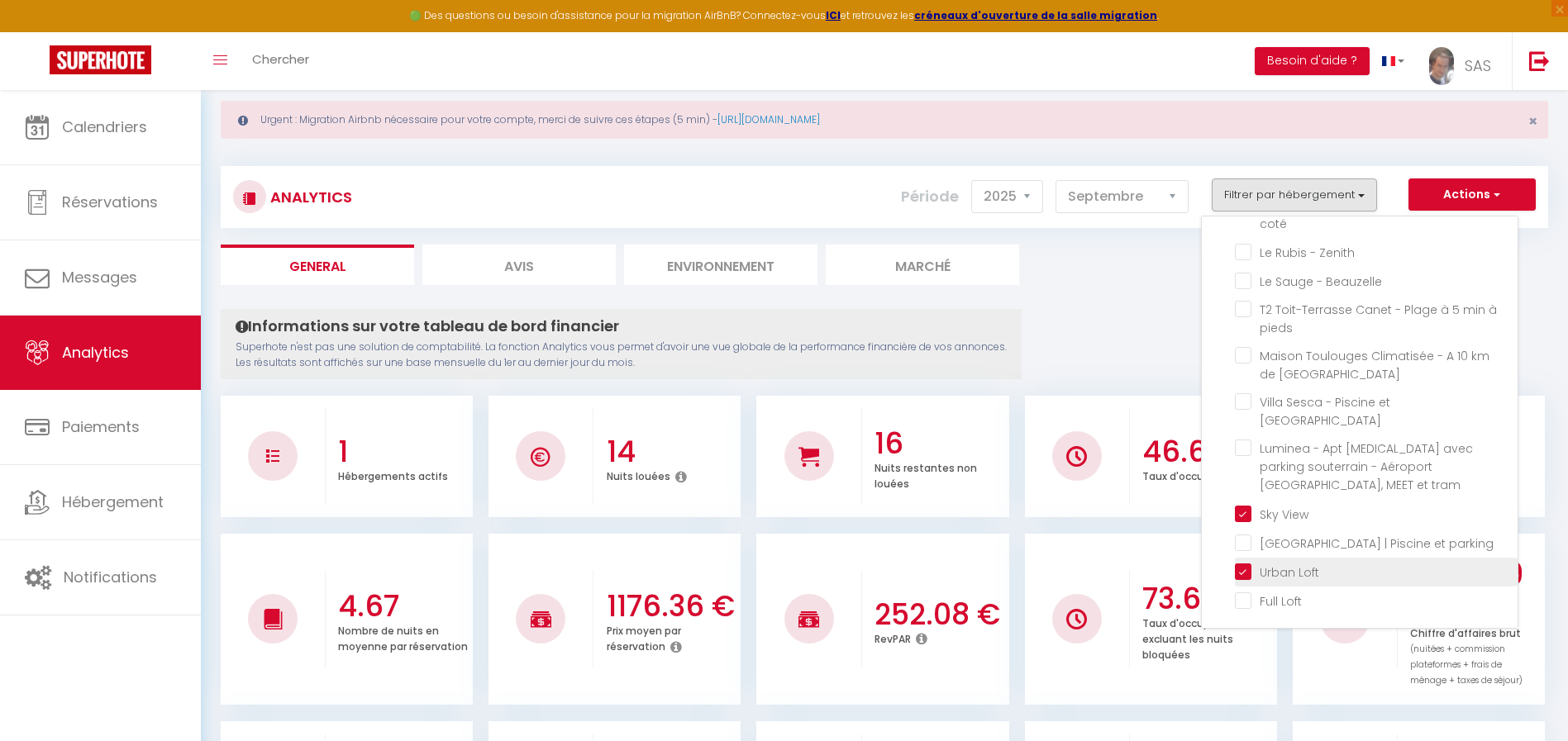
checkbox Chimères "false"
checkbox centre "false"
checkbox St-Pierre "false"
checkbox intérieure "false"
checkbox formation-Fac-Thalès "false"
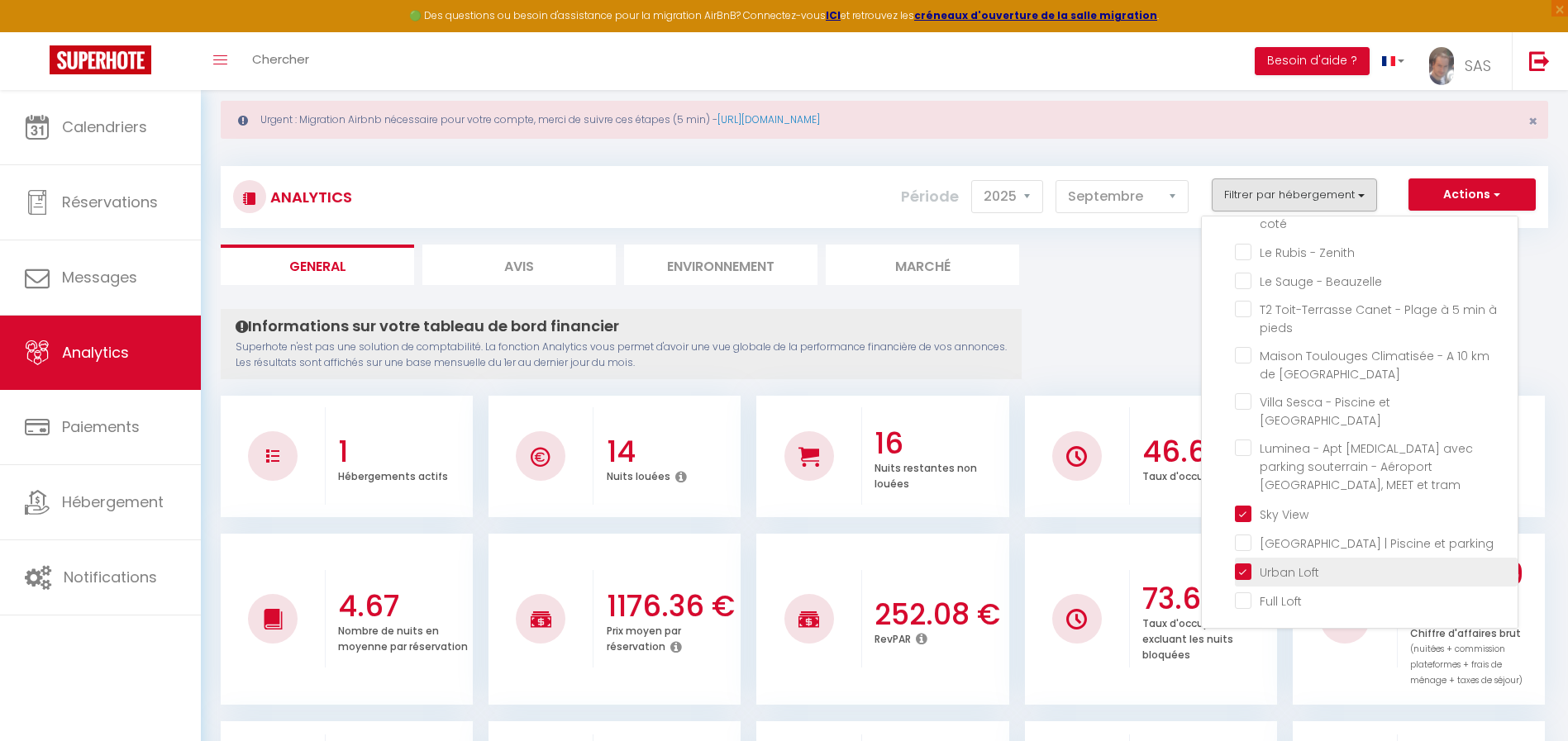
checkbox climatisé "false"
checkbox Stone "false"
checkbox coté "false"
checkbox Zenith "false"
checkbox Beauzelle "false"
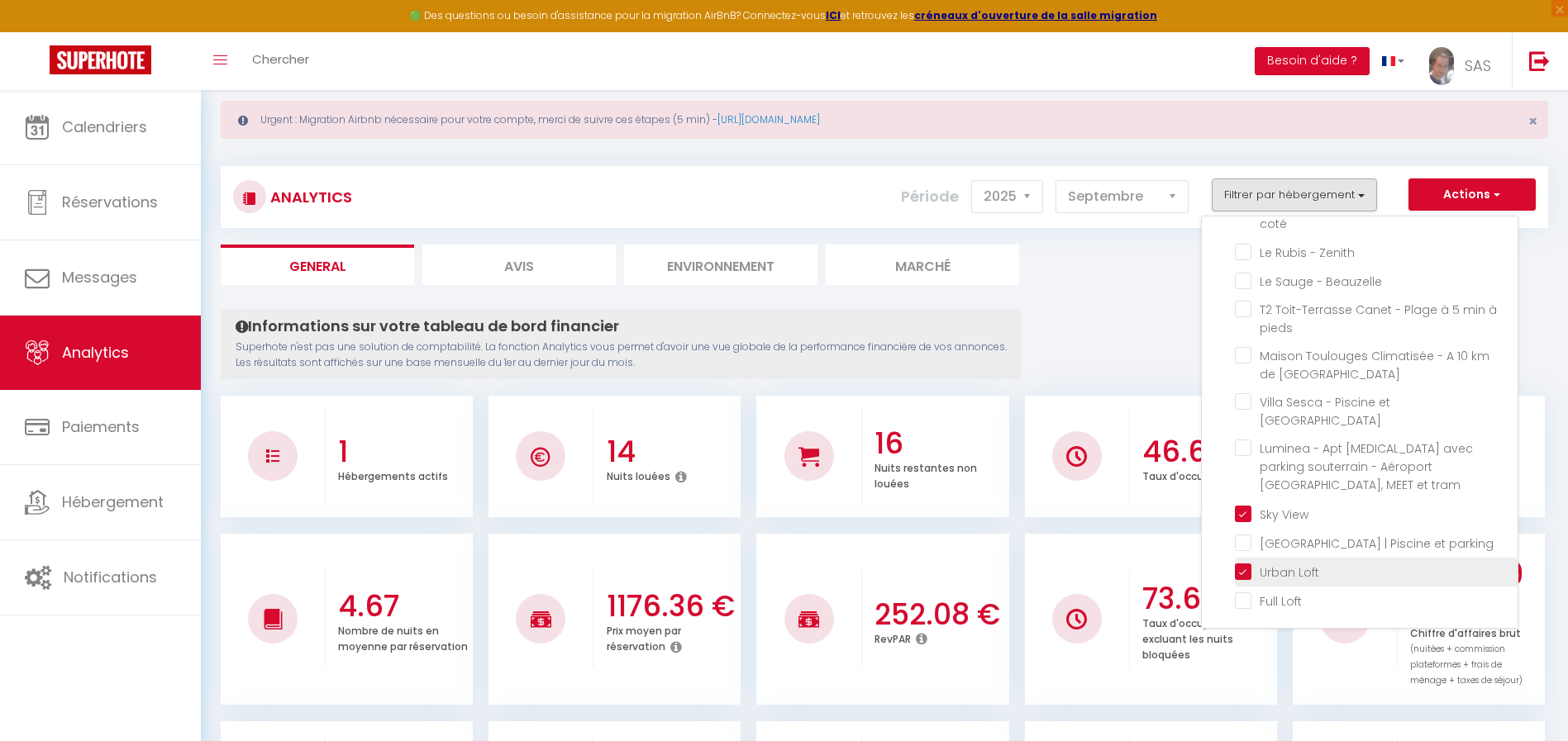
checkbox pieds "false"
checkbox Perpignan "false"
checkbox terrasse "false"
checkbox tram "false"
checkbox parking "false"
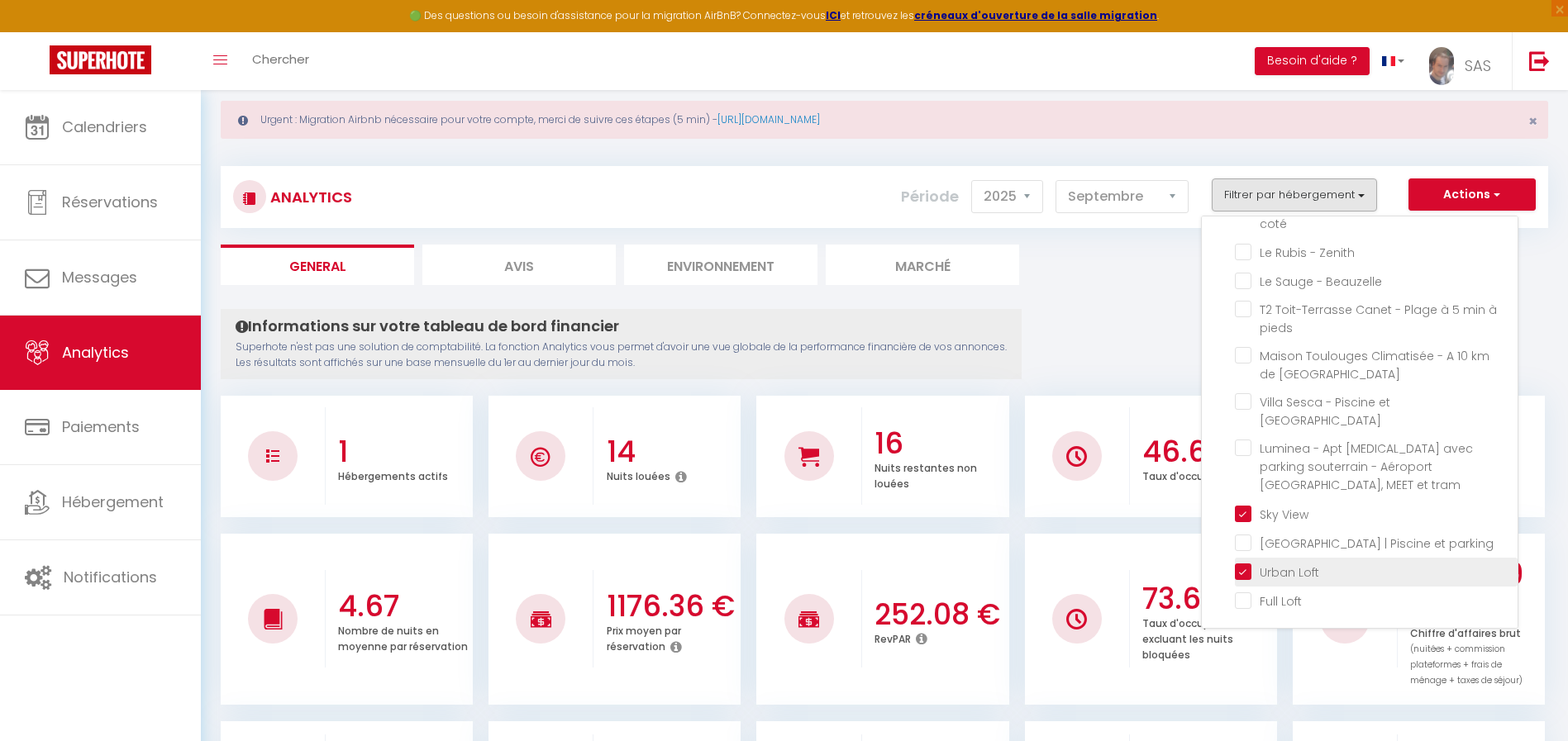
checkbox Loft "false"
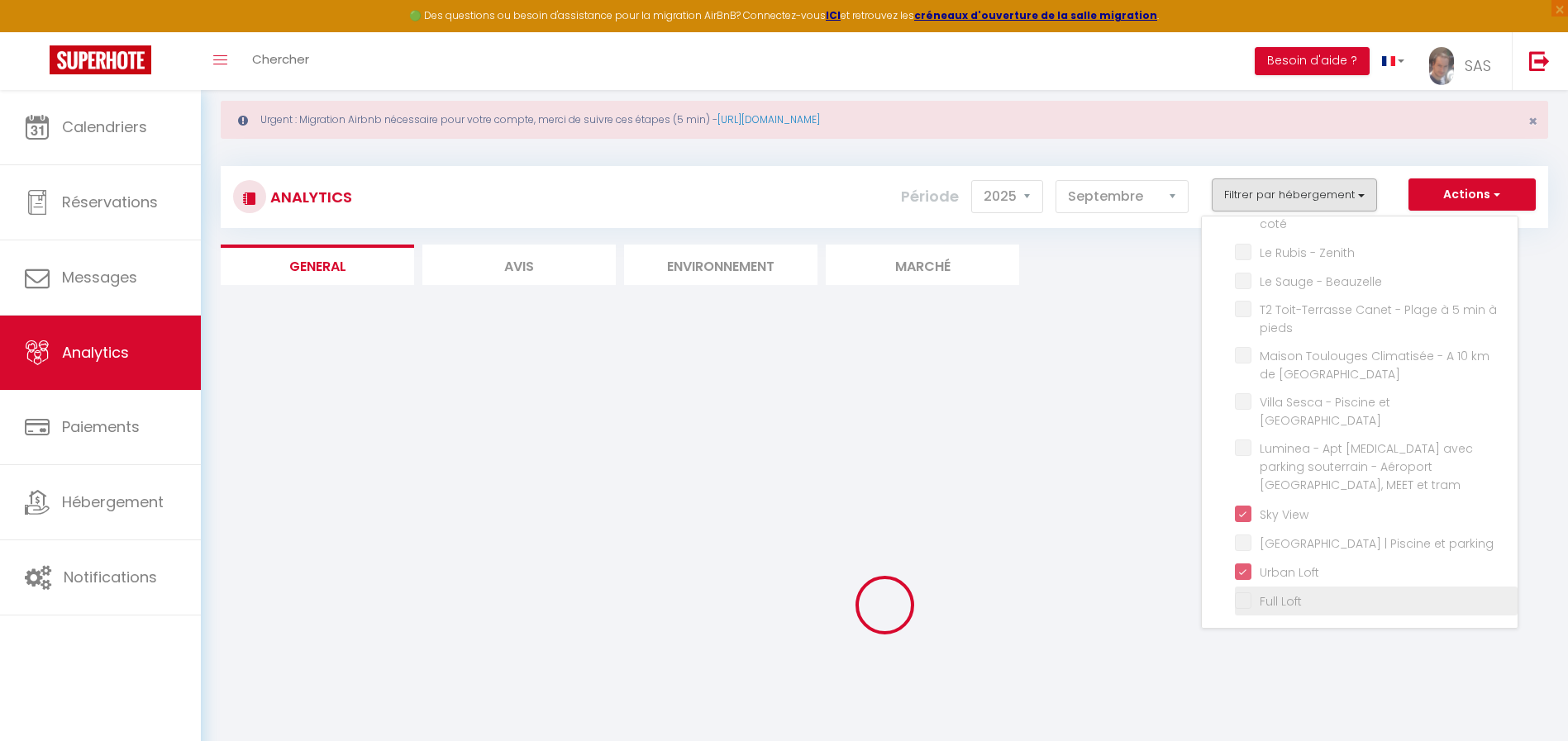
checkbox spacieux "false"
checkbox Calme "false"
checkbox côté "false"
checkbox Chimères "false"
checkbox centre "false"
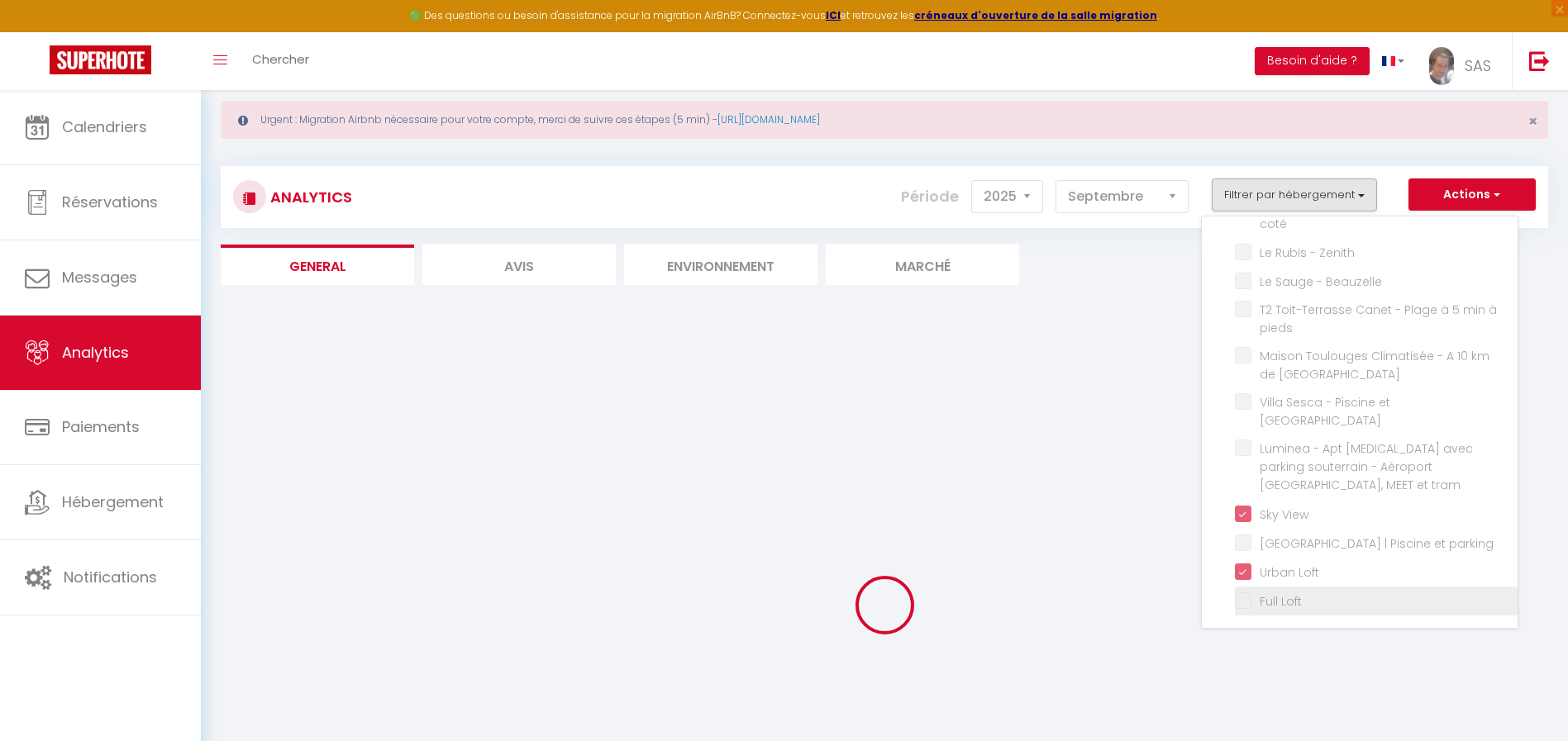
checkbox St-Pierre "false"
checkbox intérieure "false"
checkbox formation-Fac-Thalès "false"
checkbox climatisé "false"
checkbox Stone "false"
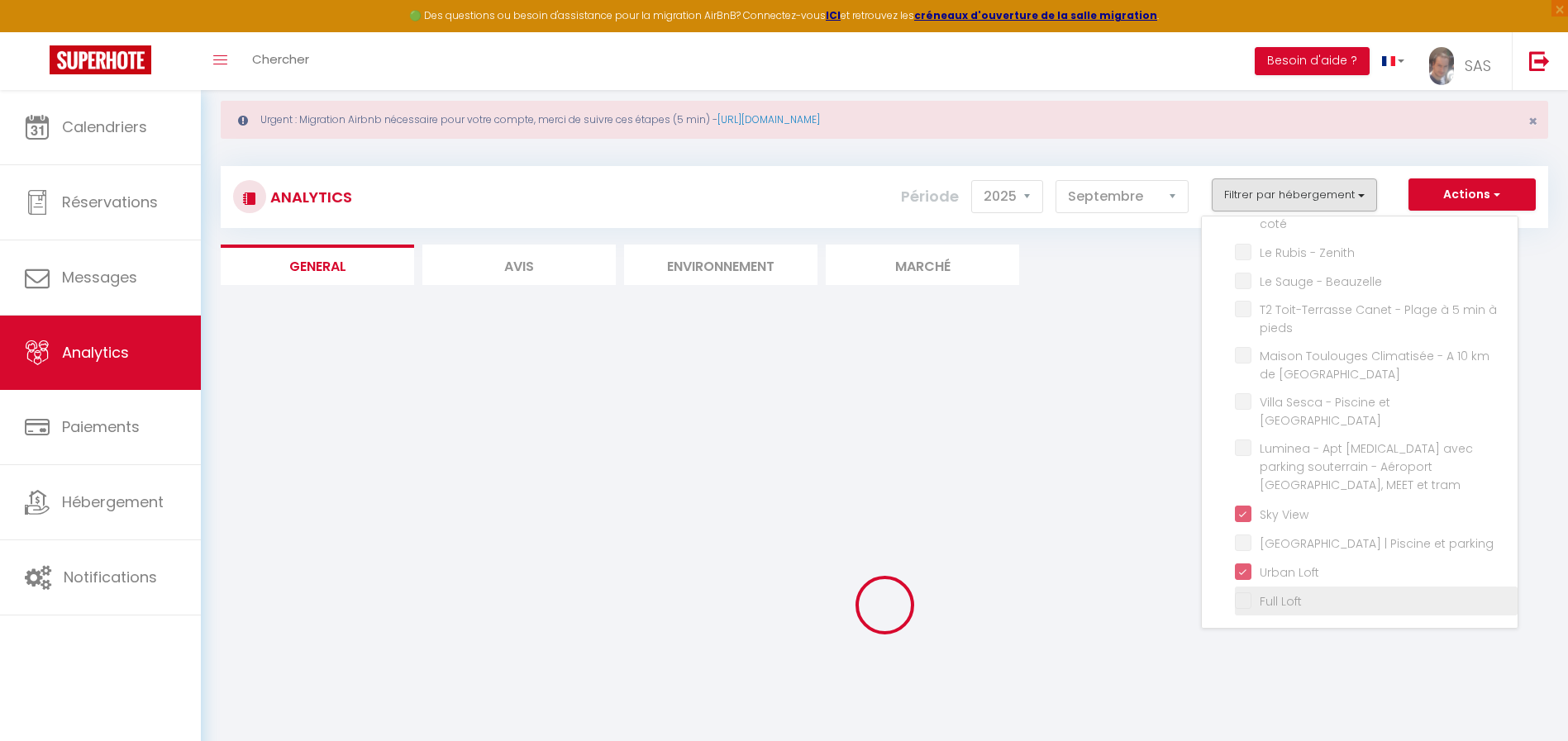
checkbox coté "false"
checkbox Zenith "false"
checkbox Beauzelle "false"
checkbox pieds "false"
checkbox Perpignan "false"
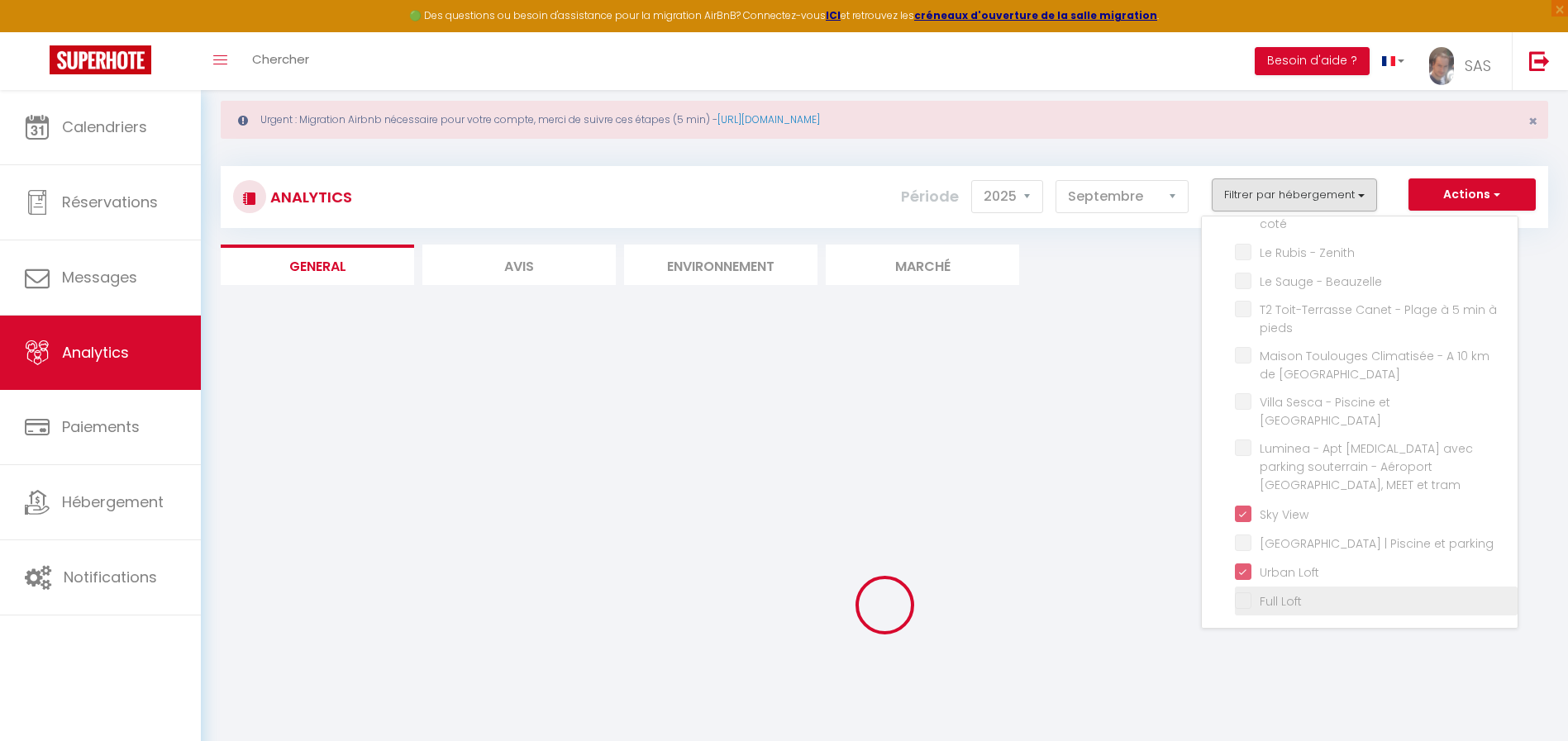
checkbox terrasse "false"
checkbox tram "false"
checkbox parking "false"
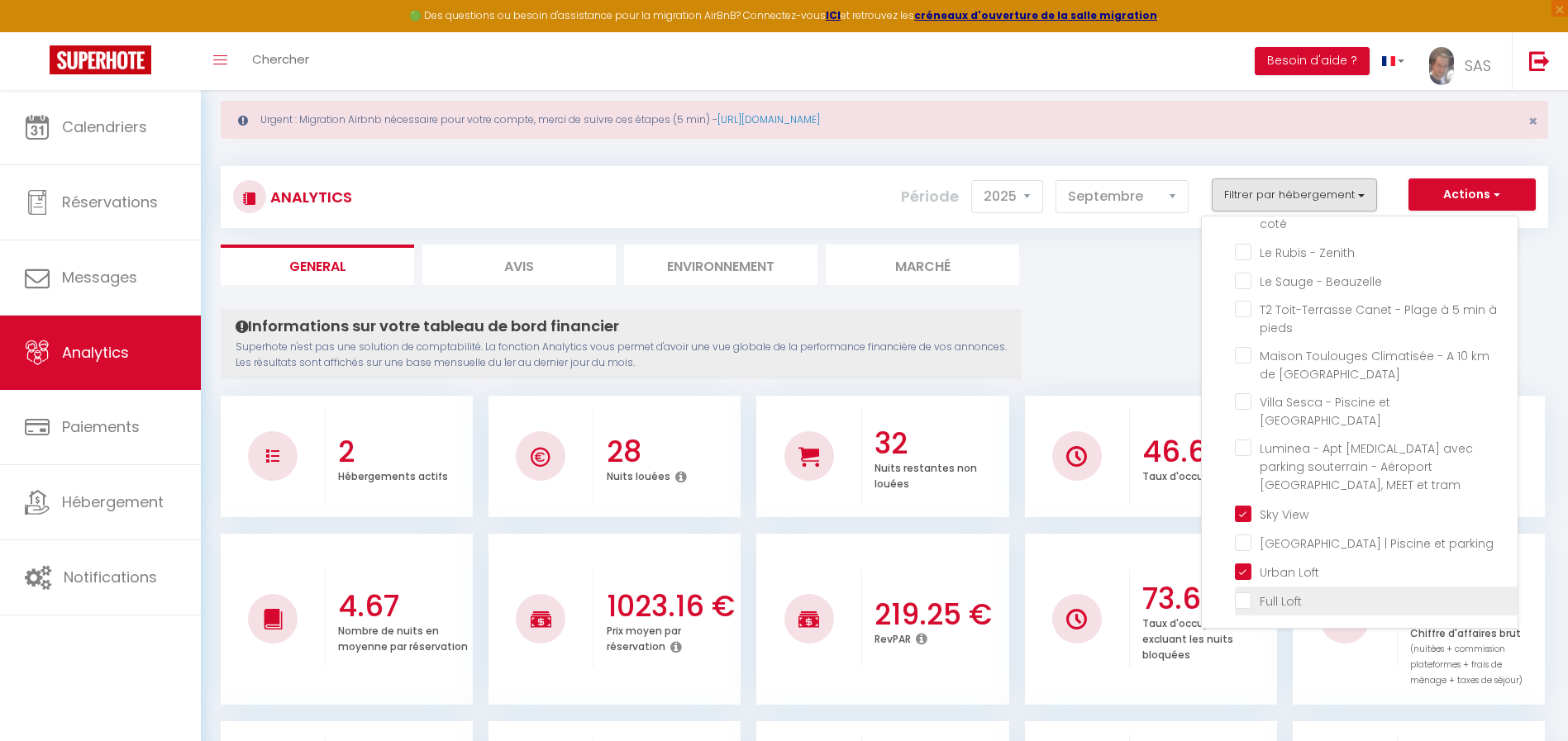
click at [1243, 610] on li "Full Loft" at bounding box center [1376, 600] width 283 height 29
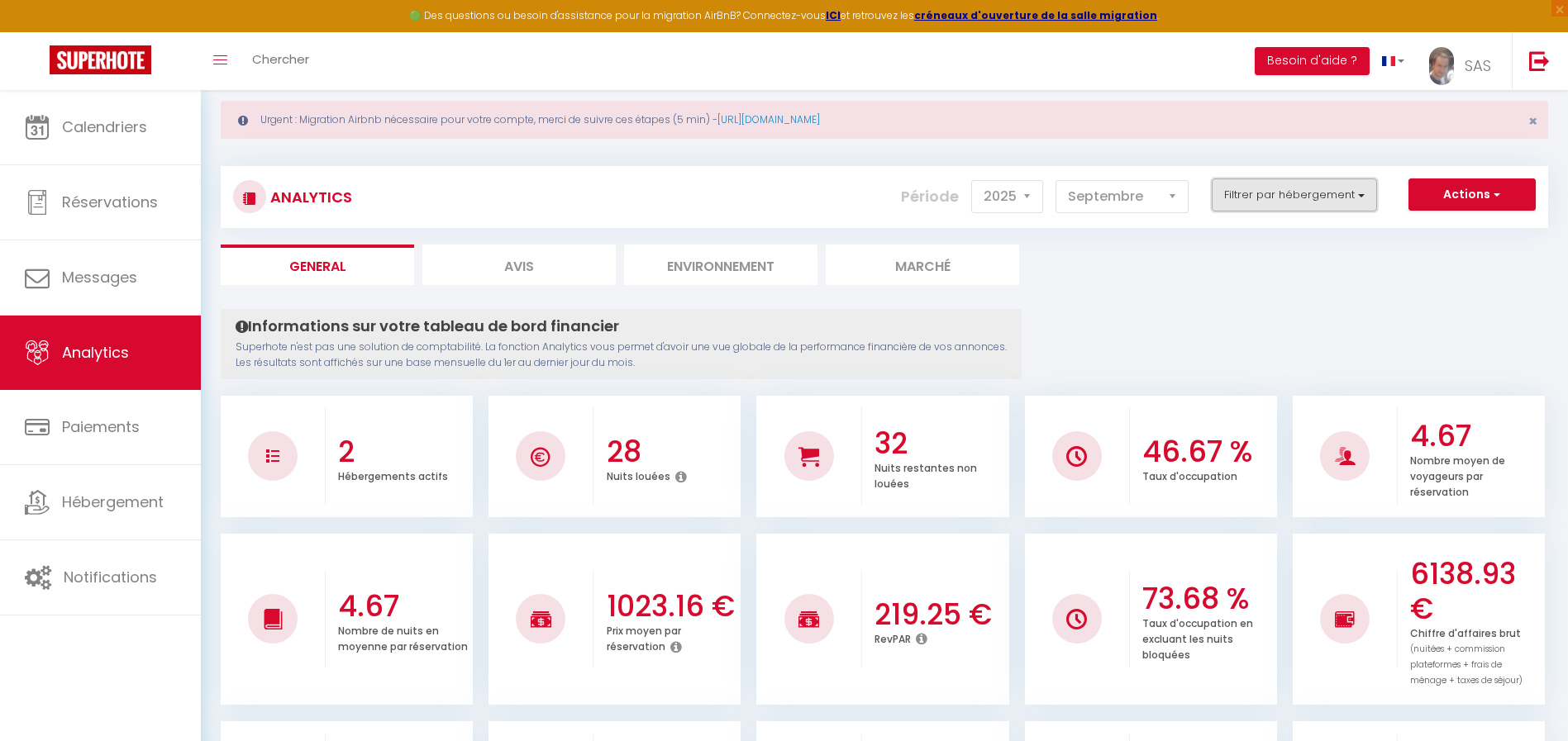
click at [1296, 198] on button "Filtrer par hébergement" at bounding box center [1295, 195] width 166 height 33
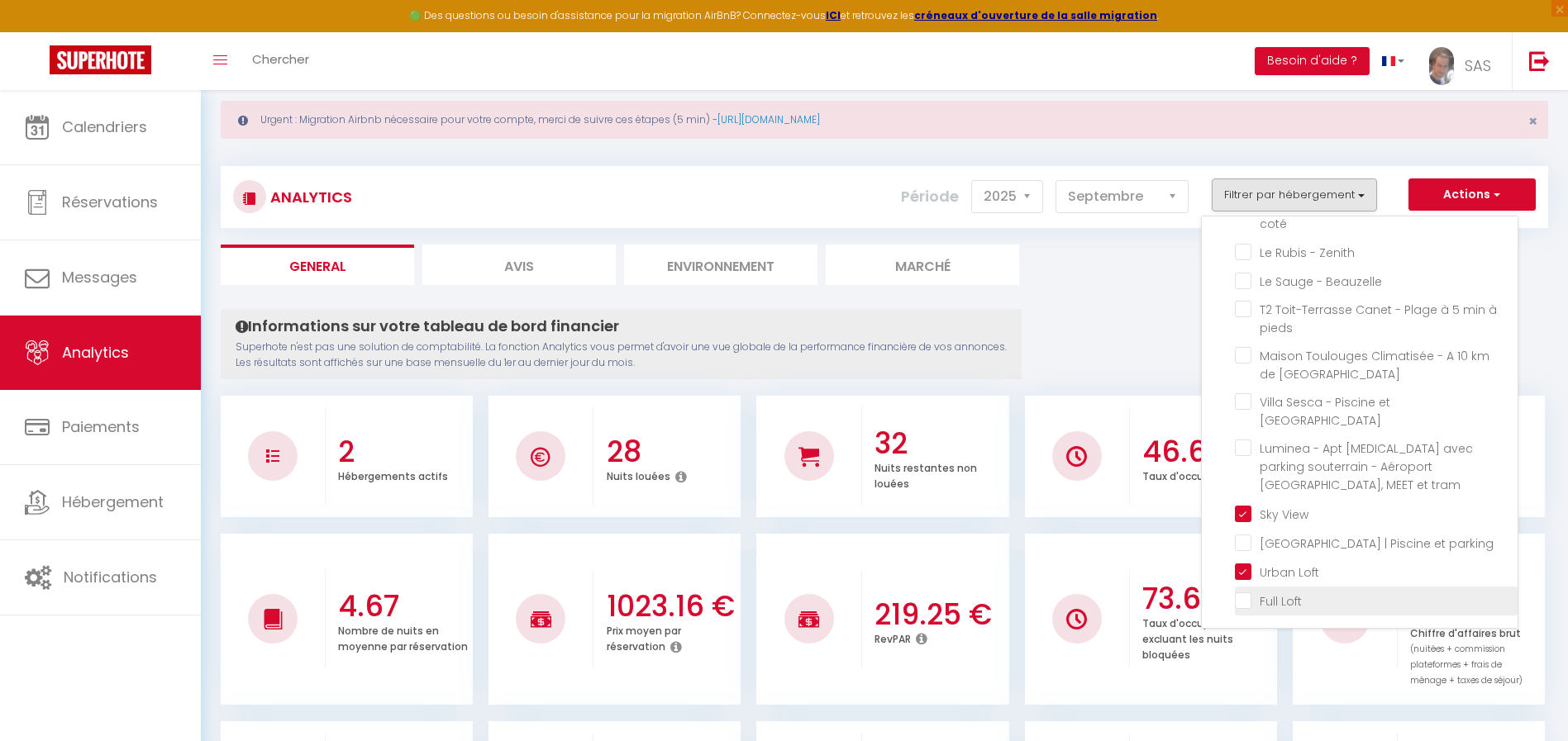
click at [1242, 604] on Loft "checkbox" at bounding box center [1376, 600] width 283 height 17
checkbox Loft "true"
checkbox spacieux "false"
checkbox Calme "false"
checkbox côté "false"
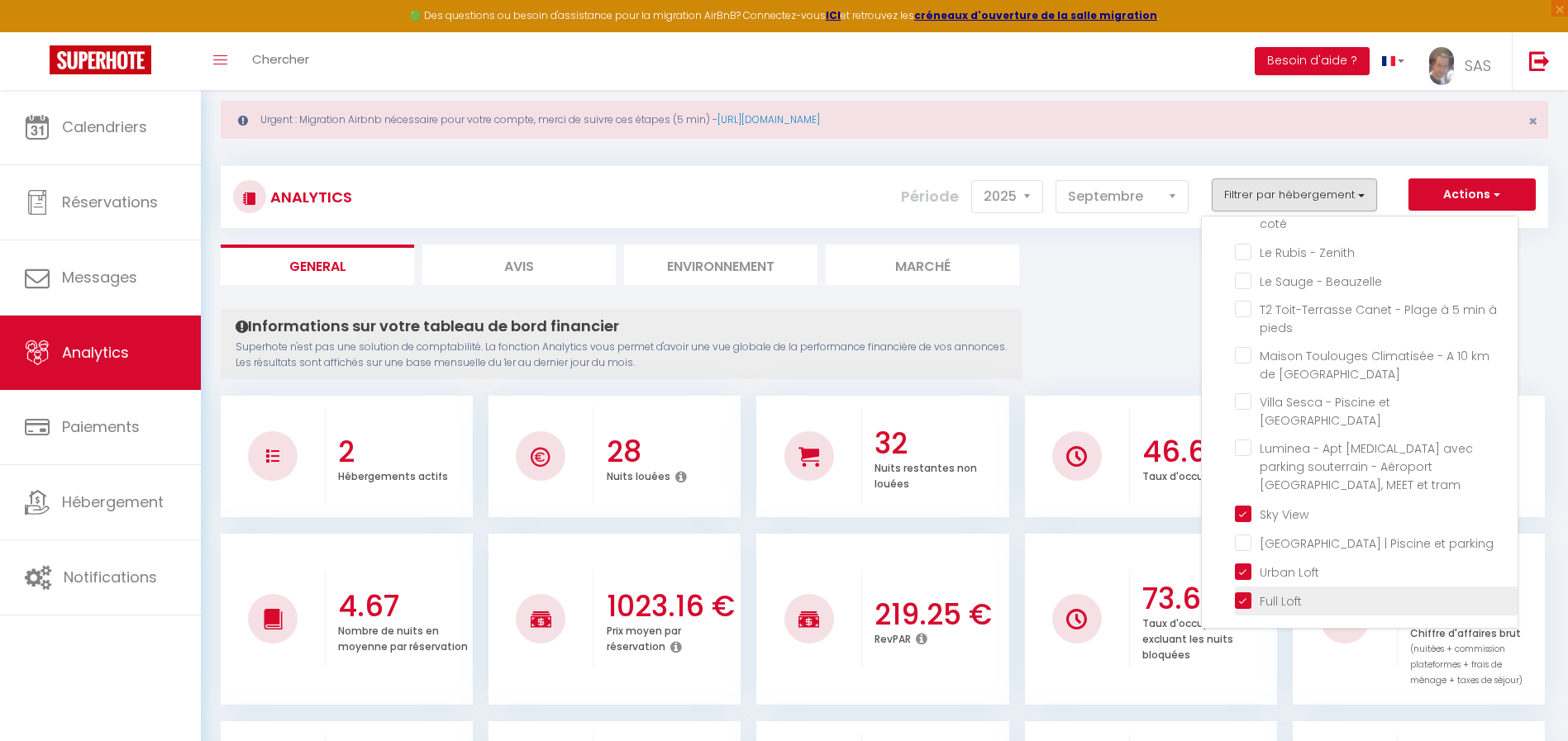
checkbox Chimères "false"
checkbox centre "false"
checkbox St-Pierre "false"
checkbox intérieure "false"
checkbox formation-Fac-Thalès "false"
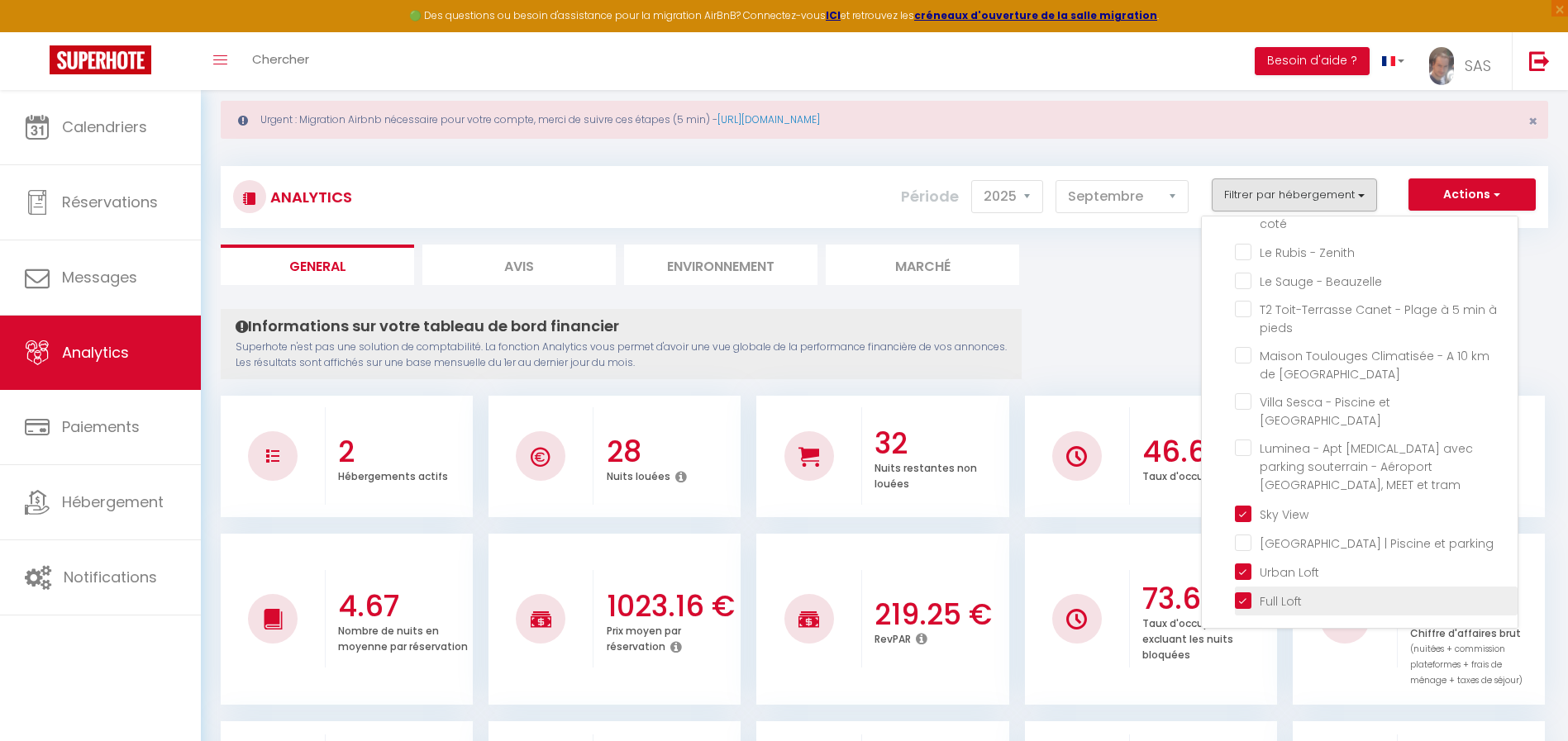
checkbox climatisé "false"
checkbox Stone "false"
checkbox coté "false"
checkbox Zenith "false"
checkbox Beauzelle "false"
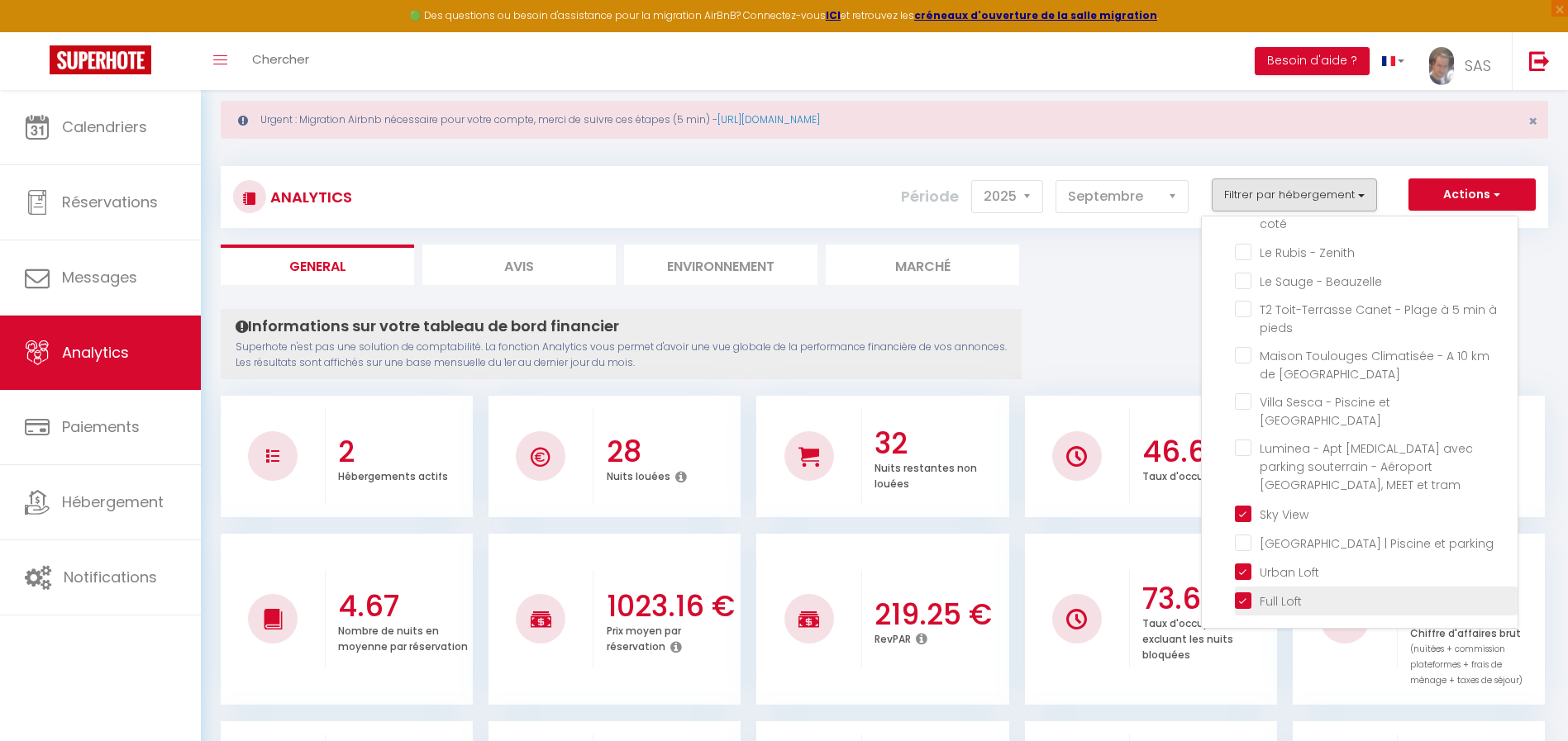
checkbox pieds "false"
checkbox Perpignan "false"
checkbox terrasse "false"
checkbox tram "false"
checkbox parking "false"
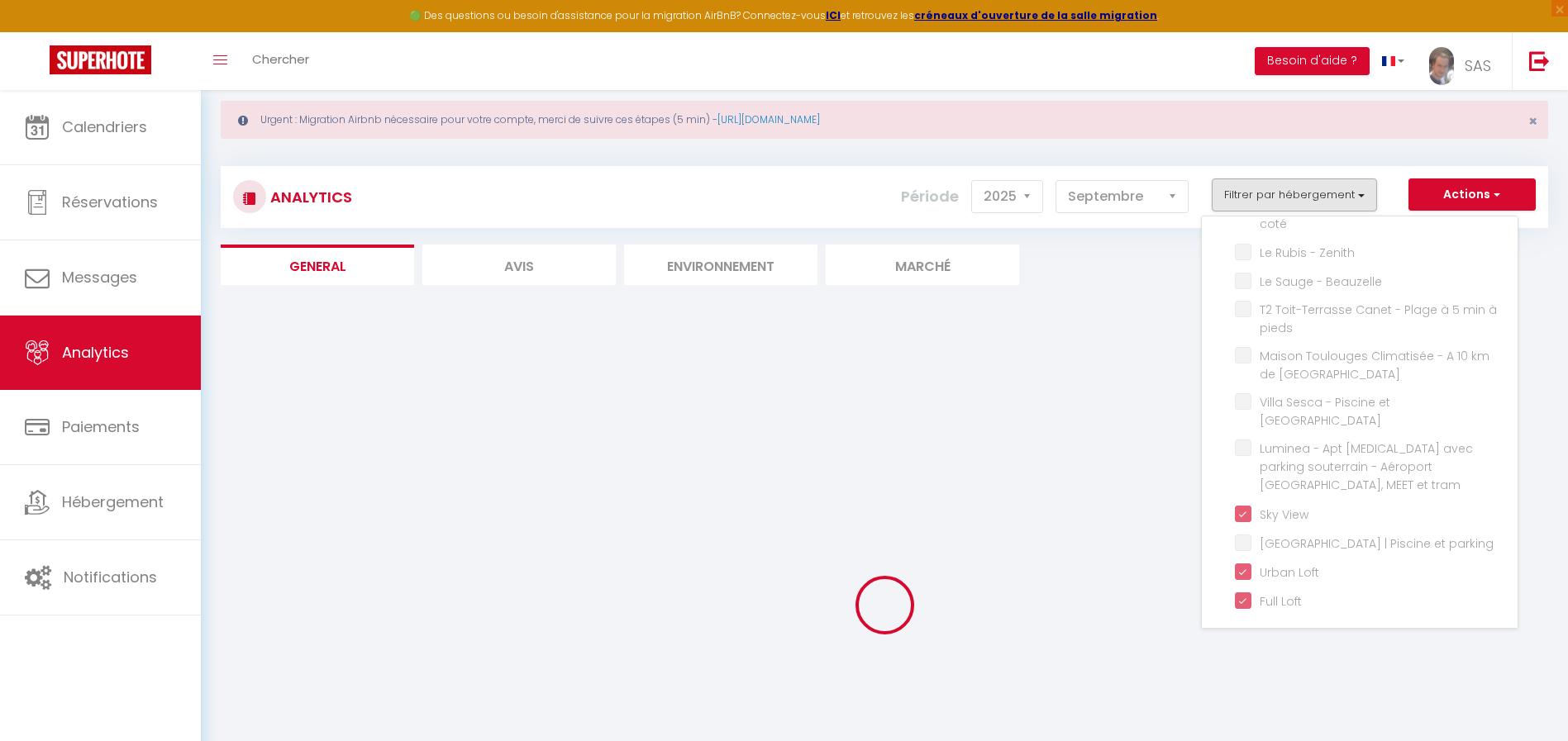
checkbox spacieux "false"
checkbox Calme "false"
checkbox côté "false"
checkbox Chimères "false"
checkbox centre "false"
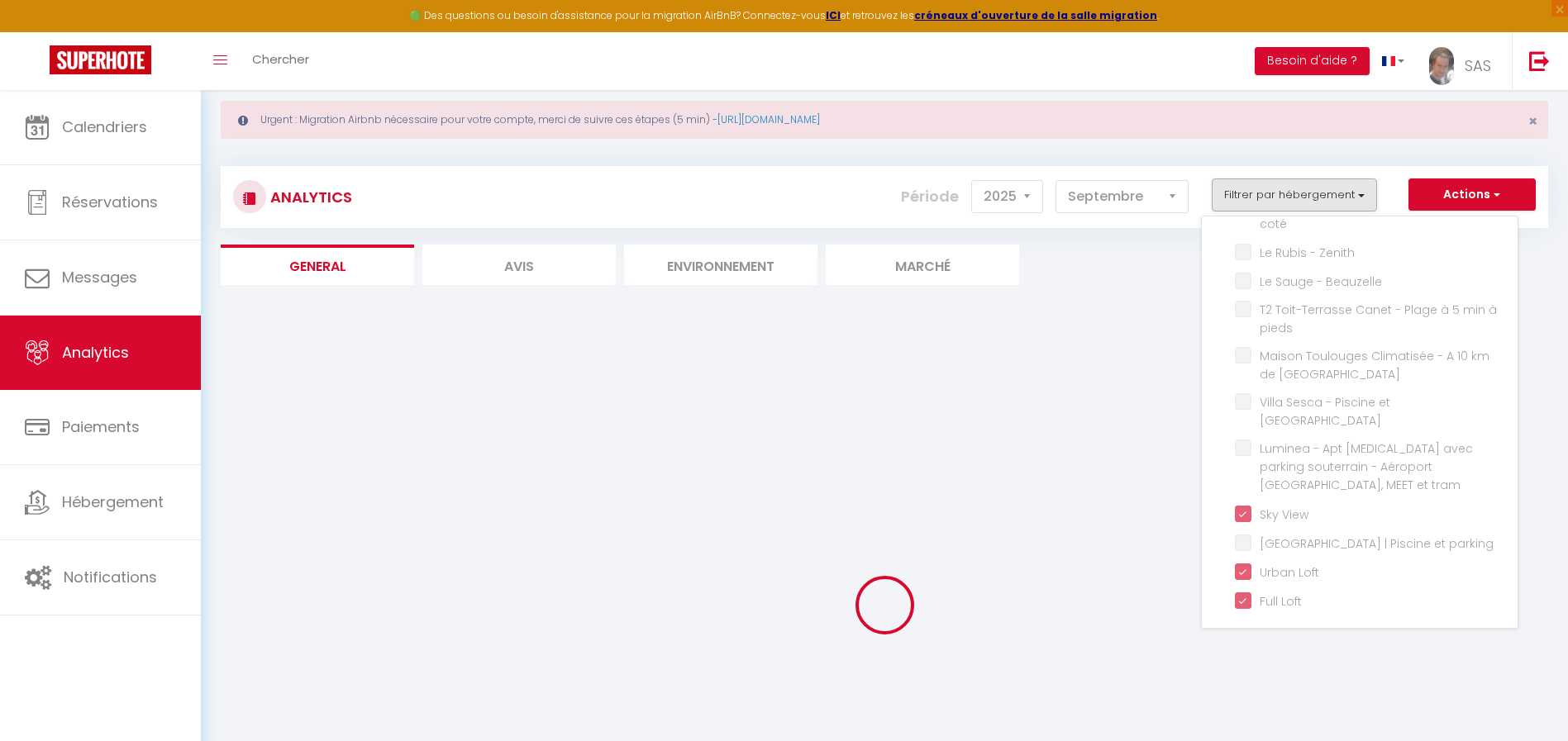
checkbox St-Pierre "false"
checkbox intérieure "false"
checkbox formation-Fac-Thalès "false"
checkbox climatisé "false"
checkbox Stone "false"
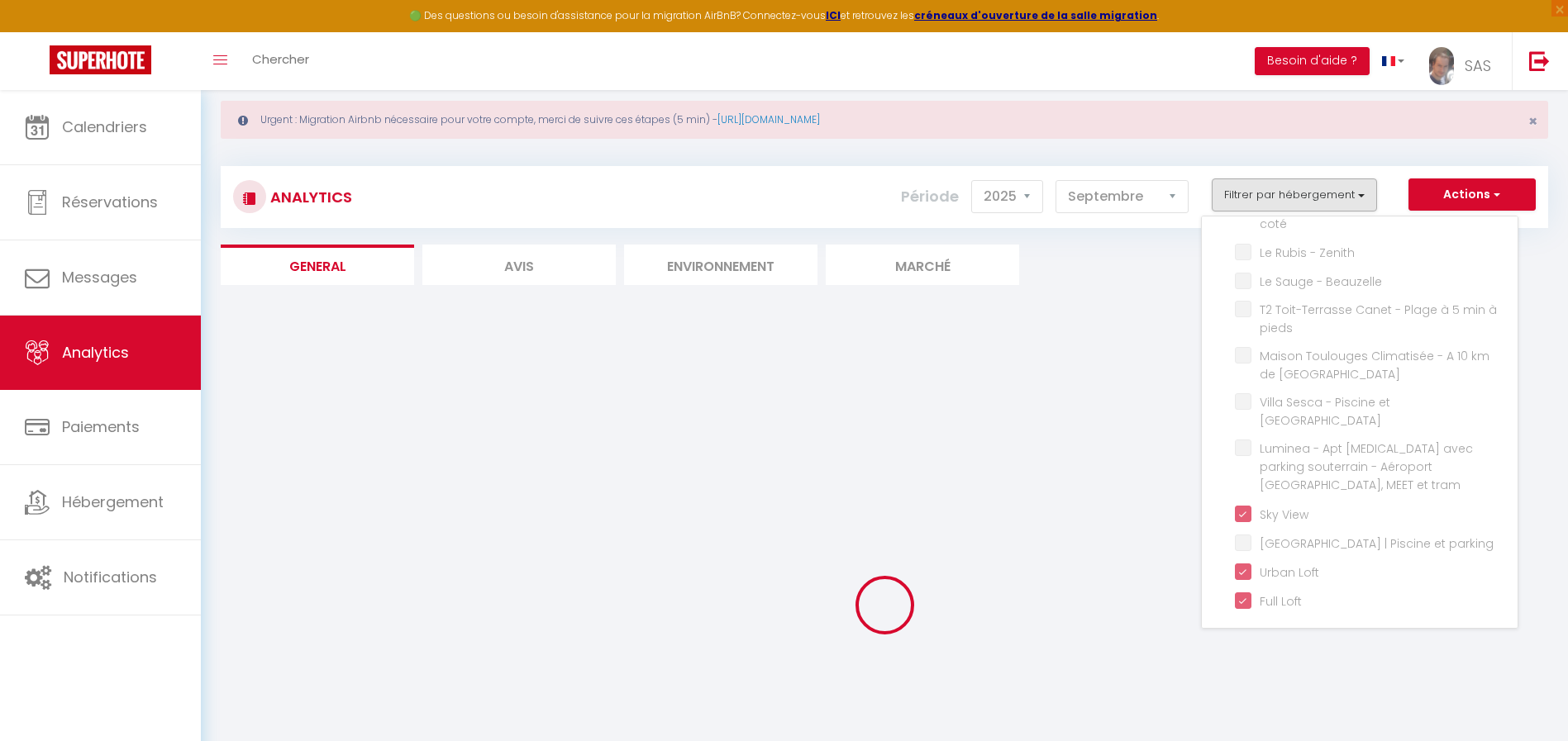
checkbox coté "false"
checkbox Zenith "false"
checkbox Beauzelle "false"
checkbox pieds "false"
checkbox Perpignan "false"
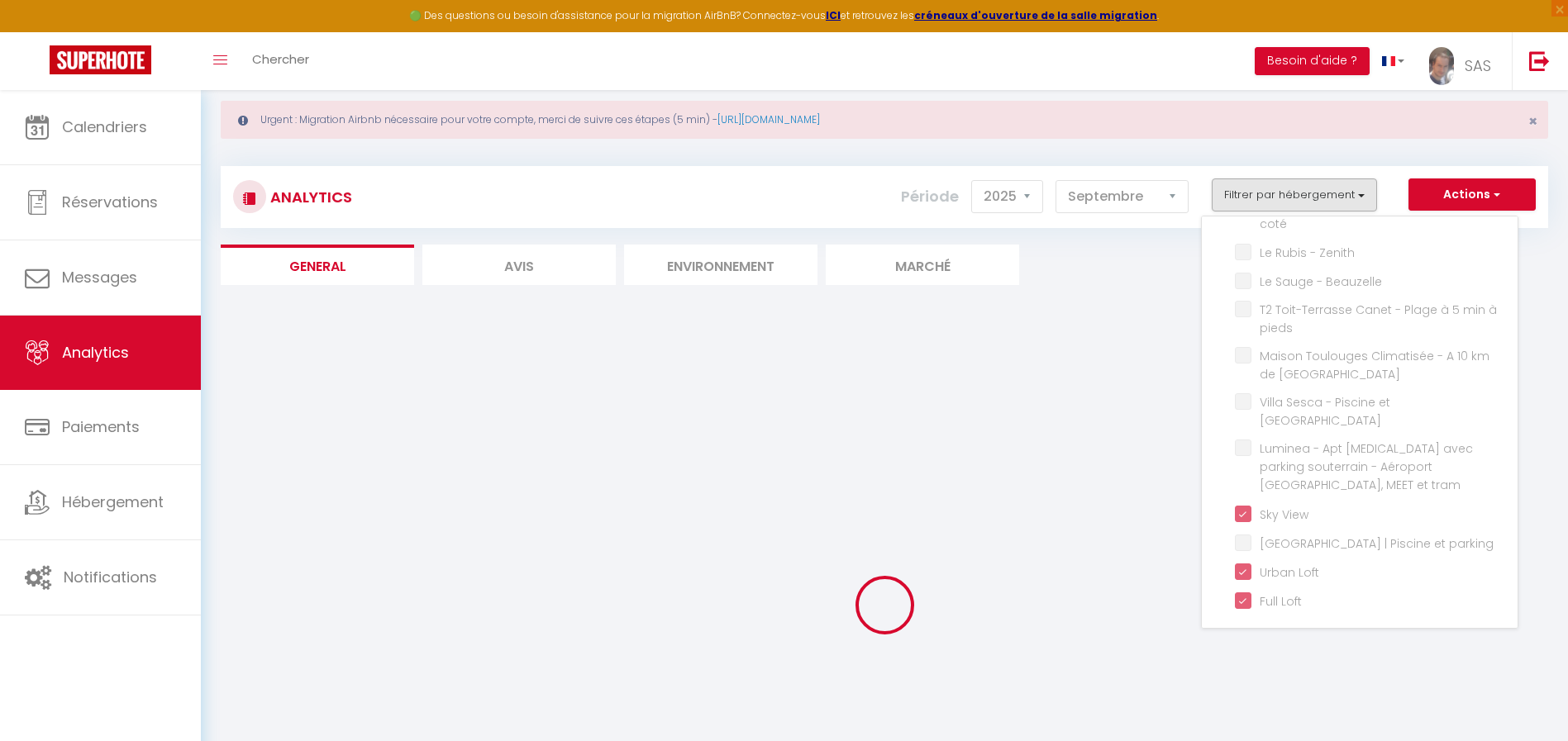
checkbox terrasse "false"
checkbox tram "false"
checkbox parking "false"
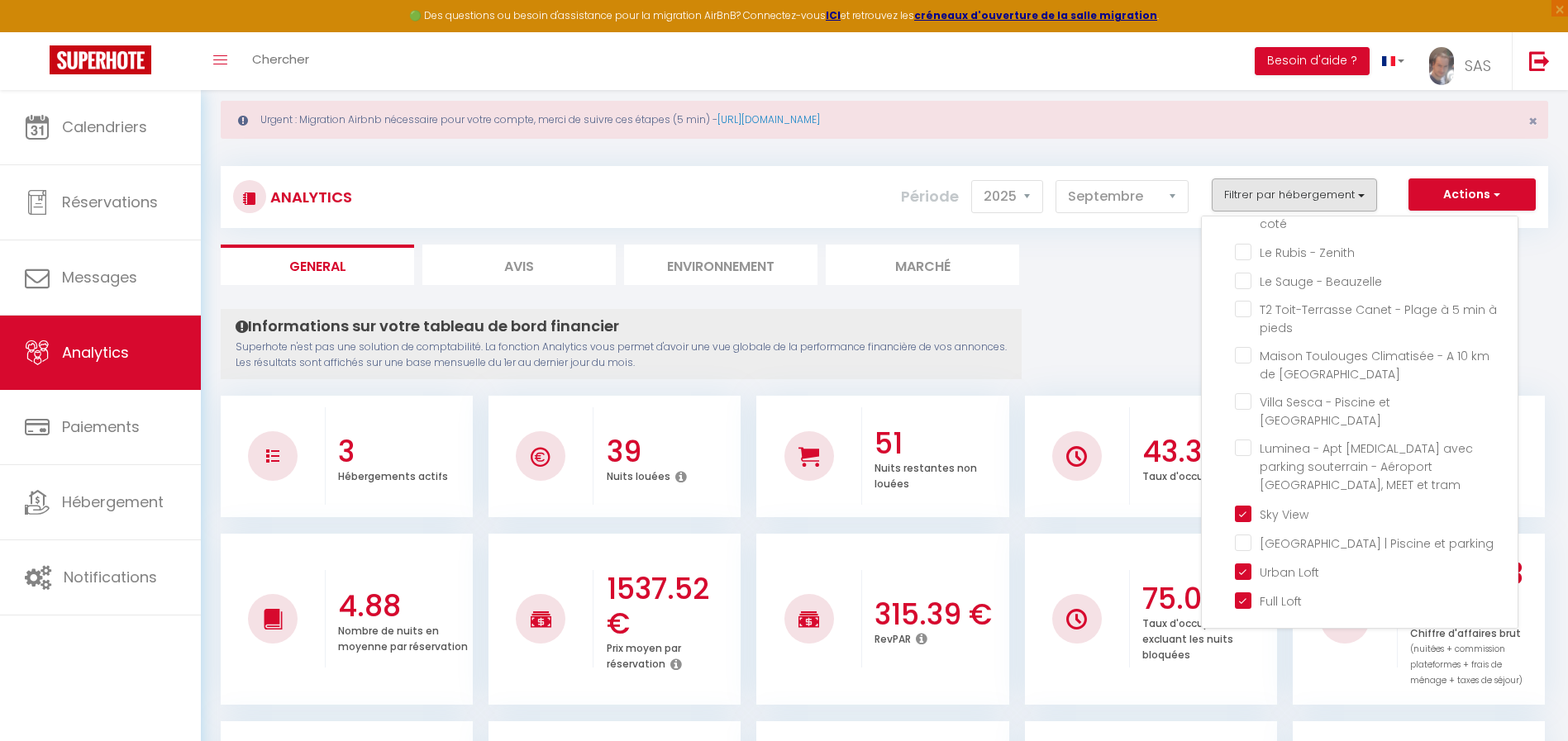
click at [1156, 281] on ul "General Avis Environnement Marché" at bounding box center [885, 265] width 1328 height 41
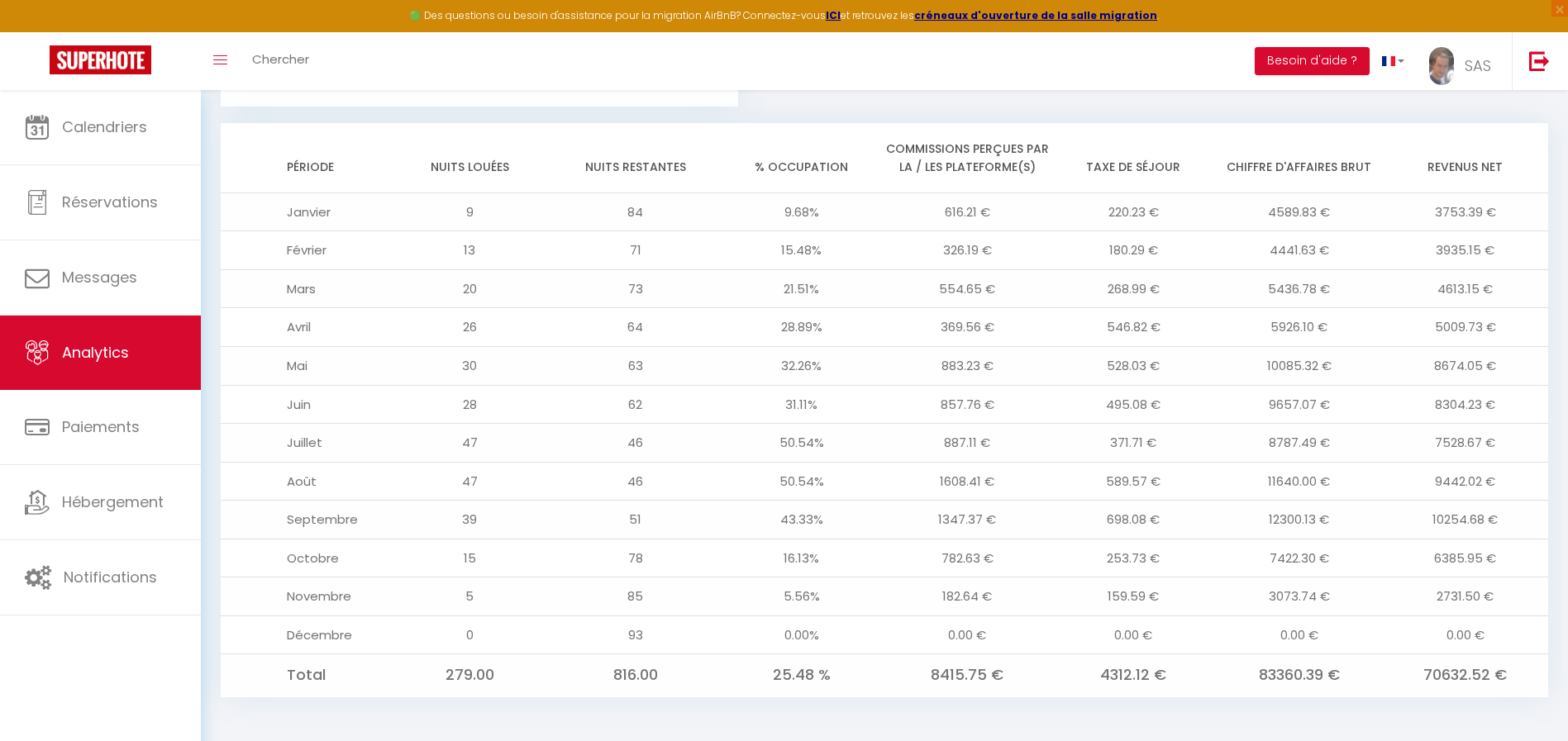
scroll to position [1422, 0]
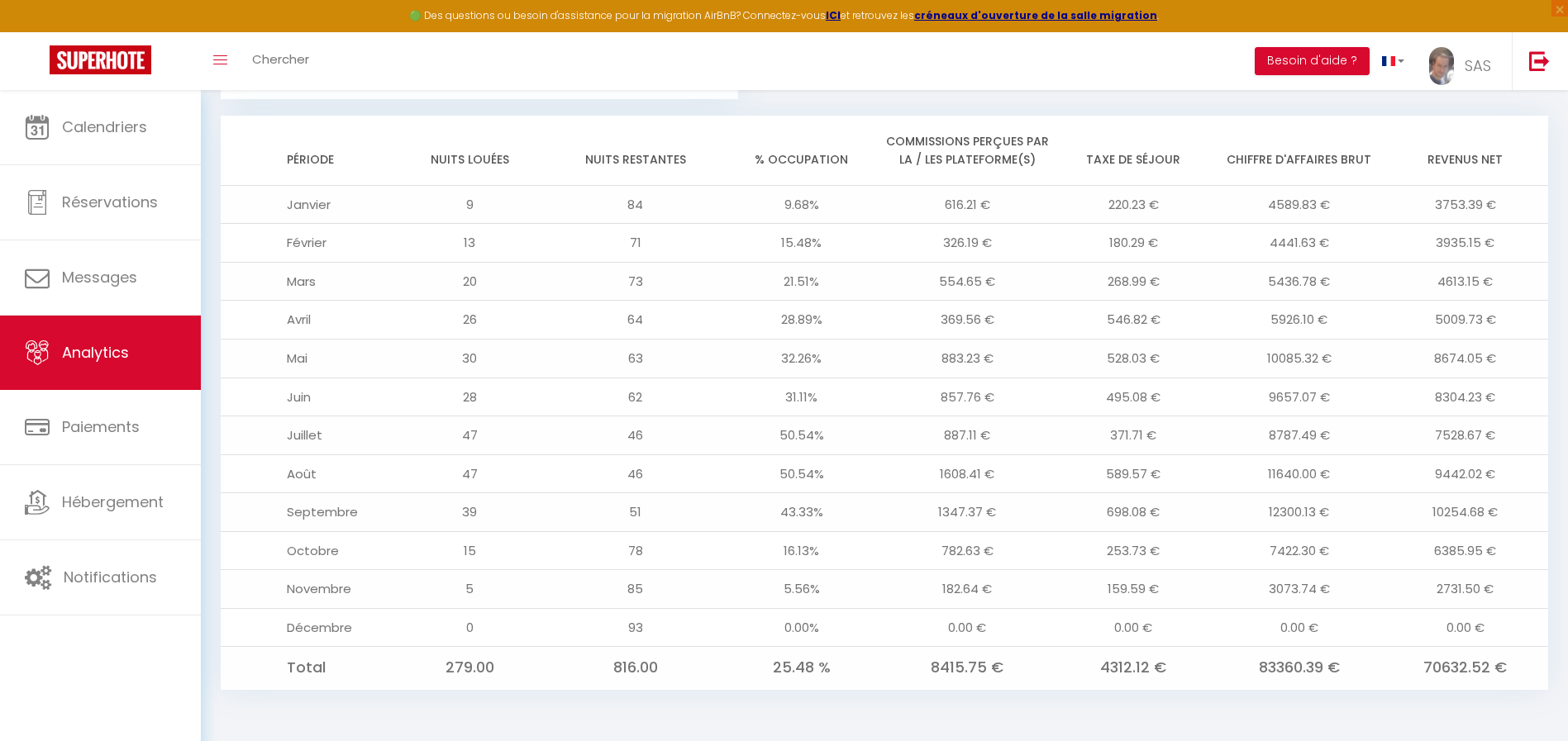
click at [1434, 355] on td "8674.05 €" at bounding box center [1465, 358] width 166 height 39
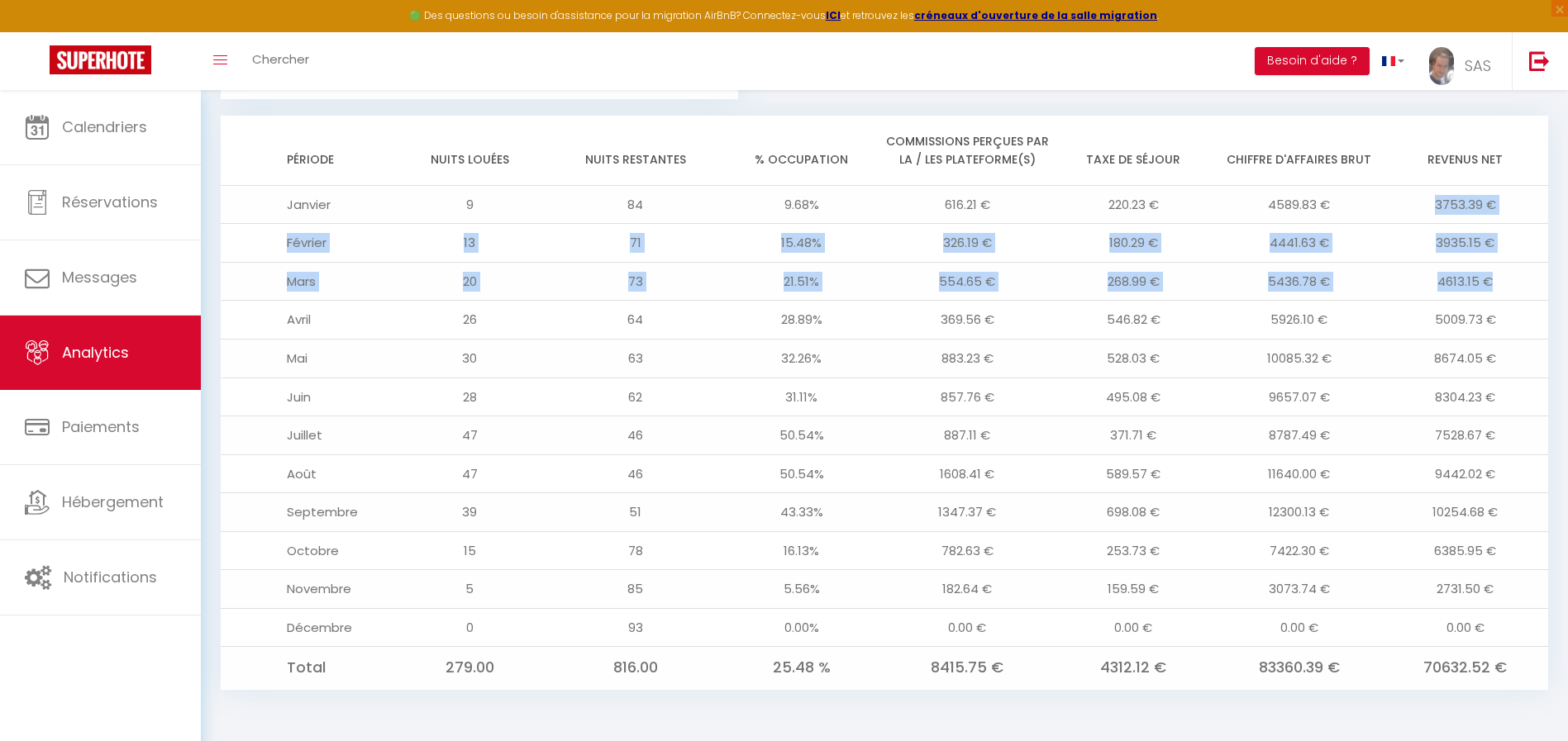
drag, startPoint x: 1434, startPoint y: 208, endPoint x: 1492, endPoint y: 292, distance: 102.1
click at [1492, 292] on tbody "Janvier 9 84 9.68% 616.21 € 220.23 € 4589.83 € 3753.39 € Février 13 71 15.48% 3…" at bounding box center [885, 437] width 1328 height 504
click at [1510, 276] on td "4613.15 €" at bounding box center [1465, 282] width 166 height 39
drag, startPoint x: 1510, startPoint y: 276, endPoint x: 1424, endPoint y: 202, distance: 113.5
click at [1424, 202] on tbody "Janvier 9 84 9.68% 616.21 € 220.23 € 4589.83 € 3753.39 € Février 13 71 15.48% 3…" at bounding box center [885, 437] width 1328 height 504
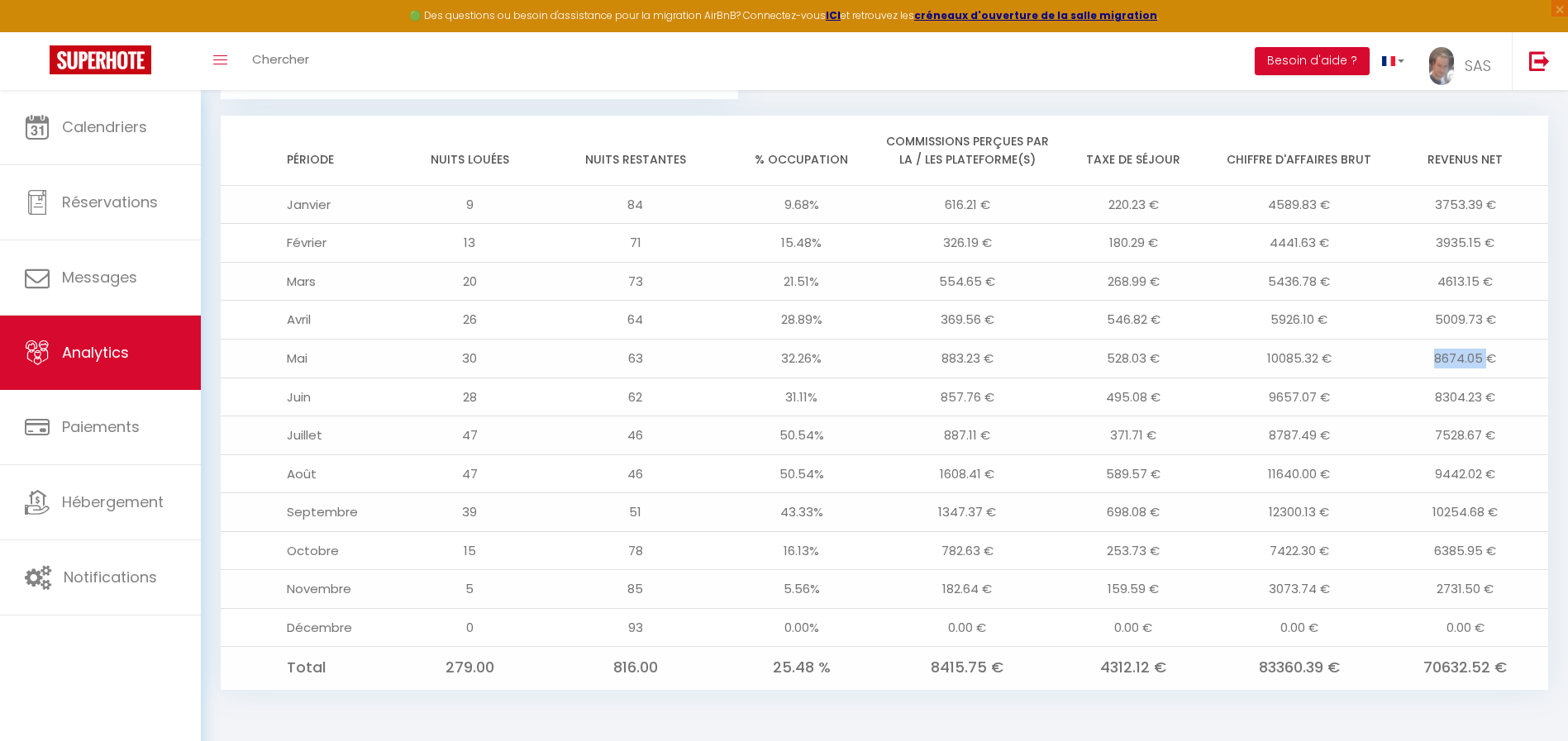
drag, startPoint x: 1426, startPoint y: 356, endPoint x: 1485, endPoint y: 360, distance: 59.1
click at [1485, 360] on td "8674.05 €" at bounding box center [1465, 358] width 166 height 39
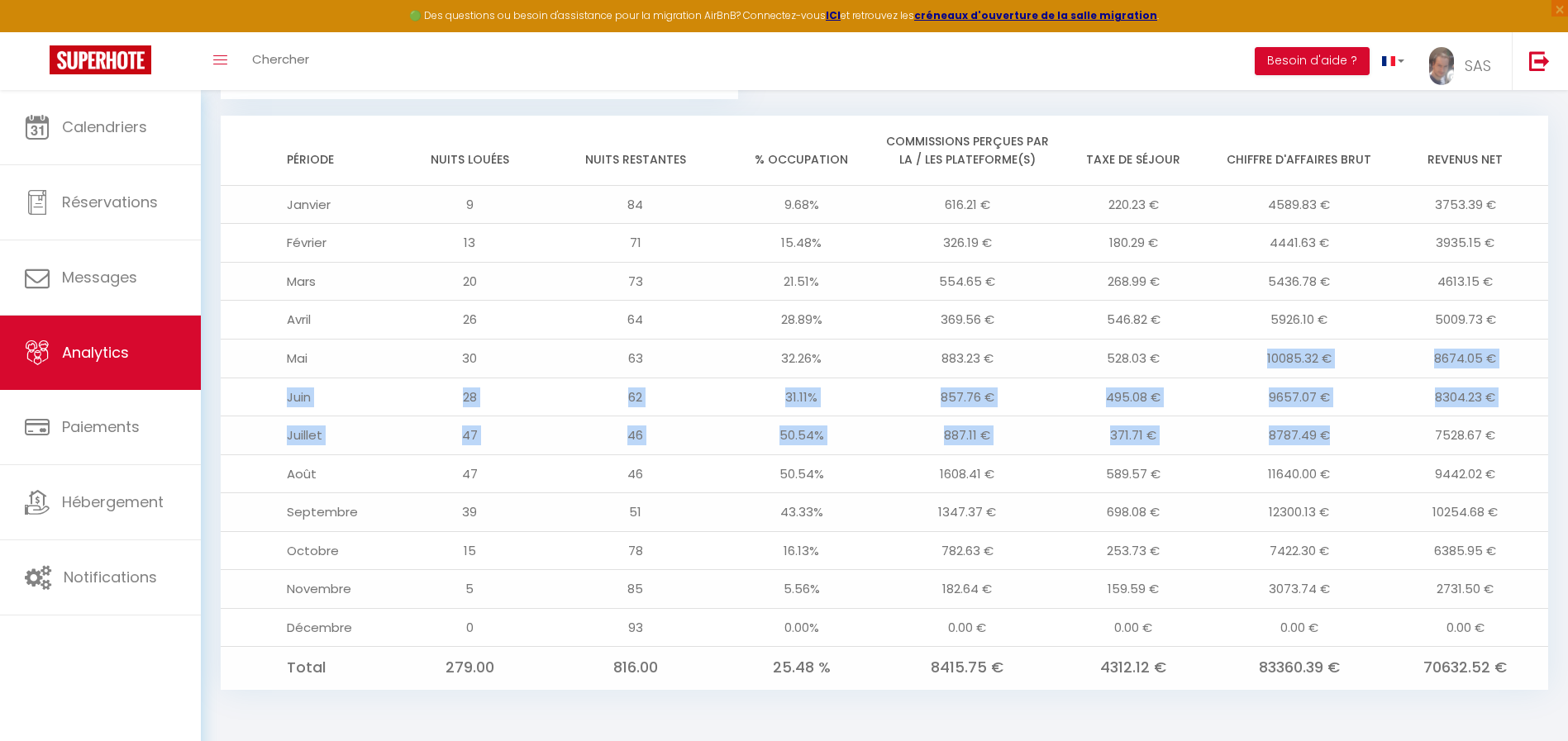
drag, startPoint x: 1265, startPoint y: 357, endPoint x: 1339, endPoint y: 436, distance: 108.2
click at [1339, 436] on tbody "Janvier 9 84 9.68% 616.21 € 220.23 € 4589.83 € 3753.39 € Février 13 71 15.48% 3…" at bounding box center [885, 437] width 1328 height 504
click at [1343, 365] on td "10085.32 €" at bounding box center [1299, 358] width 166 height 39
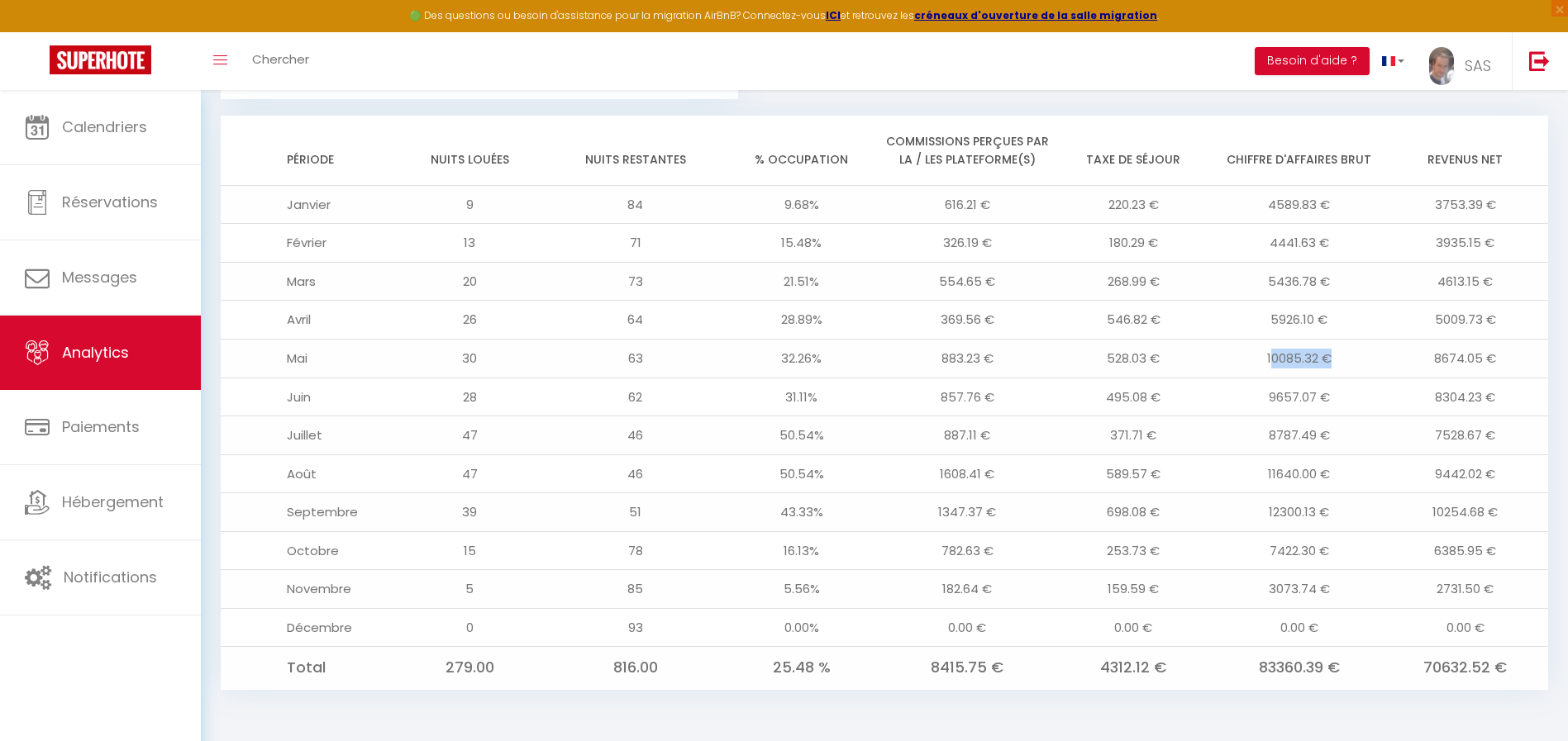
drag, startPoint x: 1272, startPoint y: 360, endPoint x: 1332, endPoint y: 360, distance: 60.0
click at [1332, 360] on td "10085.32 €" at bounding box center [1299, 358] width 166 height 39
drag, startPoint x: 1271, startPoint y: 441, endPoint x: 1331, endPoint y: 438, distance: 60.1
click at [1331, 438] on td "8787.49 €" at bounding box center [1299, 435] width 166 height 39
click at [1277, 408] on td "9657.07 €" at bounding box center [1299, 397] width 166 height 39
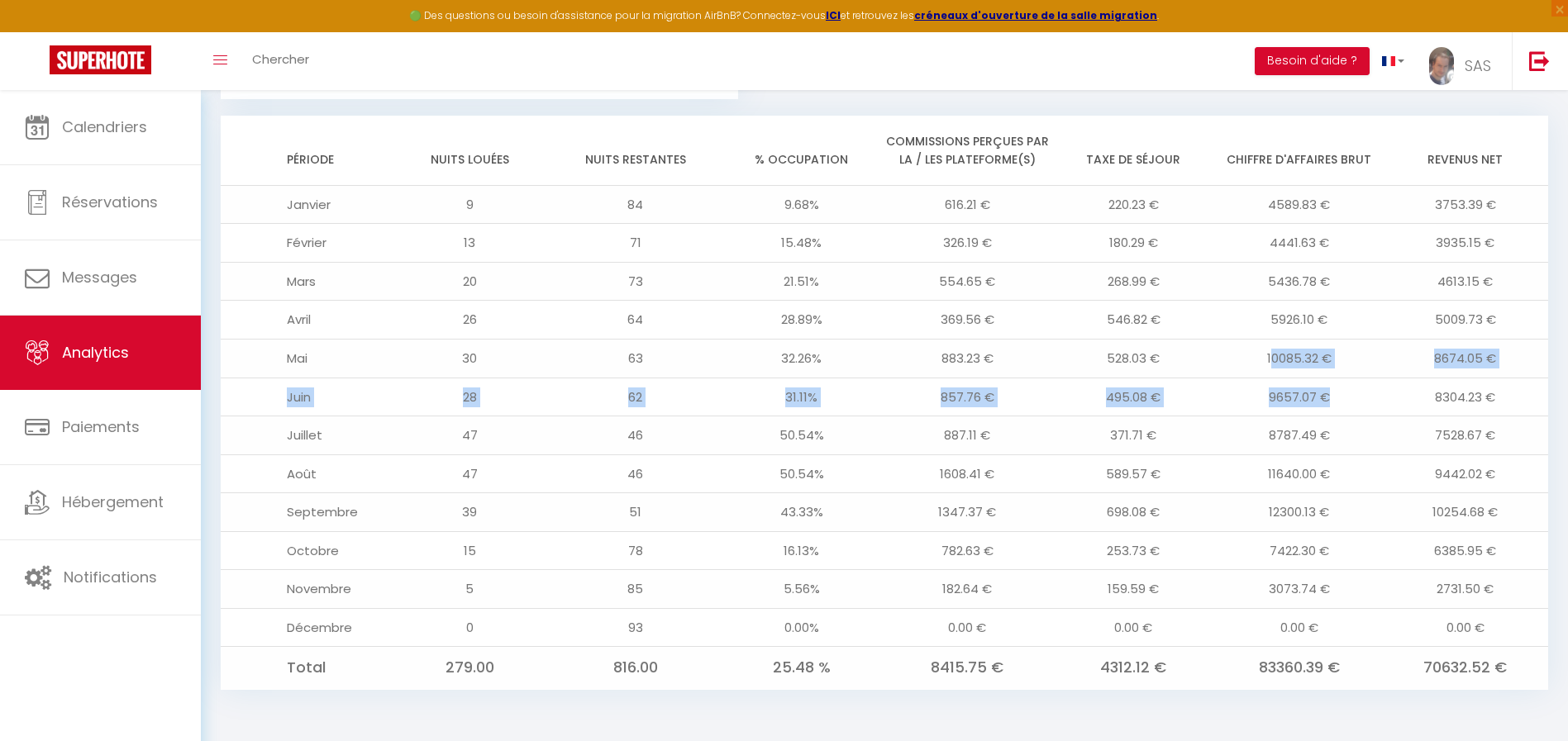
drag, startPoint x: 1269, startPoint y: 345, endPoint x: 1353, endPoint y: 387, distance: 93.9
click at [1353, 387] on tbody "Janvier 9 84 9.68% 616.21 € 220.23 € 4589.83 € 3753.39 € Février 13 71 15.48% 3…" at bounding box center [885, 437] width 1328 height 504
click at [1351, 383] on td "9657.07 €" at bounding box center [1299, 397] width 166 height 39
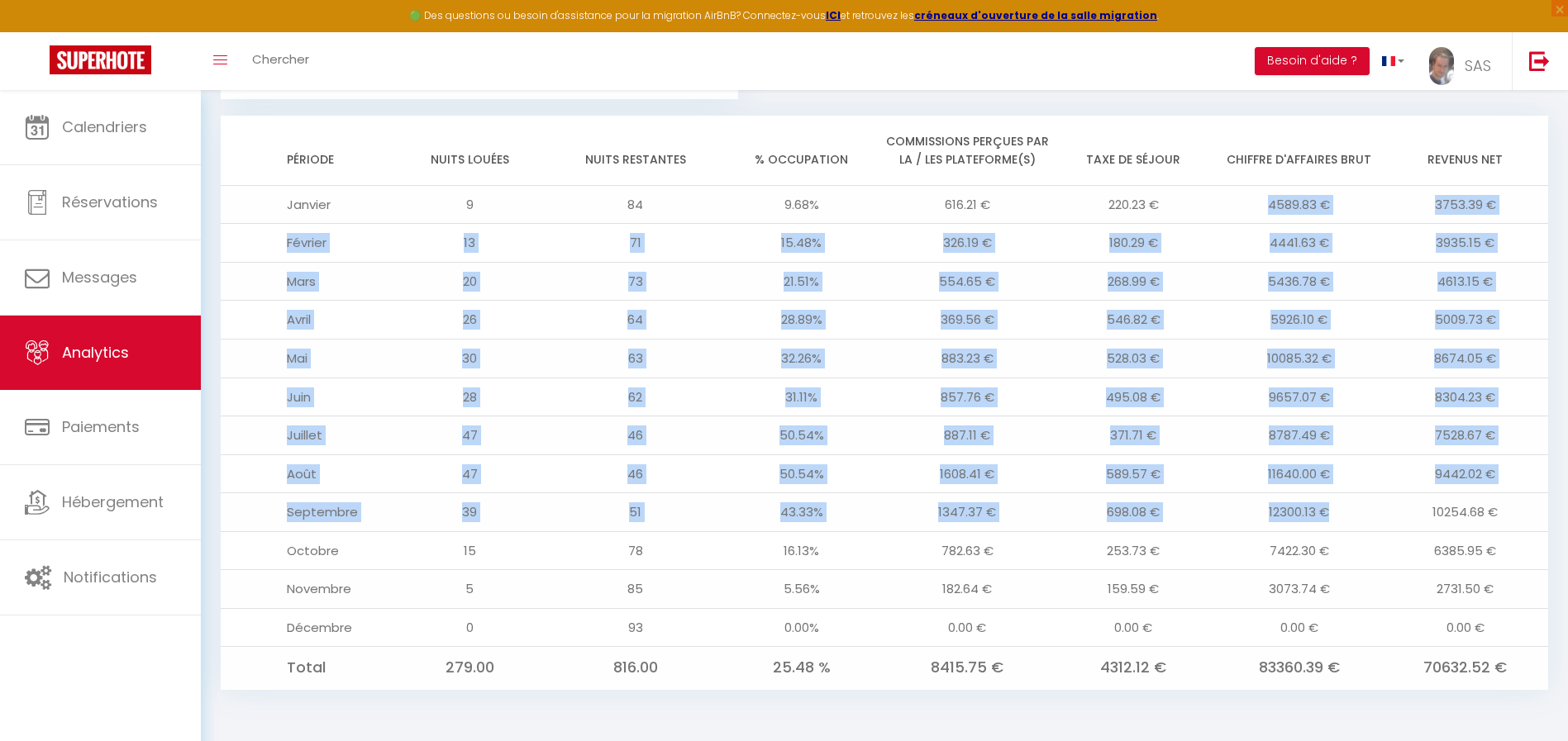
drag, startPoint x: 1345, startPoint y: 507, endPoint x: 1265, endPoint y: 207, distance: 310.5
click at [1265, 207] on tbody "Janvier 9 84 9.68% 616.21 € 220.23 € 4589.83 € 3753.39 € Février 13 71 15.48% 3…" at bounding box center [885, 437] width 1328 height 504
click at [1359, 493] on td "12300.13 €" at bounding box center [1299, 513] width 166 height 39
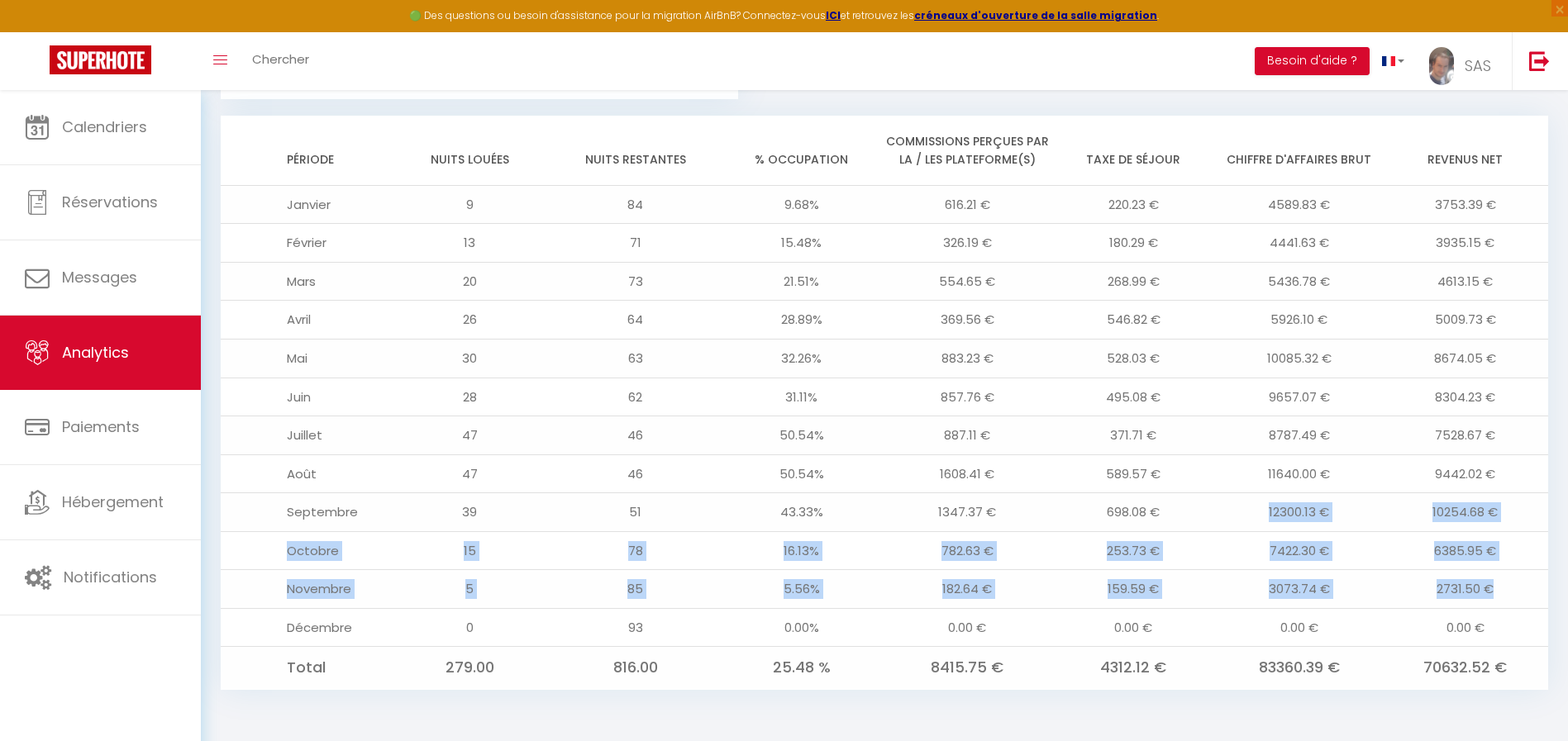
drag, startPoint x: 1506, startPoint y: 594, endPoint x: 1259, endPoint y: 515, distance: 259.3
click at [1259, 515] on tbody "Janvier 9 84 9.68% 616.21 € 220.23 € 4589.83 € 3753.39 € Février 13 71 15.48% 3…" at bounding box center [885, 437] width 1328 height 504
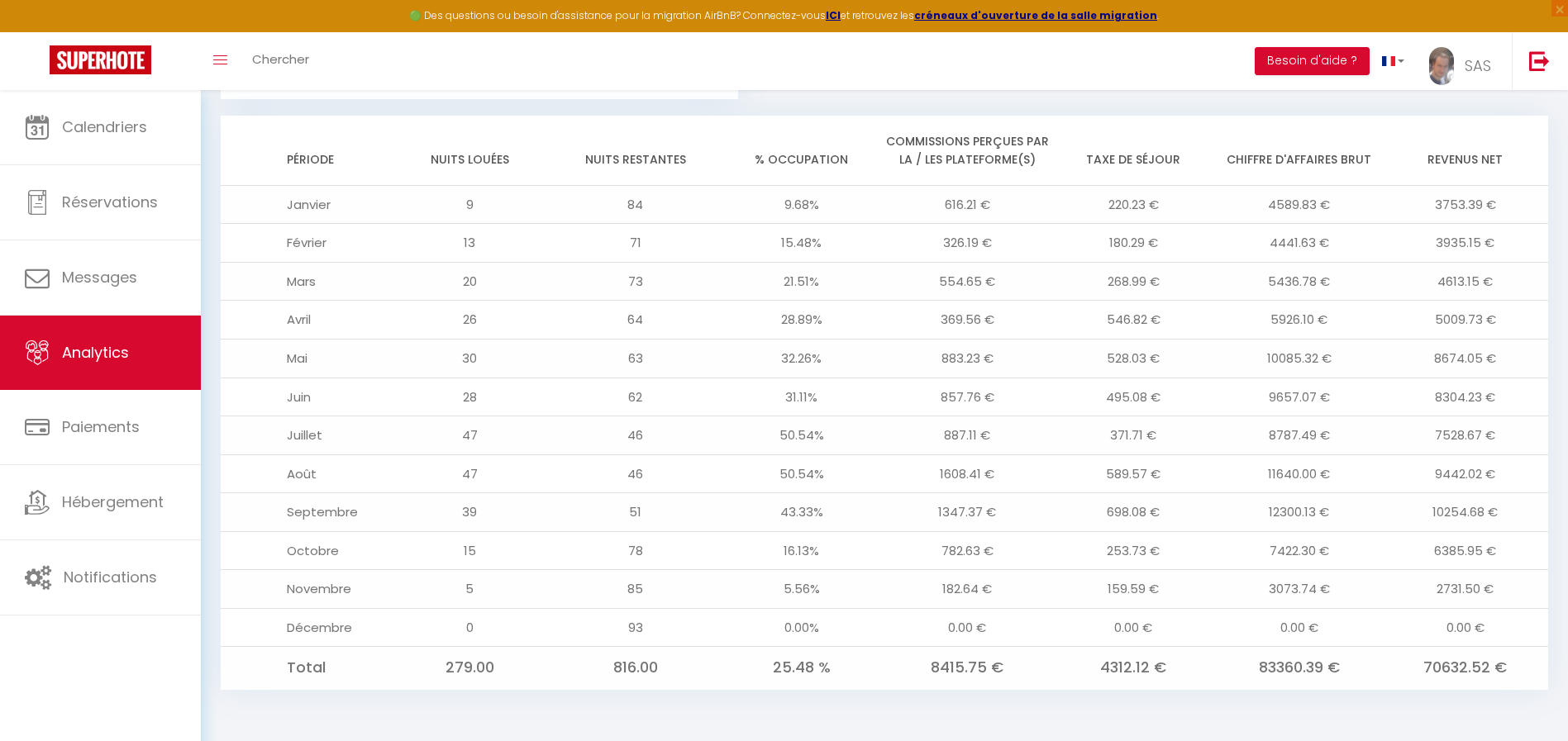
drag, startPoint x: 1255, startPoint y: 666, endPoint x: 1343, endPoint y: 674, distance: 88.4
click at [1343, 674] on td "83360.39 €" at bounding box center [1299, 668] width 166 height 42
click at [1352, 670] on td "83360.39 €" at bounding box center [1299, 668] width 166 height 42
drag, startPoint x: 1258, startPoint y: 667, endPoint x: 1345, endPoint y: 683, distance: 88.5
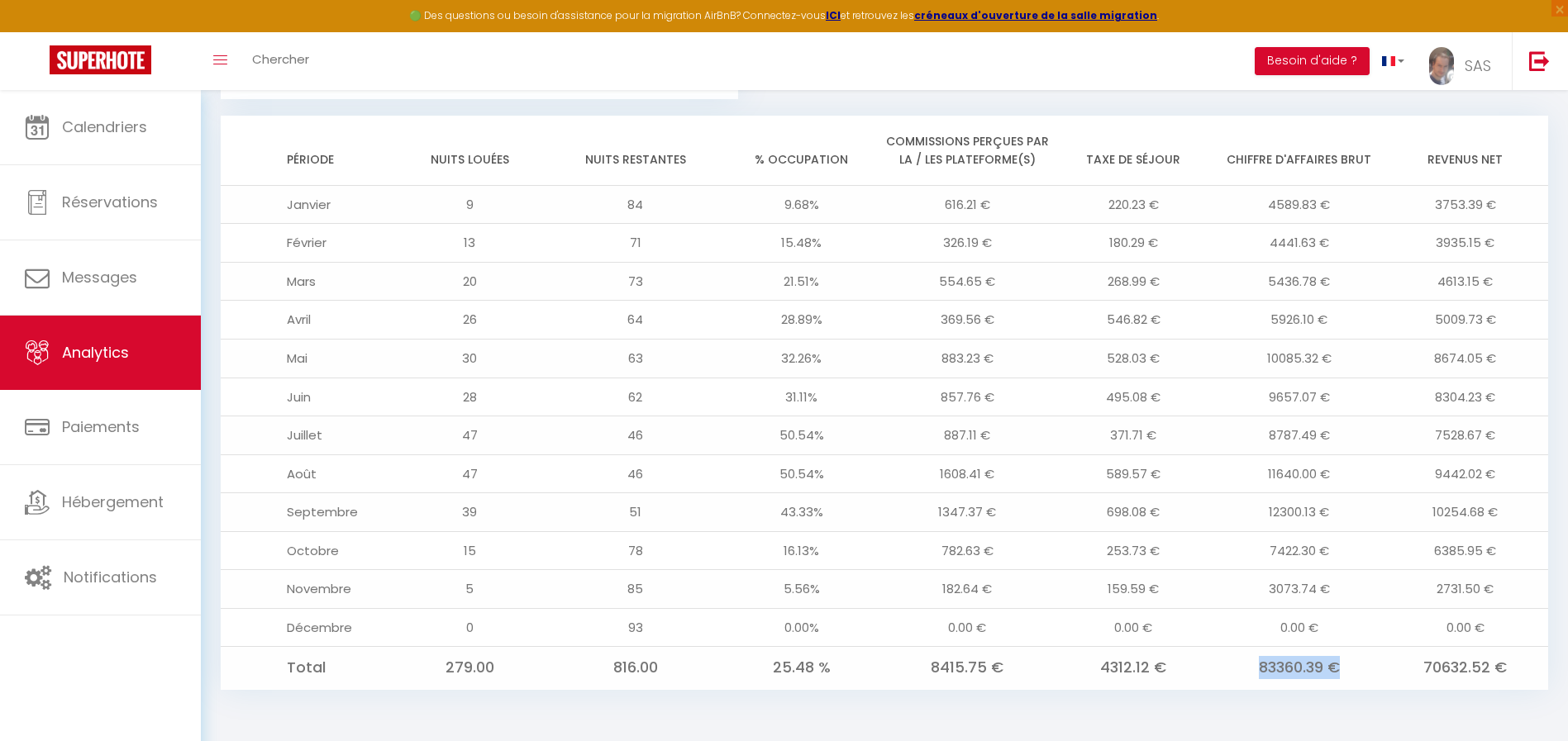
click at [1345, 683] on td "83360.39 €" at bounding box center [1299, 668] width 166 height 42
